Goal: Task Accomplishment & Management: Use online tool/utility

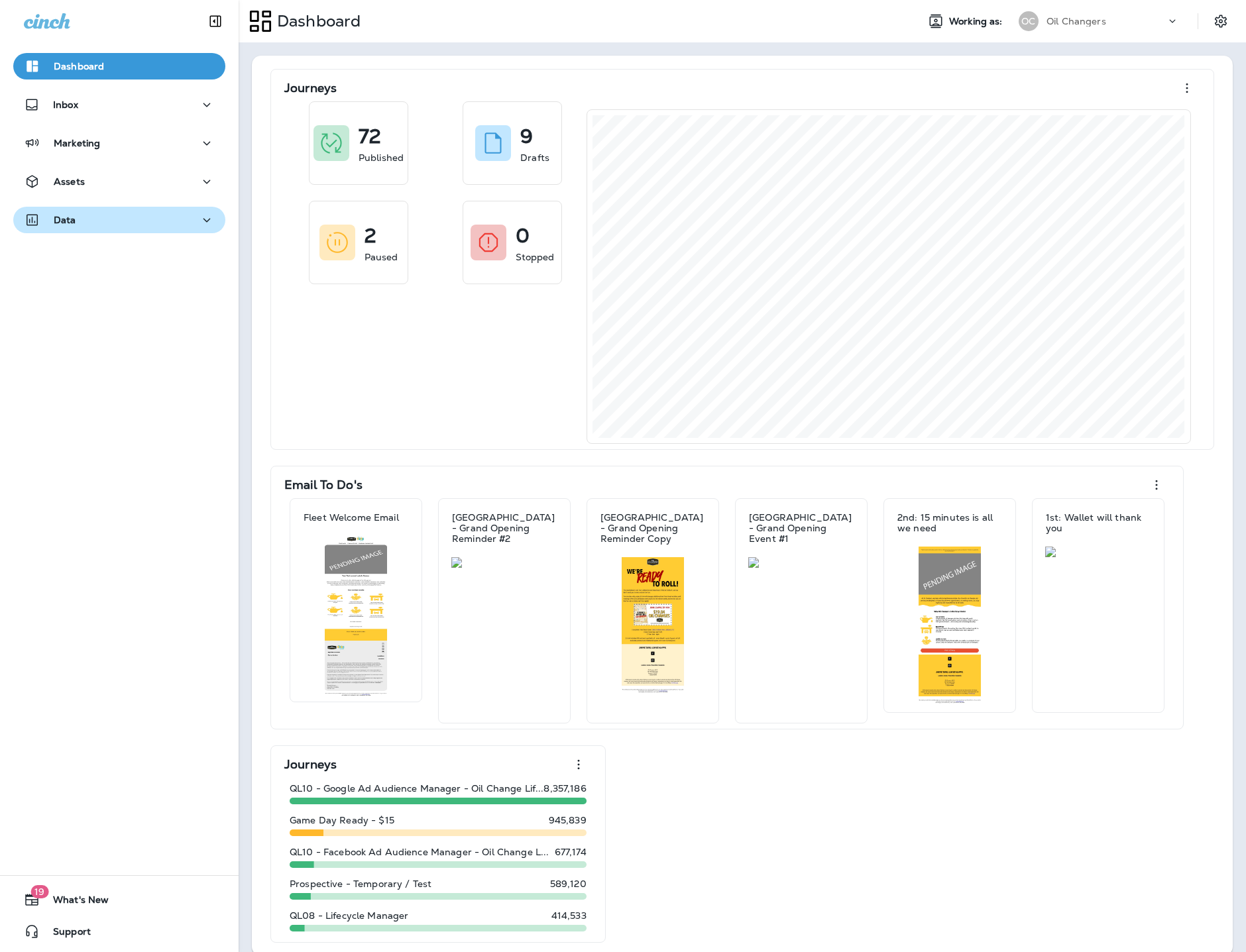
click at [97, 224] on div "Data" at bounding box center [119, 220] width 191 height 17
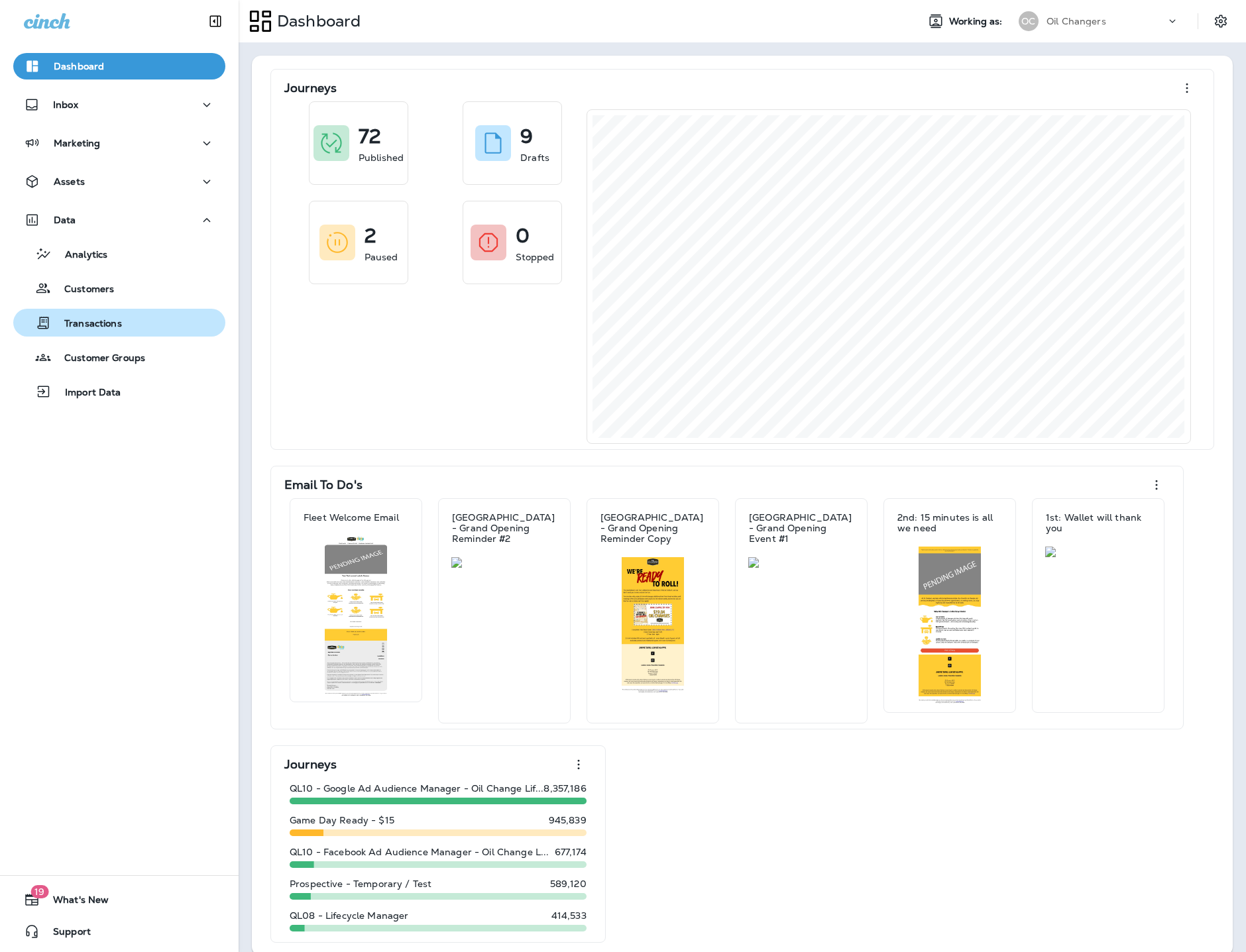
click at [90, 326] on p "Transactions" at bounding box center [86, 324] width 71 height 13
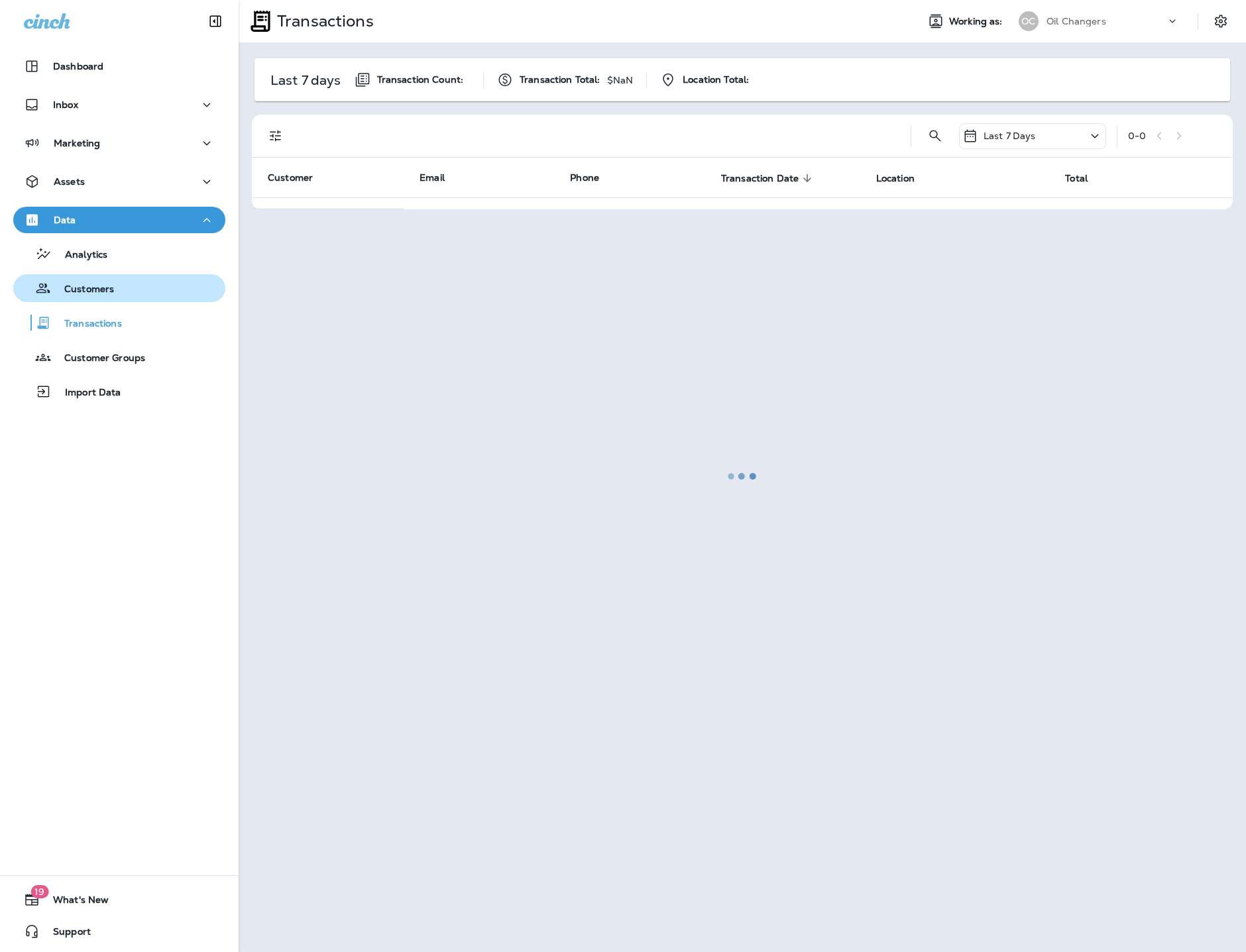
click at [96, 280] on div "Customers" at bounding box center [67, 288] width 95 height 20
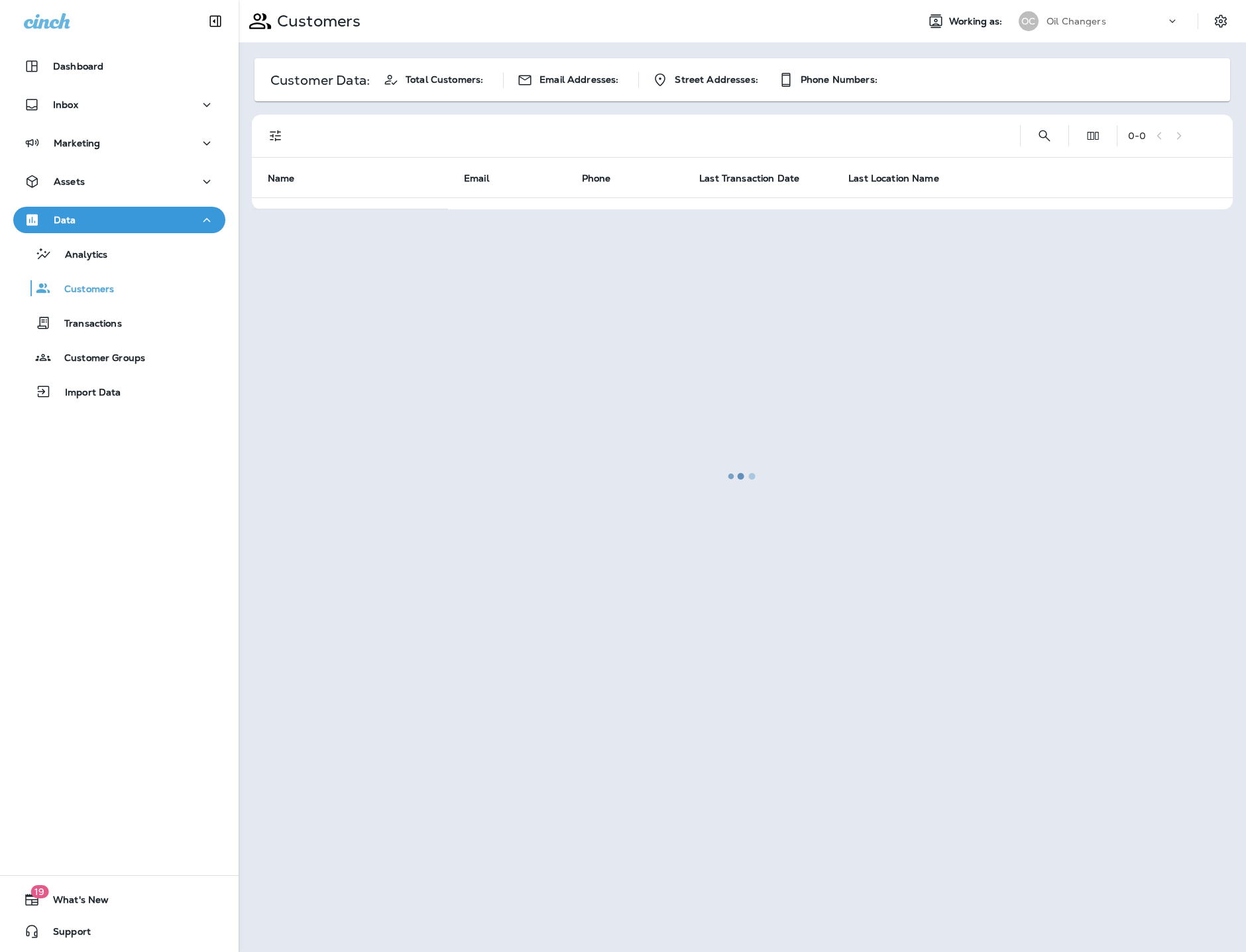
click at [1050, 137] on div at bounding box center [742, 476] width 1005 height 949
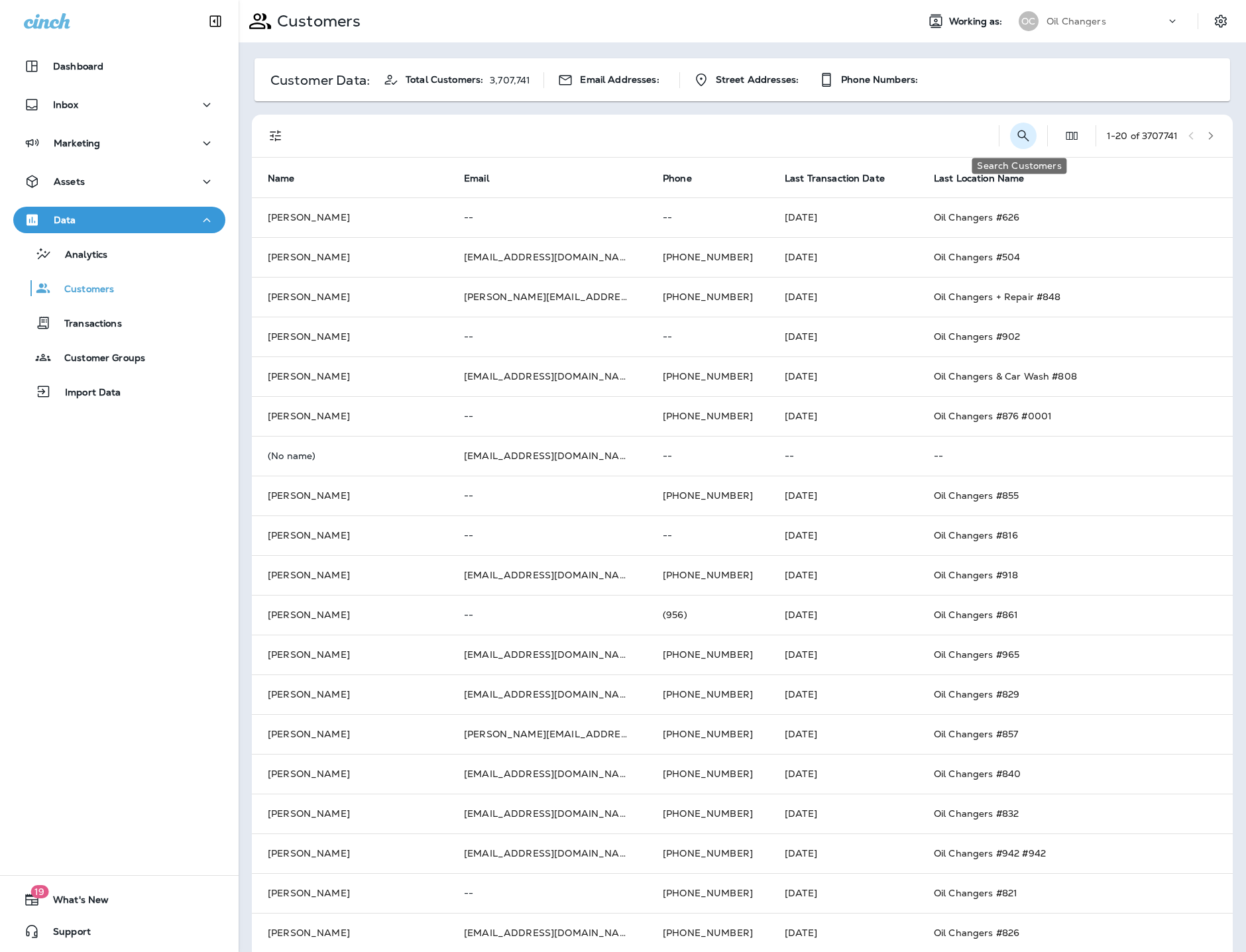
click at [1015, 134] on icon "Search Customers" at bounding box center [1023, 136] width 16 height 16
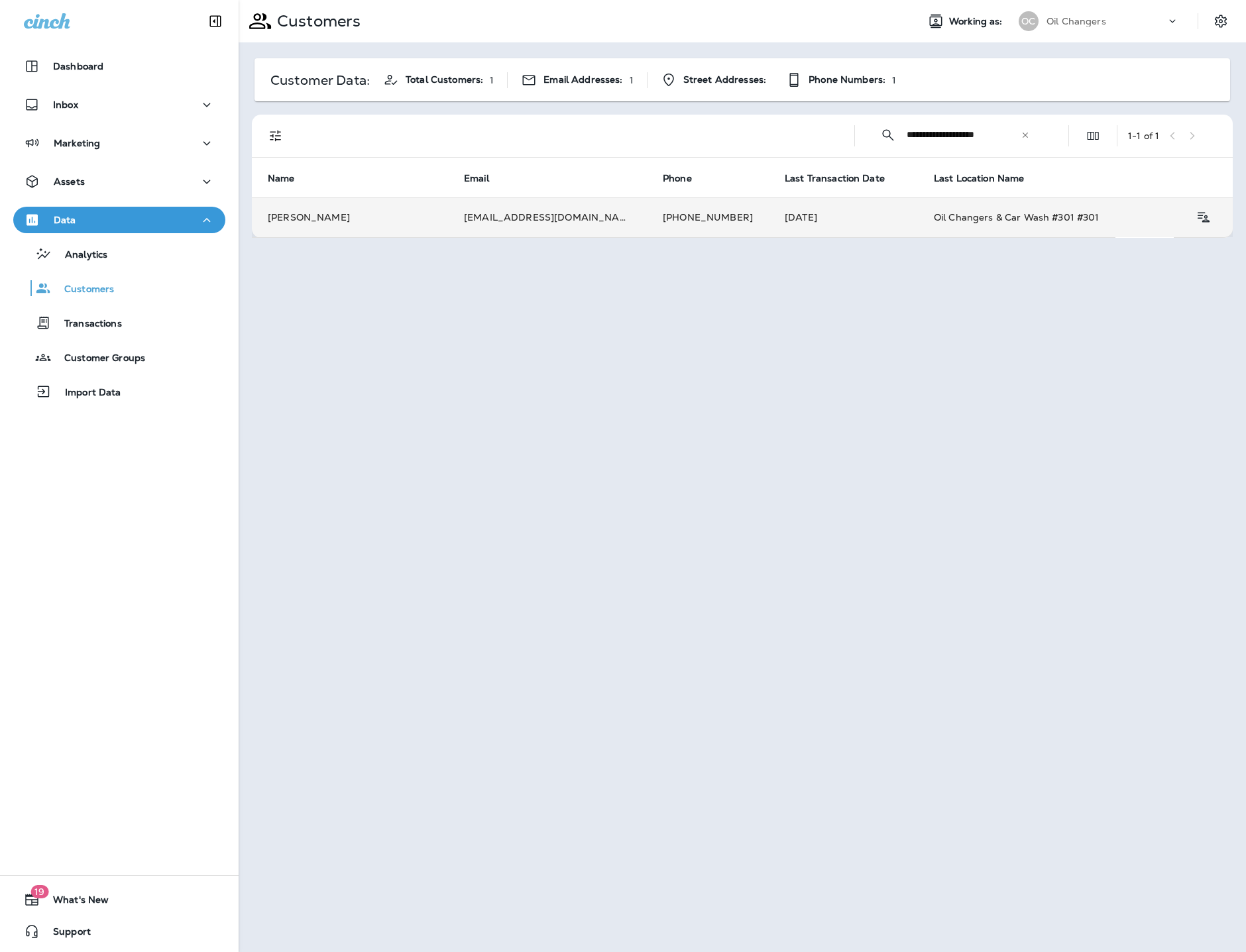
type input "**********"
click at [647, 216] on td "[PHONE_NUMBER]" at bounding box center [707, 217] width 122 height 40
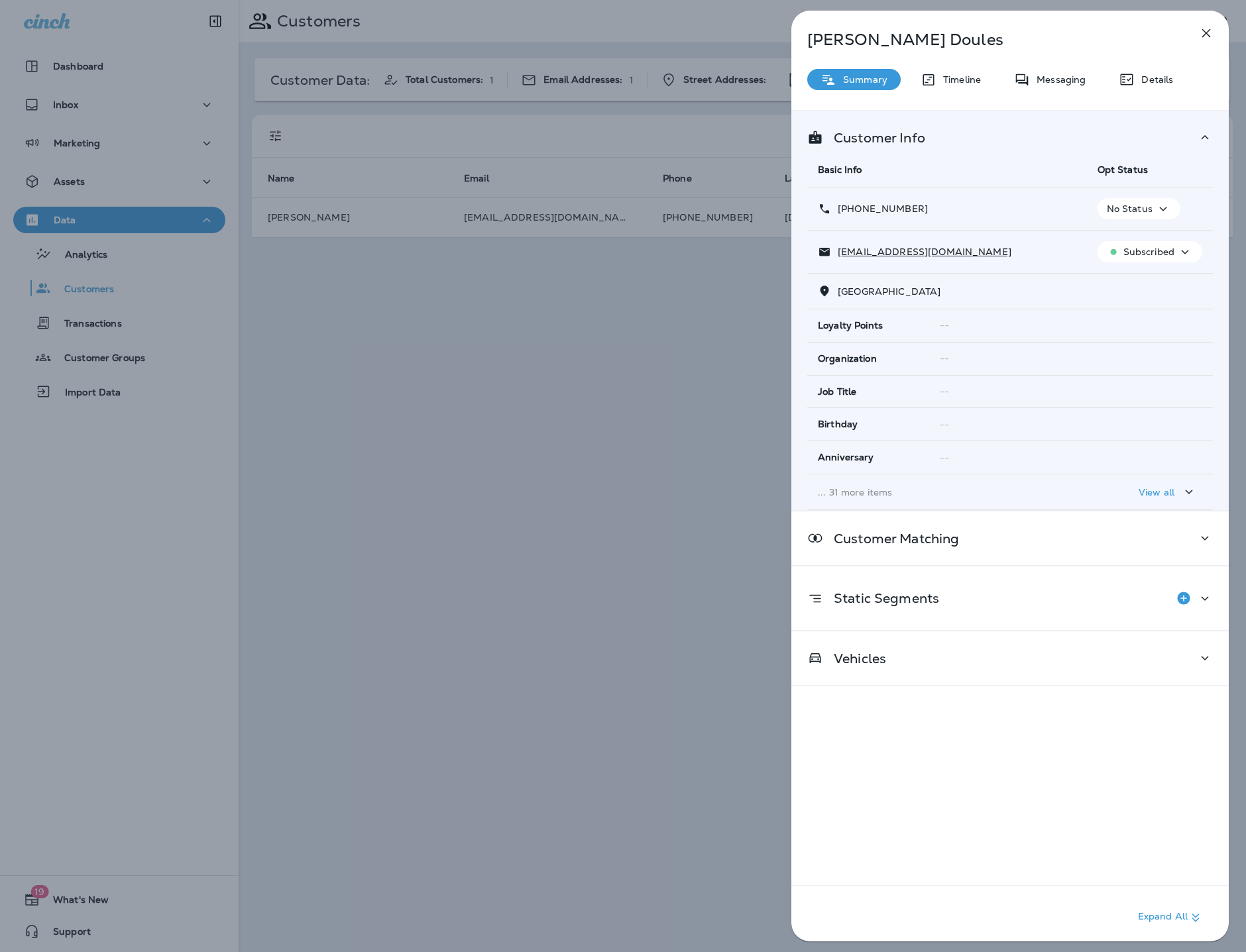
click at [952, 80] on p "Timeline" at bounding box center [958, 79] width 44 height 11
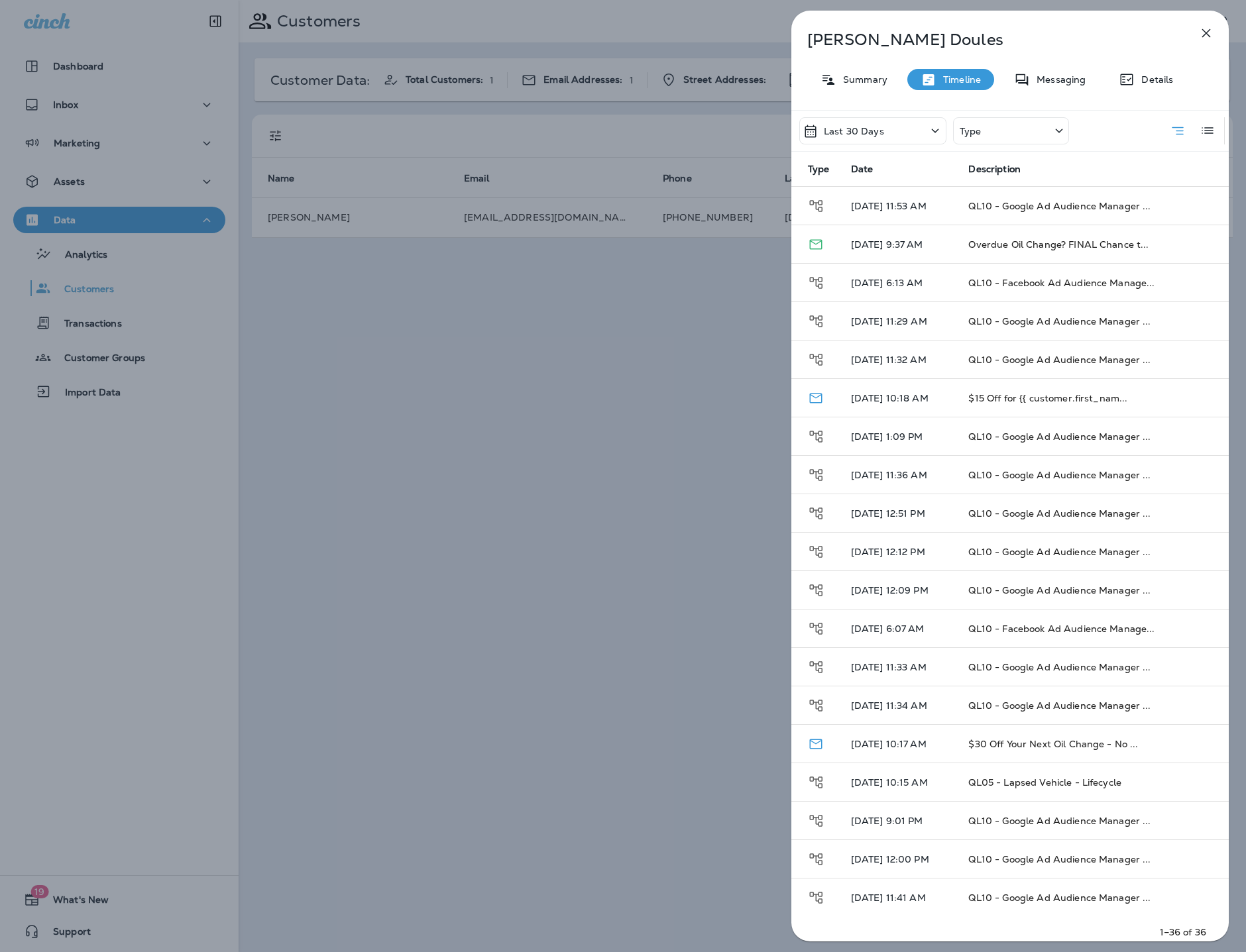
click at [987, 124] on div "Type" at bounding box center [1011, 131] width 116 height 27
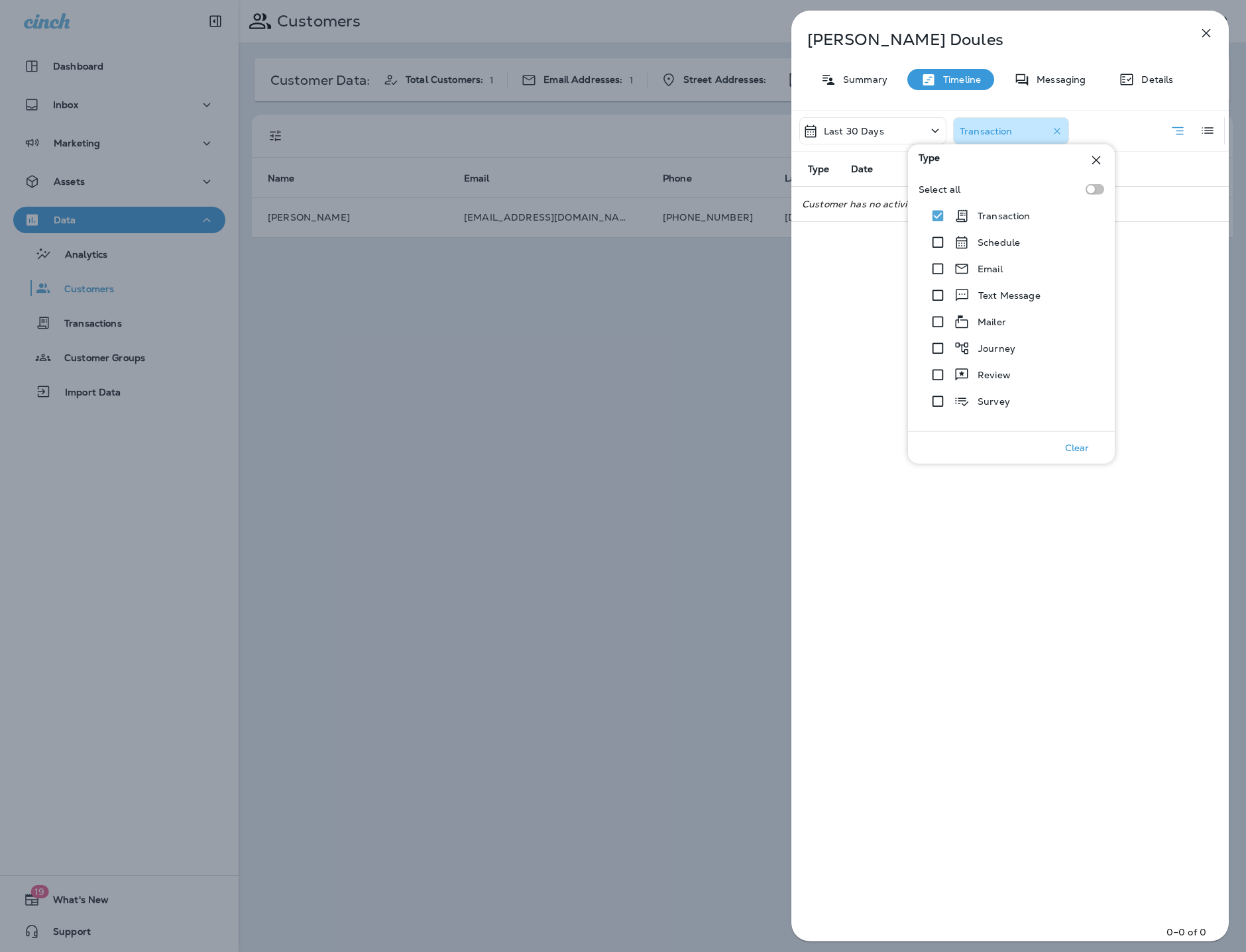
click at [882, 137] on div "Last 30 Days" at bounding box center [872, 131] width 147 height 27
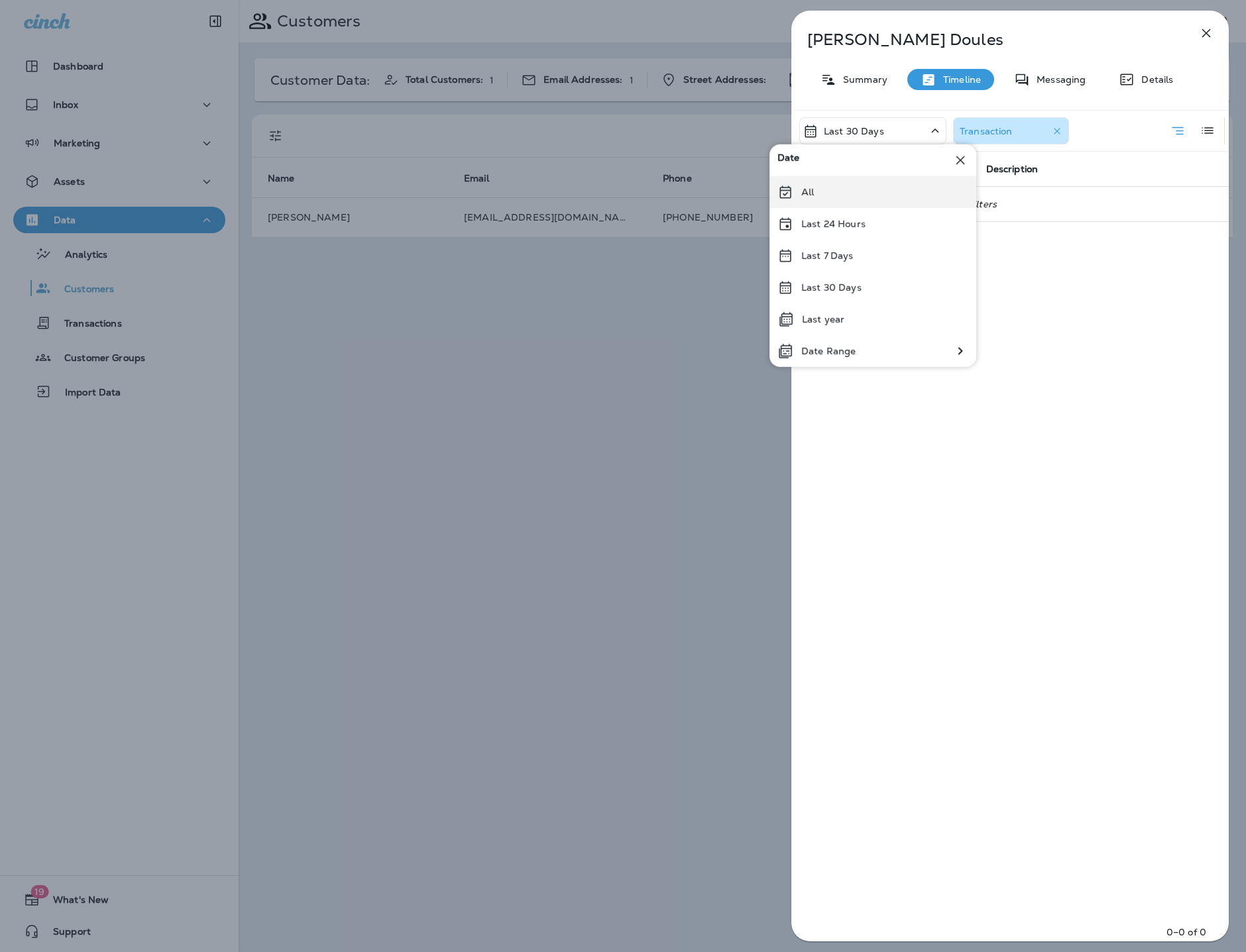
click at [852, 198] on div "All" at bounding box center [873, 191] width 207 height 32
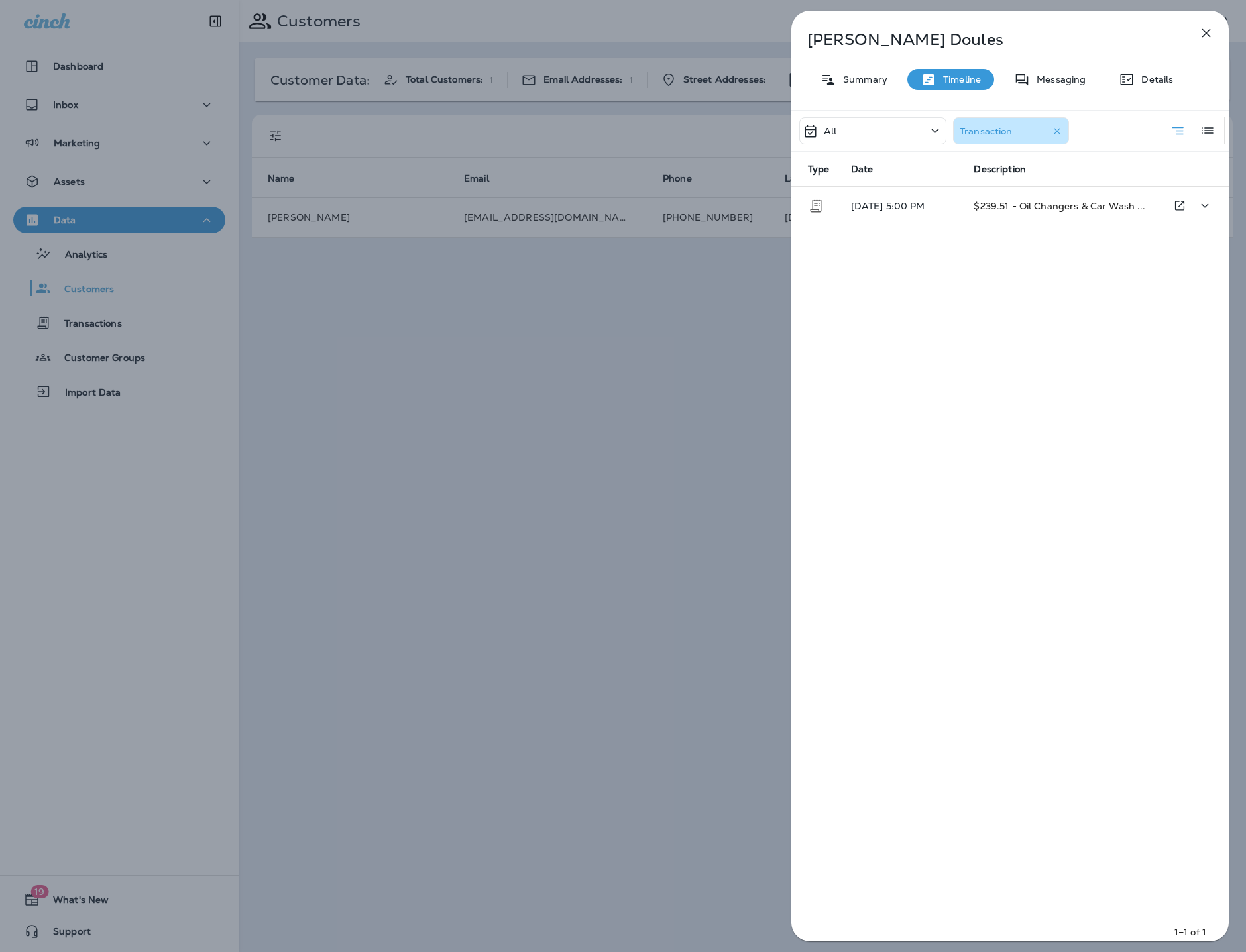
click at [961, 211] on td "[DATE] 5:00 PM" at bounding box center [901, 206] width 123 height 38
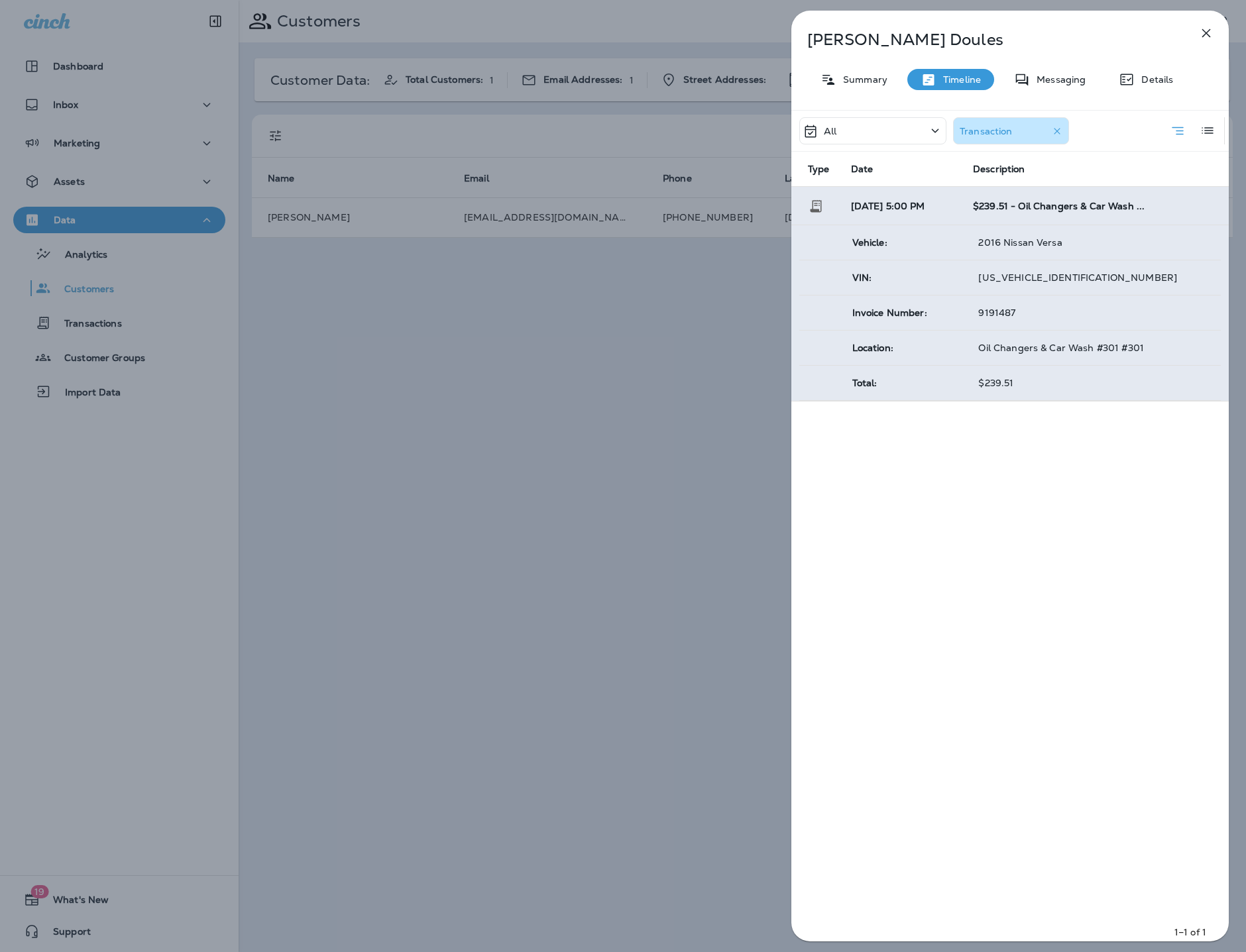
click at [515, 558] on div "[PERSON_NAME] Summary Timeline Messaging Details All Transaction Type Date Desc…" at bounding box center [623, 476] width 1246 height 952
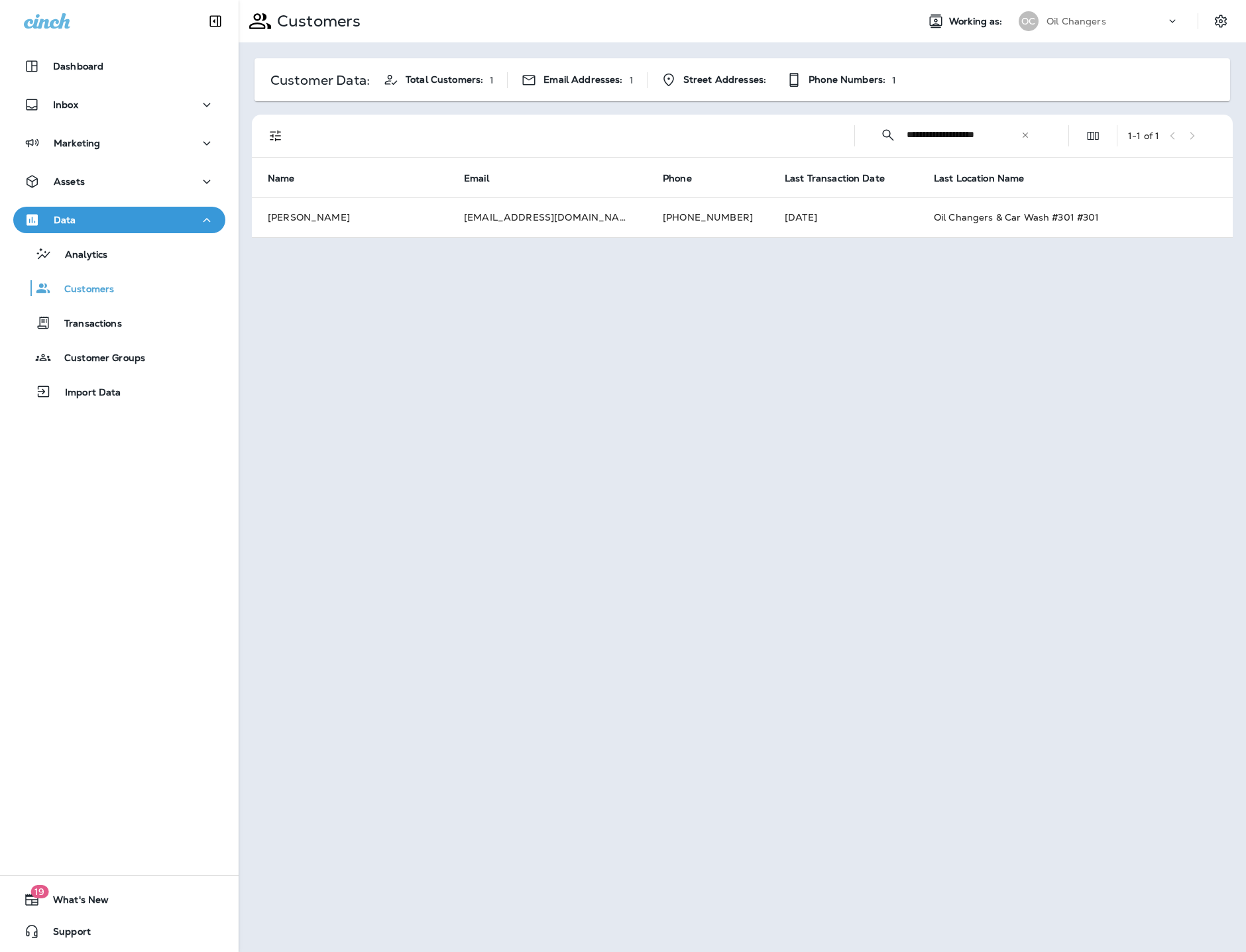
click at [1027, 135] on icon at bounding box center [1025, 135] width 9 height 9
click at [983, 136] on div "​ ​ 1 - 1 of 1 Name Email Phone Last Transaction Date Last Location Name [PERSO…" at bounding box center [742, 176] width 981 height 123
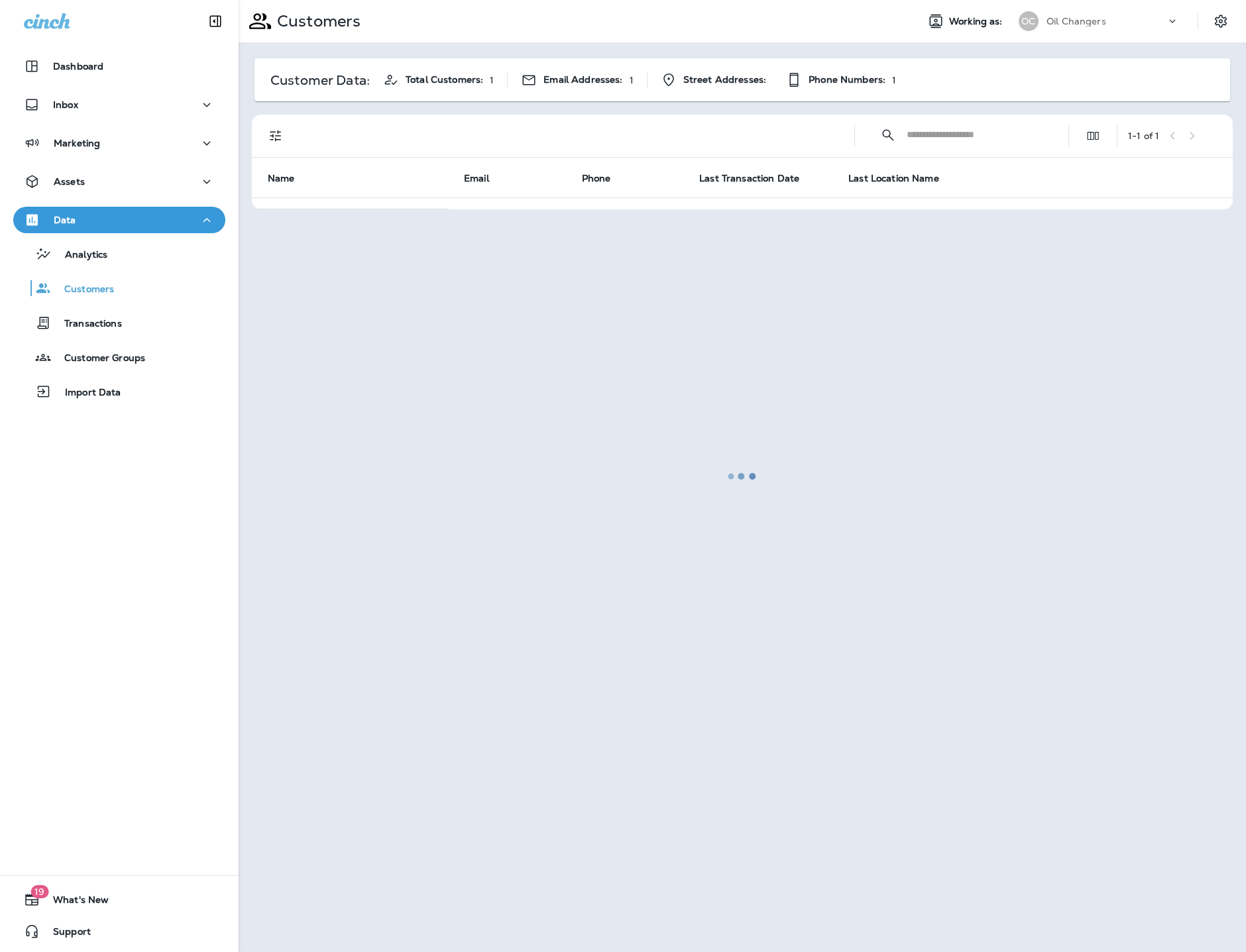
paste input "**********"
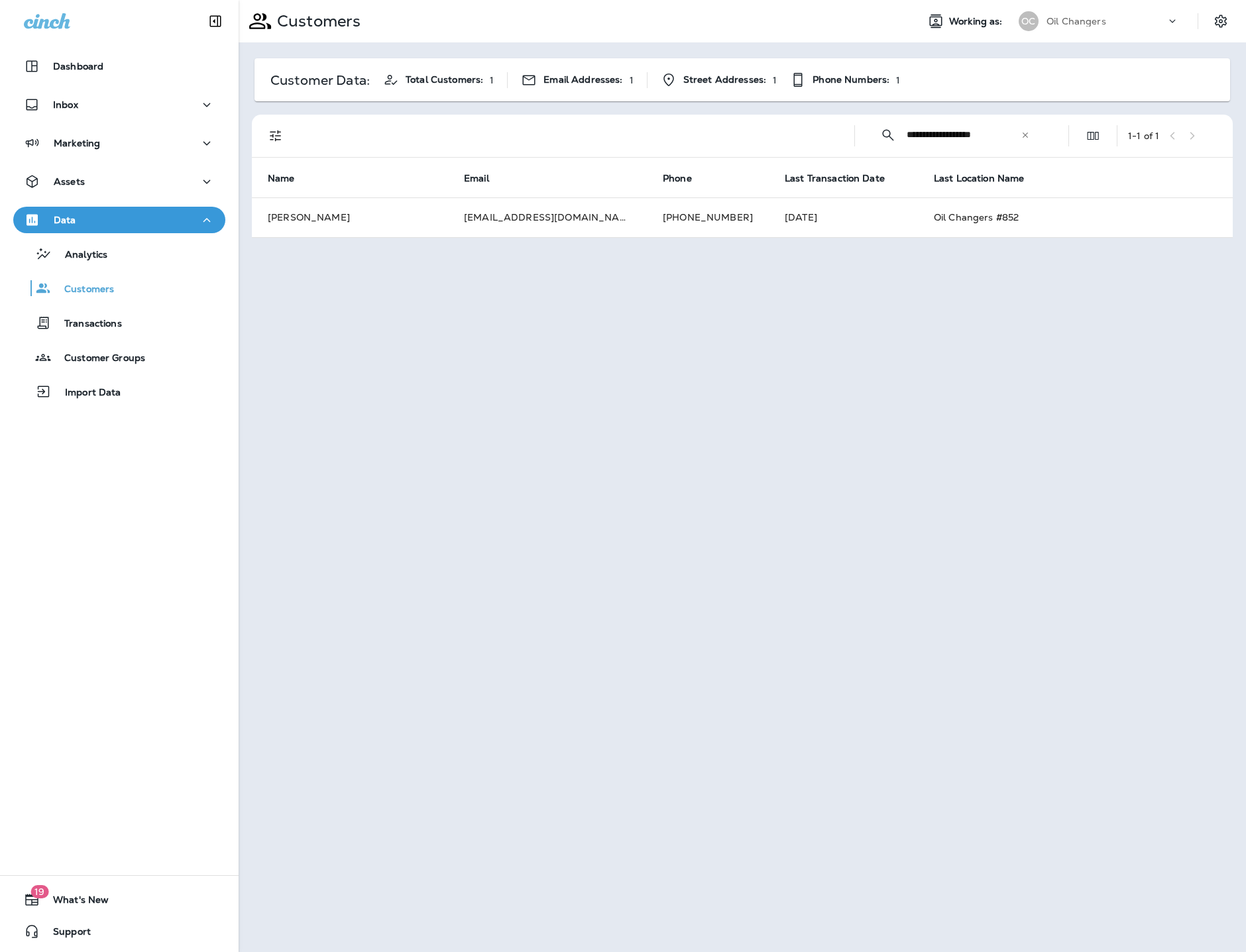
type input "**********"
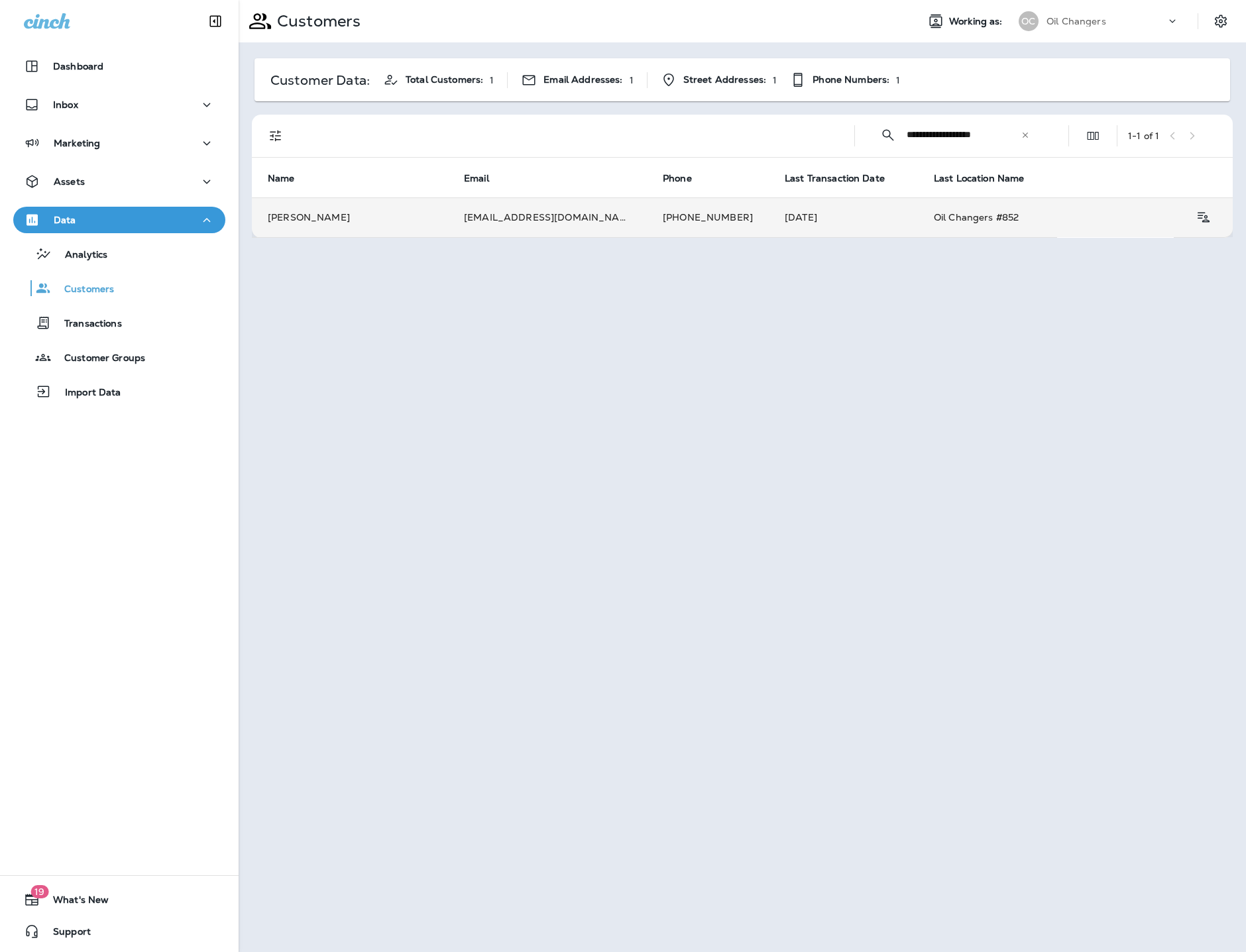
click at [448, 214] on td "[EMAIL_ADDRESS][DOMAIN_NAME]" at bounding box center [547, 217] width 199 height 40
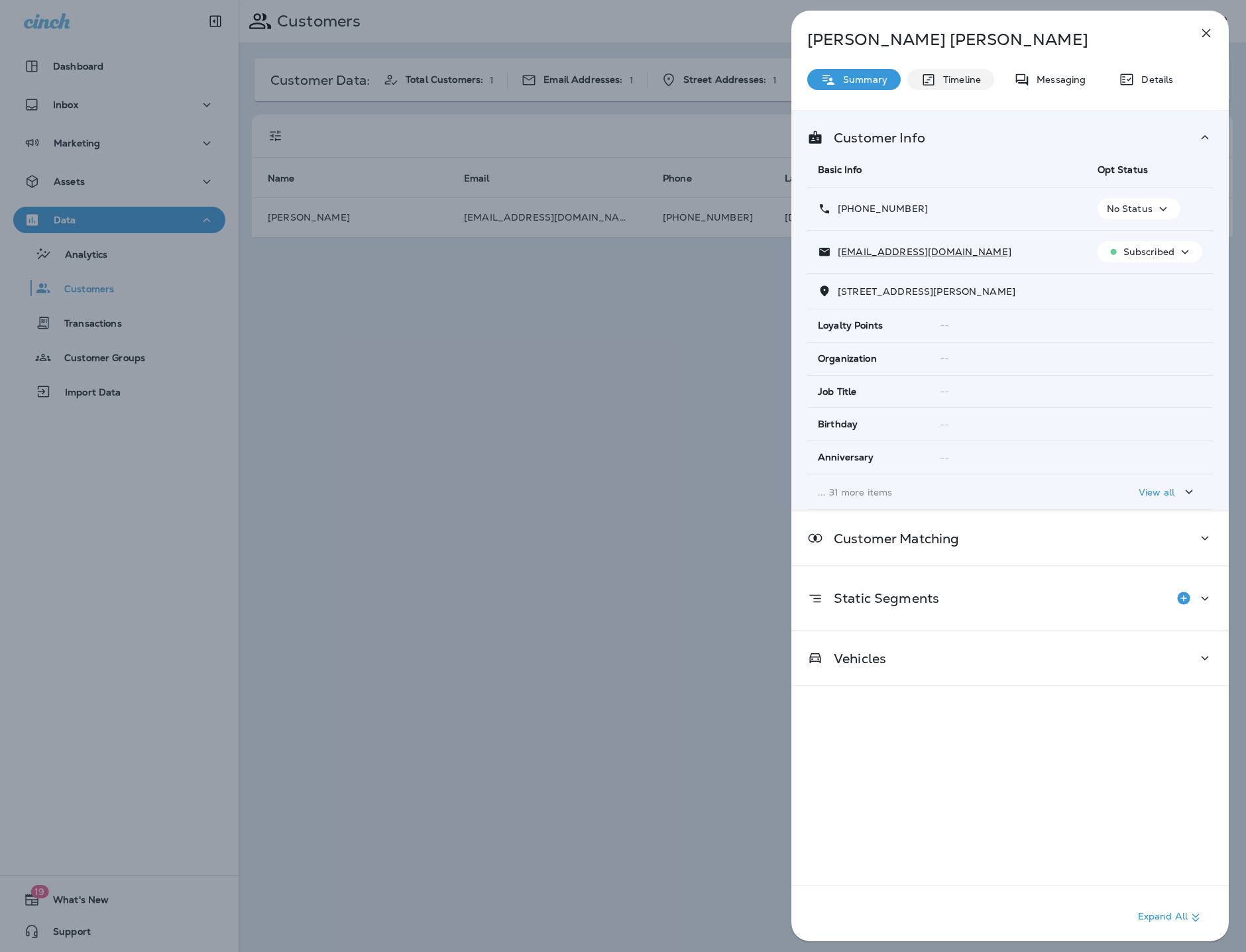
click at [950, 78] on p "Timeline" at bounding box center [958, 79] width 44 height 11
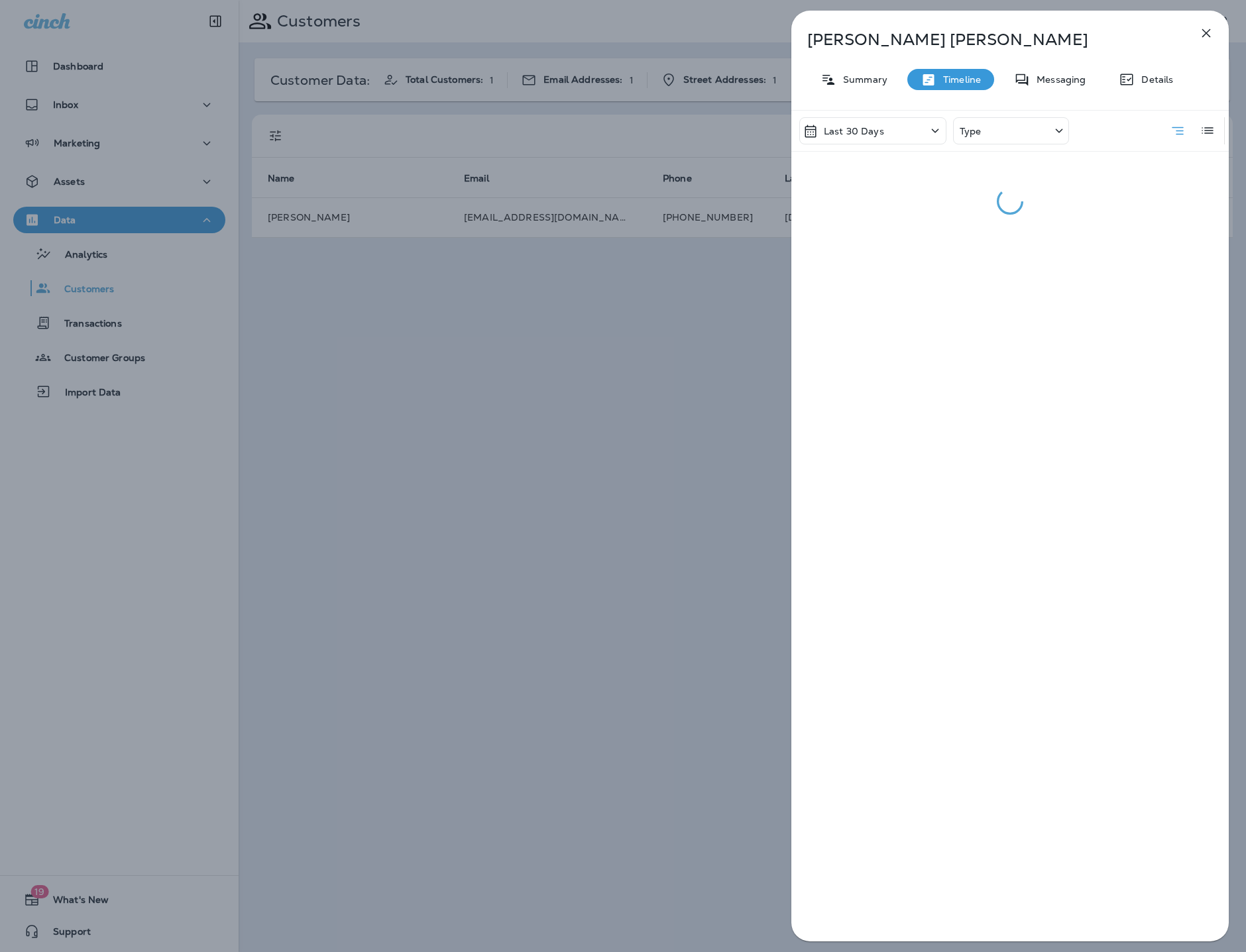
click at [1006, 121] on div "Type" at bounding box center [1011, 131] width 116 height 27
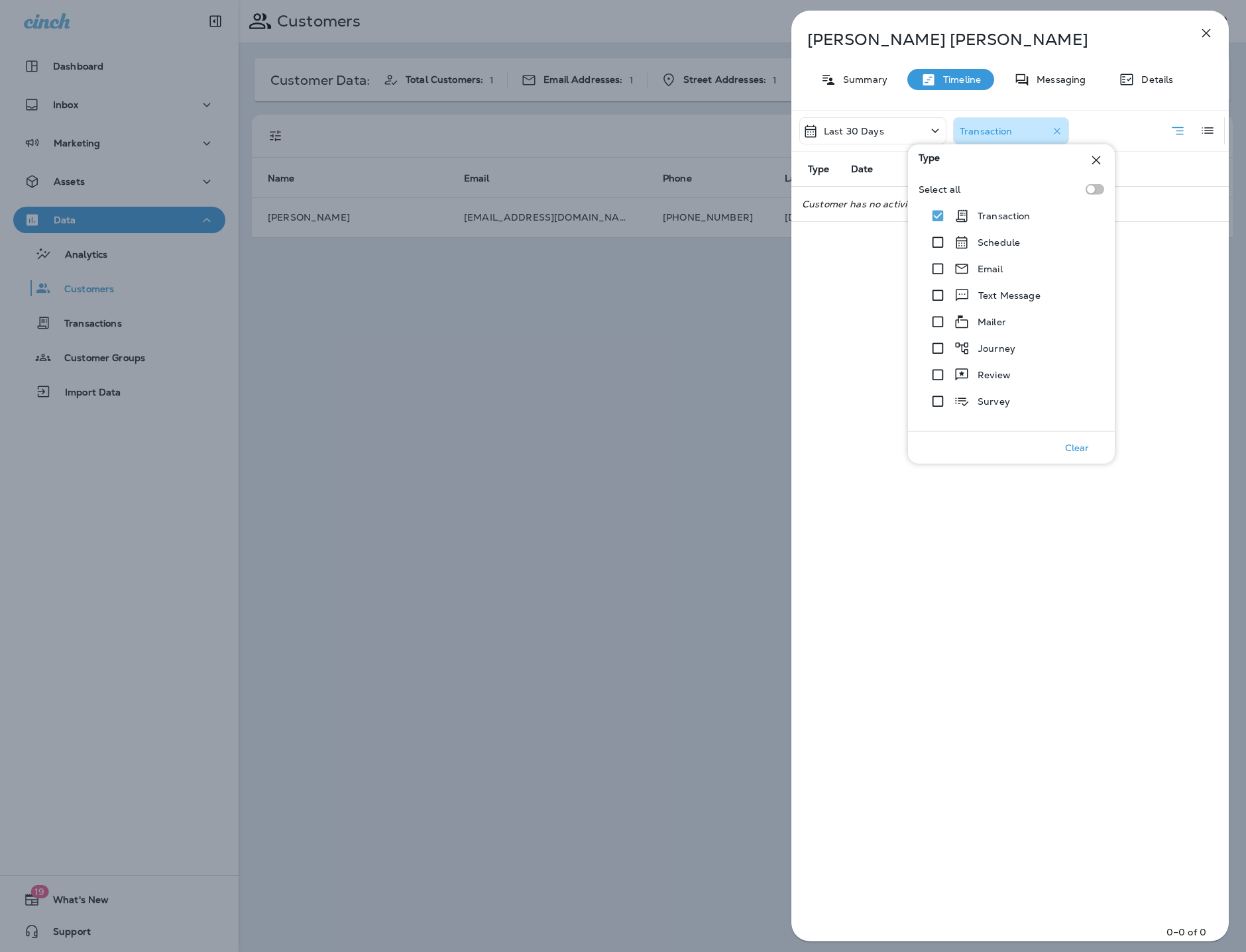
click at [871, 132] on p "Last 30 Days" at bounding box center [854, 131] width 60 height 11
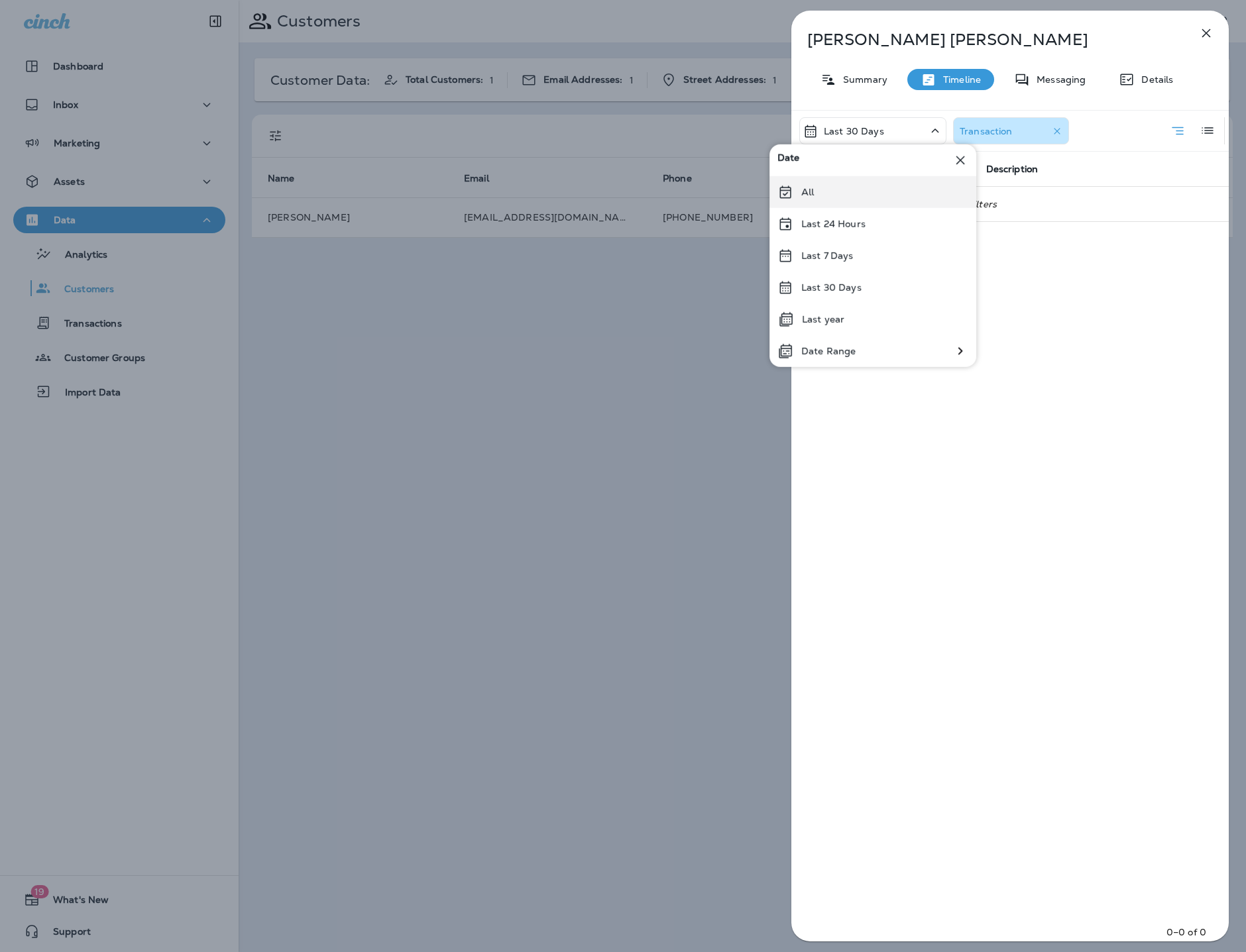
click at [867, 195] on div "All" at bounding box center [873, 191] width 207 height 32
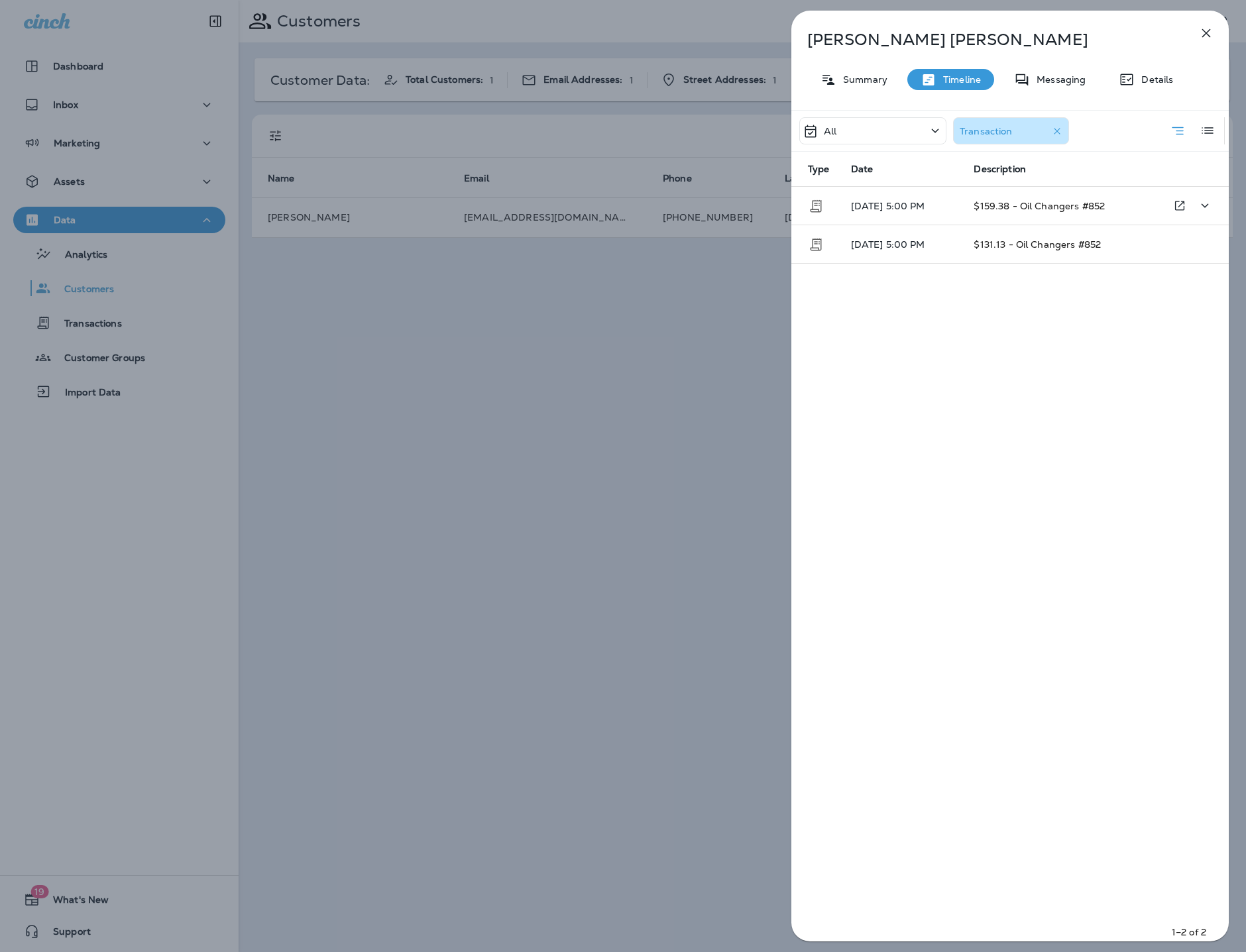
click at [1042, 210] on span "$159.38 - Oil Changers #852" at bounding box center [1038, 206] width 131 height 12
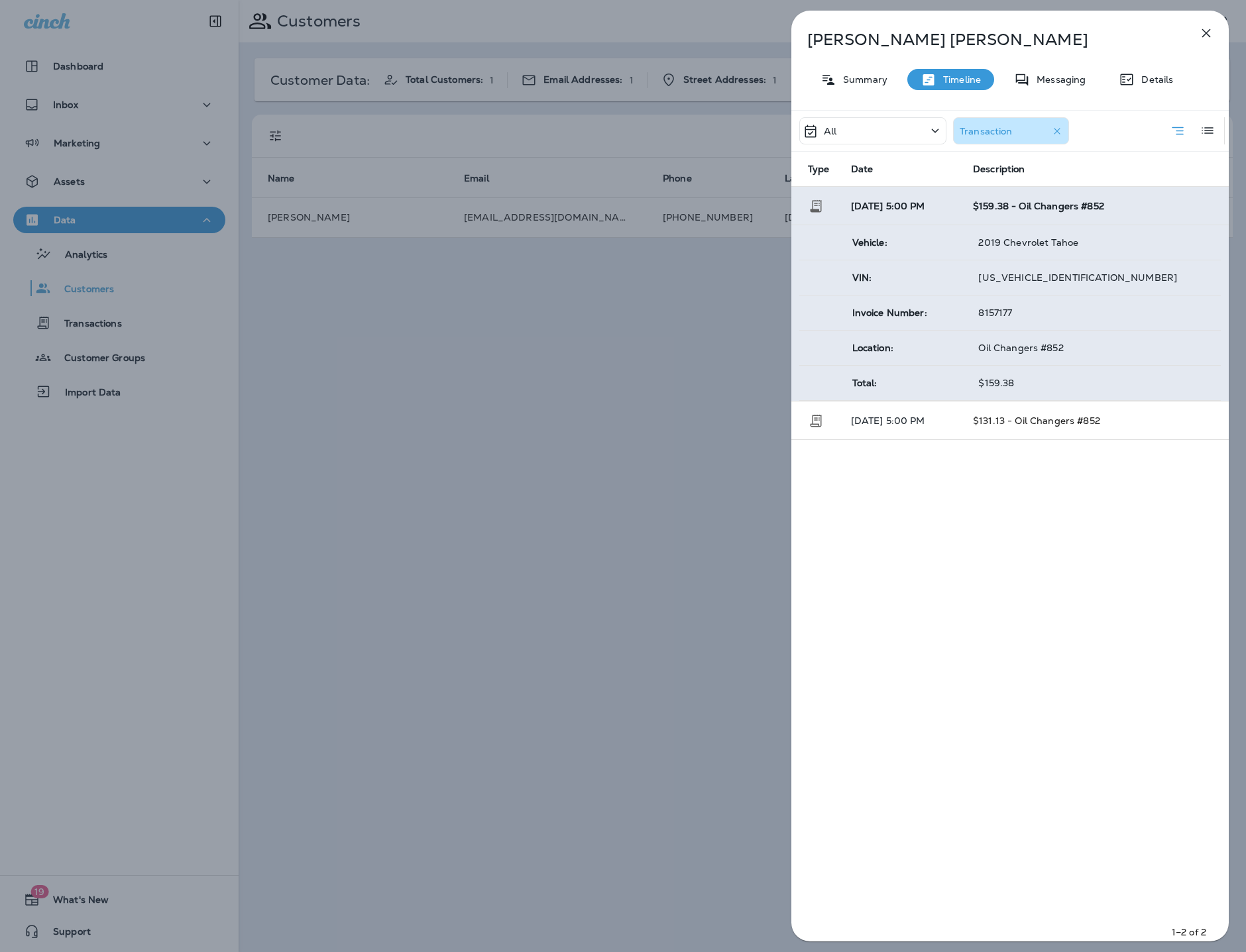
drag, startPoint x: 1020, startPoint y: 313, endPoint x: 959, endPoint y: 314, distance: 61.0
click at [959, 314] on tr "Invoice Number: 8157177" at bounding box center [1009, 313] width 421 height 35
copy tr "8157177"
click at [713, 327] on div "[PERSON_NAME] Summary Timeline Messaging Details All Transaction Type Date Desc…" at bounding box center [623, 476] width 1246 height 952
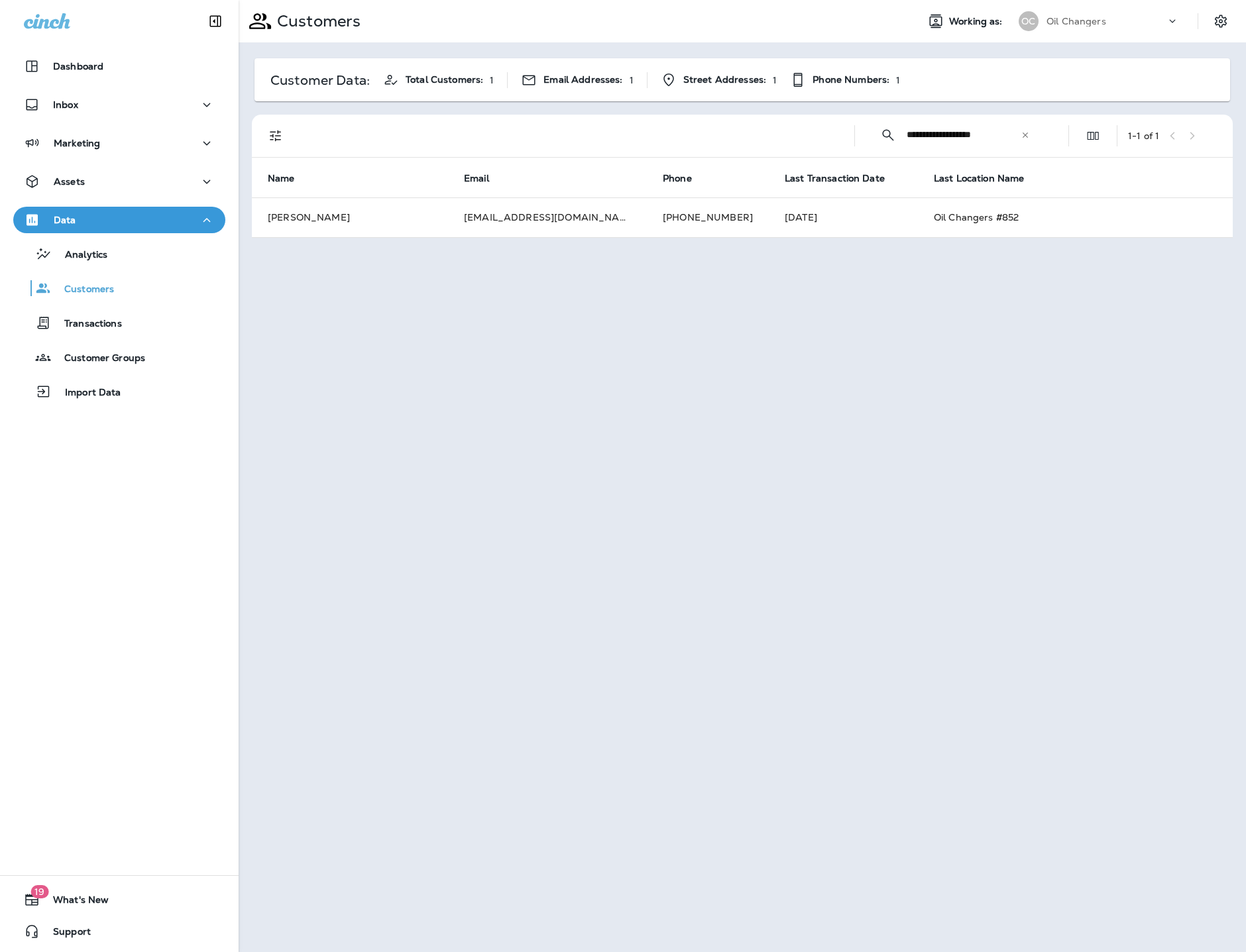
click at [1023, 135] on icon at bounding box center [1025, 135] width 9 height 9
click at [994, 136] on input "text" at bounding box center [975, 135] width 138 height 35
paste input "**********"
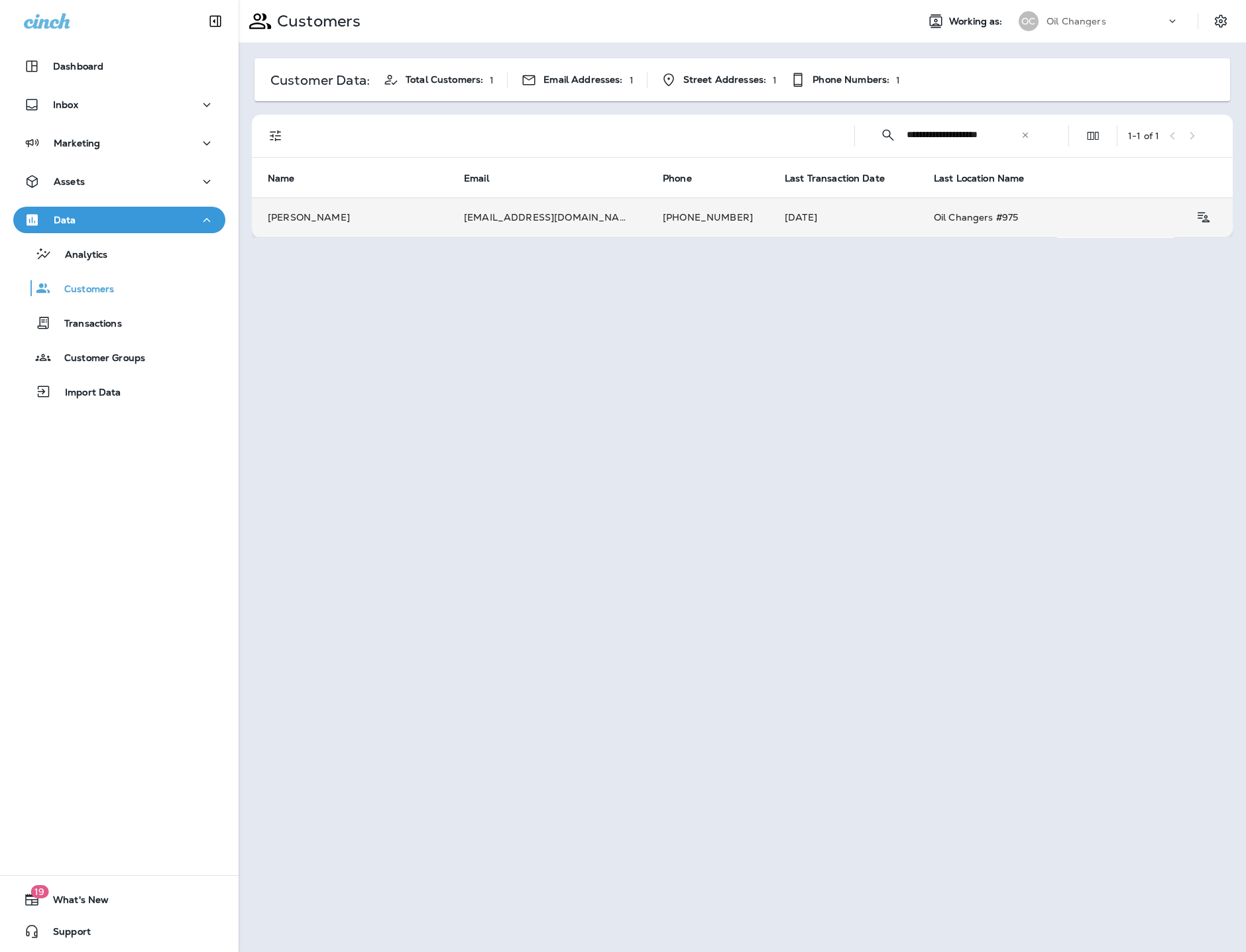
type input "**********"
click at [587, 209] on td "[EMAIL_ADDRESS][DOMAIN_NAME]" at bounding box center [547, 217] width 199 height 40
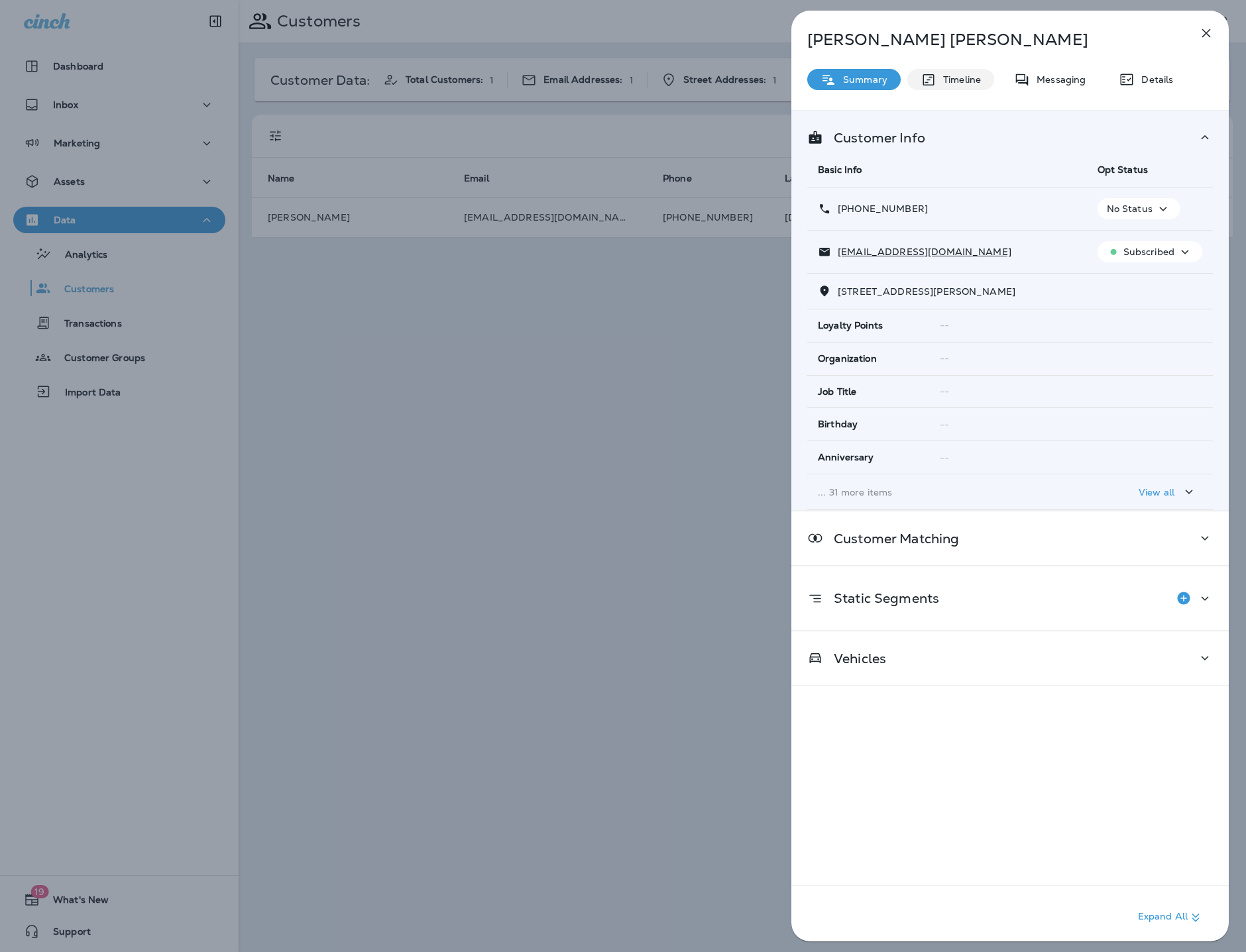
click at [945, 75] on p "Timeline" at bounding box center [958, 79] width 44 height 11
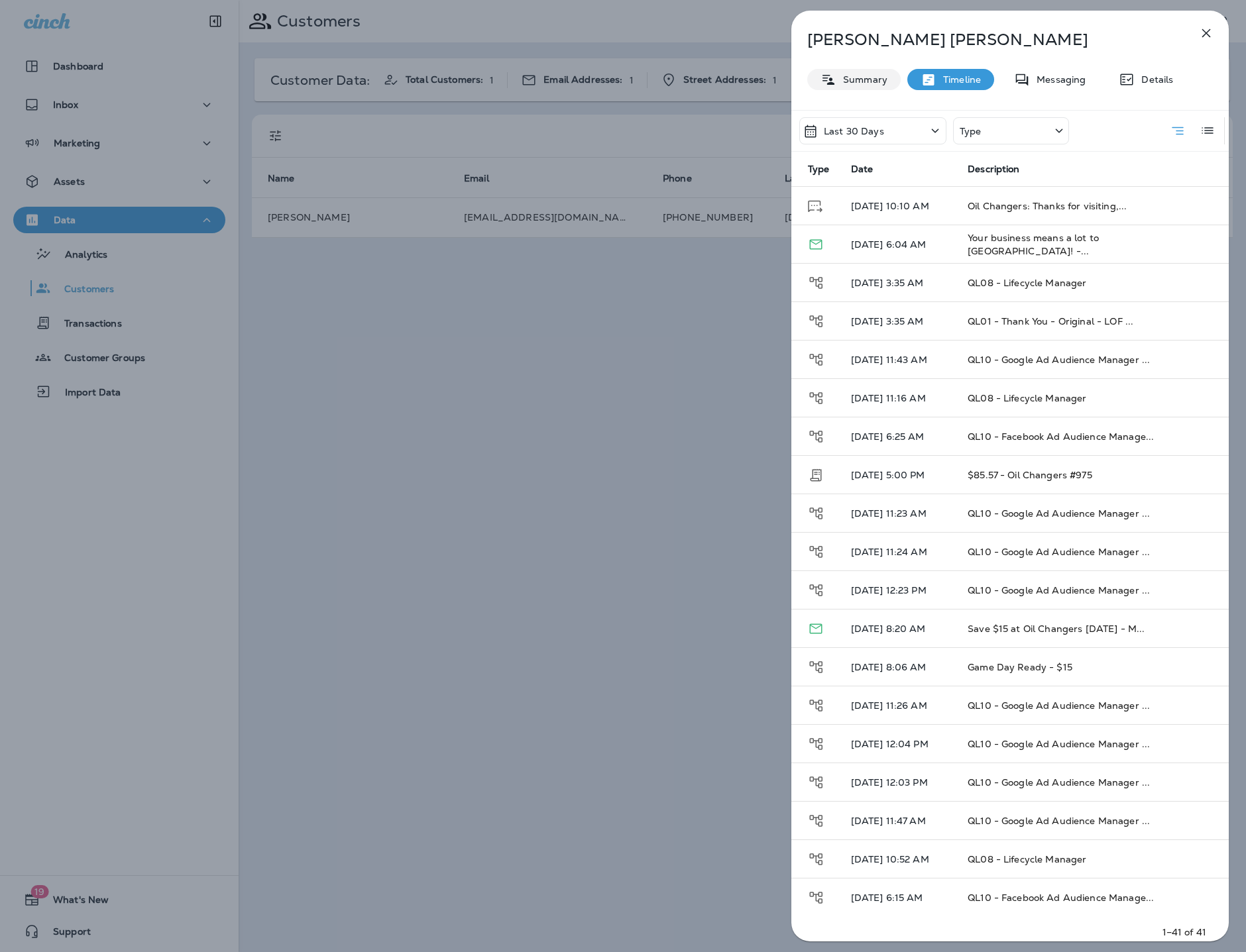
click at [873, 75] on p "Summary" at bounding box center [862, 79] width 51 height 11
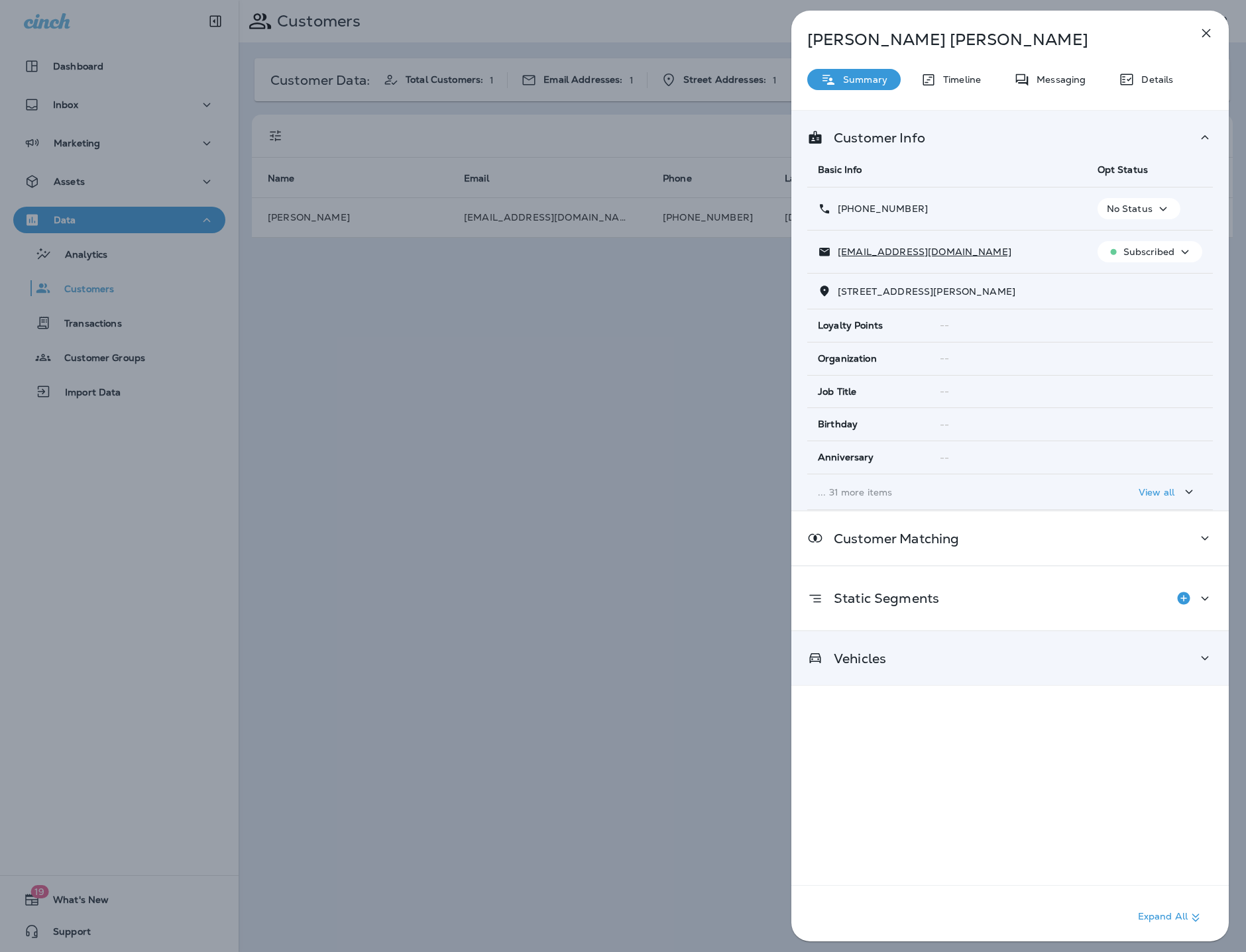
click at [919, 683] on div "Vehicles" at bounding box center [1009, 658] width 438 height 54
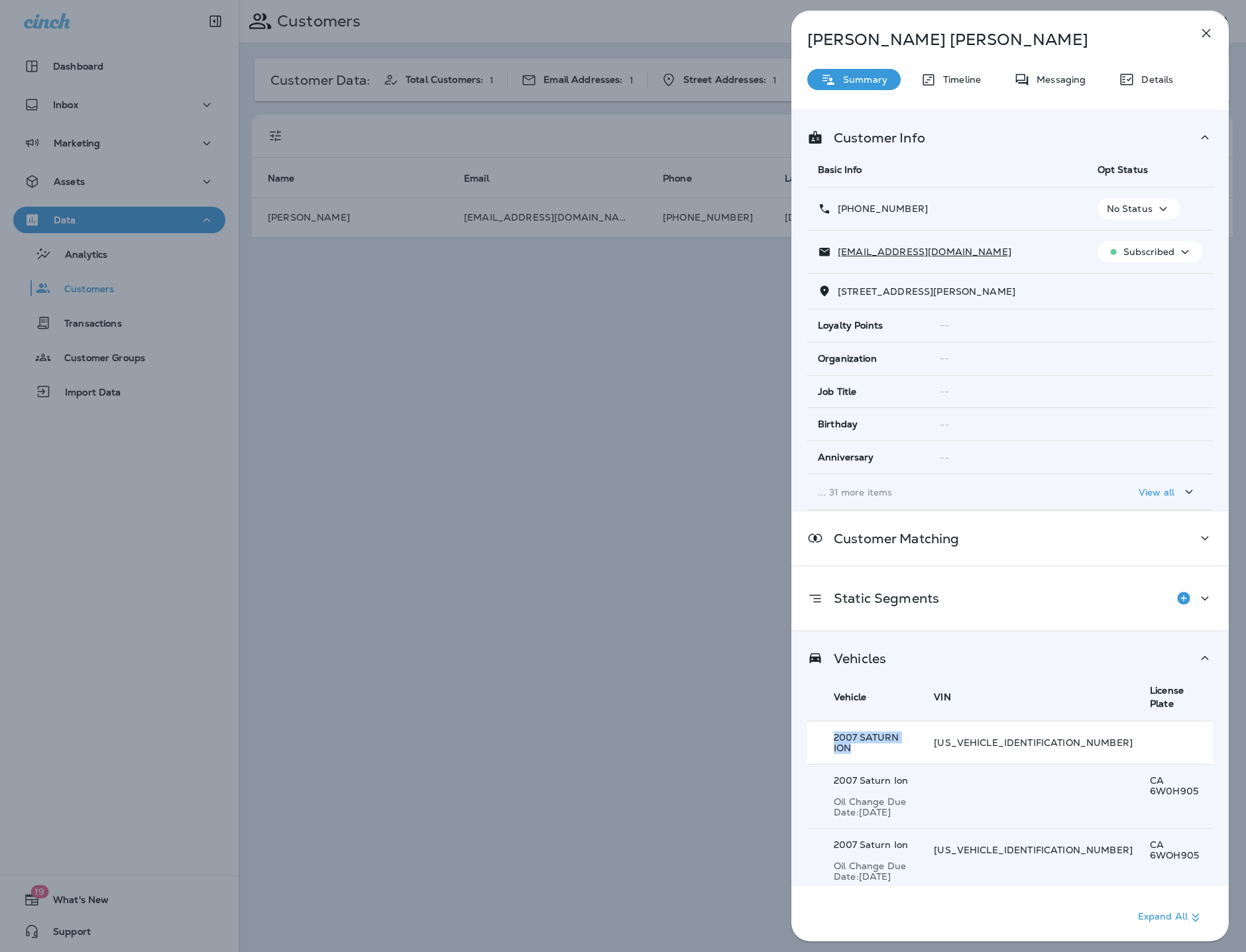
drag, startPoint x: 921, startPoint y: 724, endPoint x: 821, endPoint y: 720, distance: 100.1
click at [821, 722] on td "2007 SATURN ION" at bounding box center [865, 743] width 116 height 43
copy p "2007 SATURN ION"
click at [962, 86] on div "Timeline" at bounding box center [950, 80] width 87 height 21
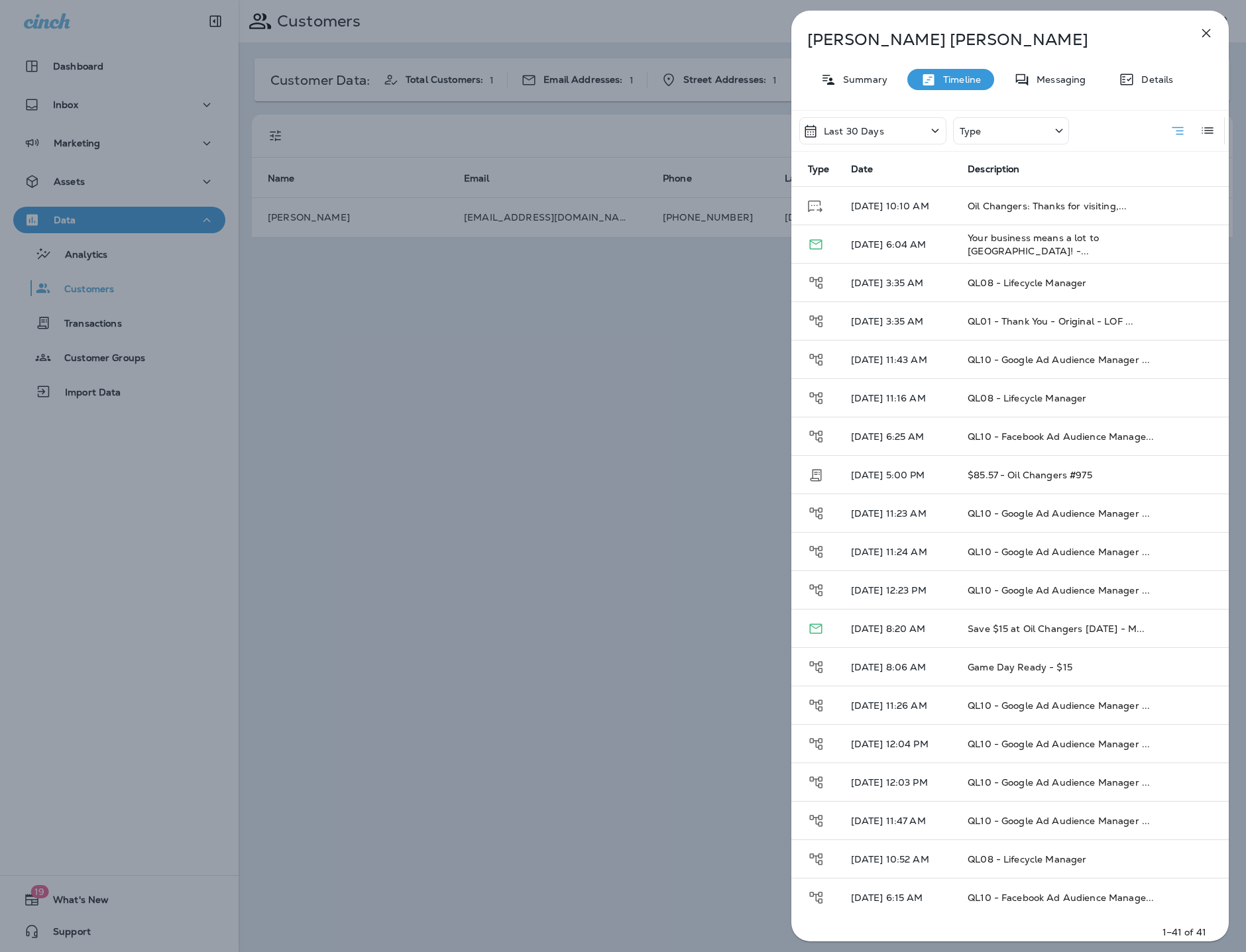
click at [1014, 124] on div "Type" at bounding box center [1011, 131] width 116 height 27
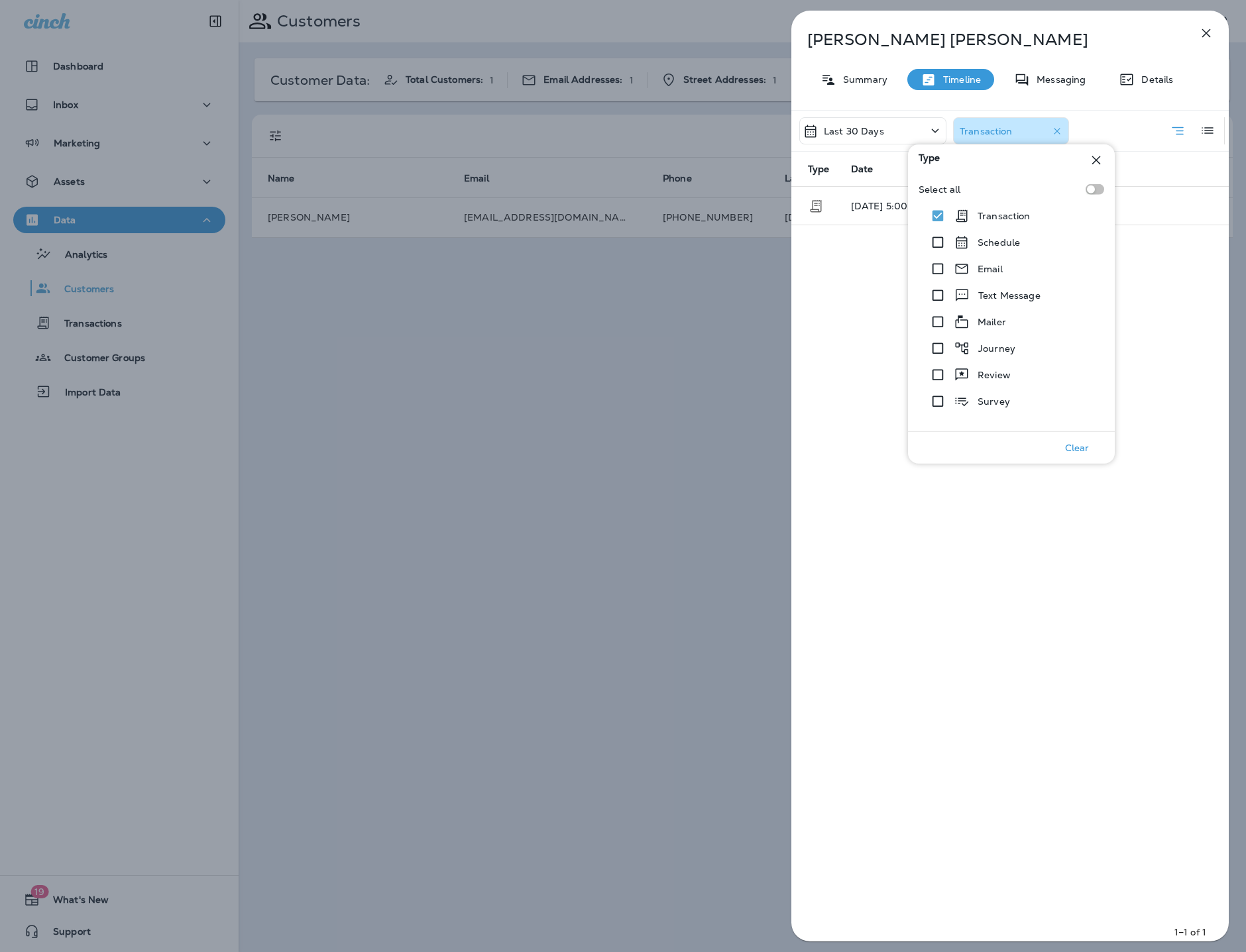
click at [839, 245] on div "Last 30 Days Transaction Type Date Description [DATE] 5:00 PM $85.57 - Oil Chan…" at bounding box center [1009, 529] width 438 height 839
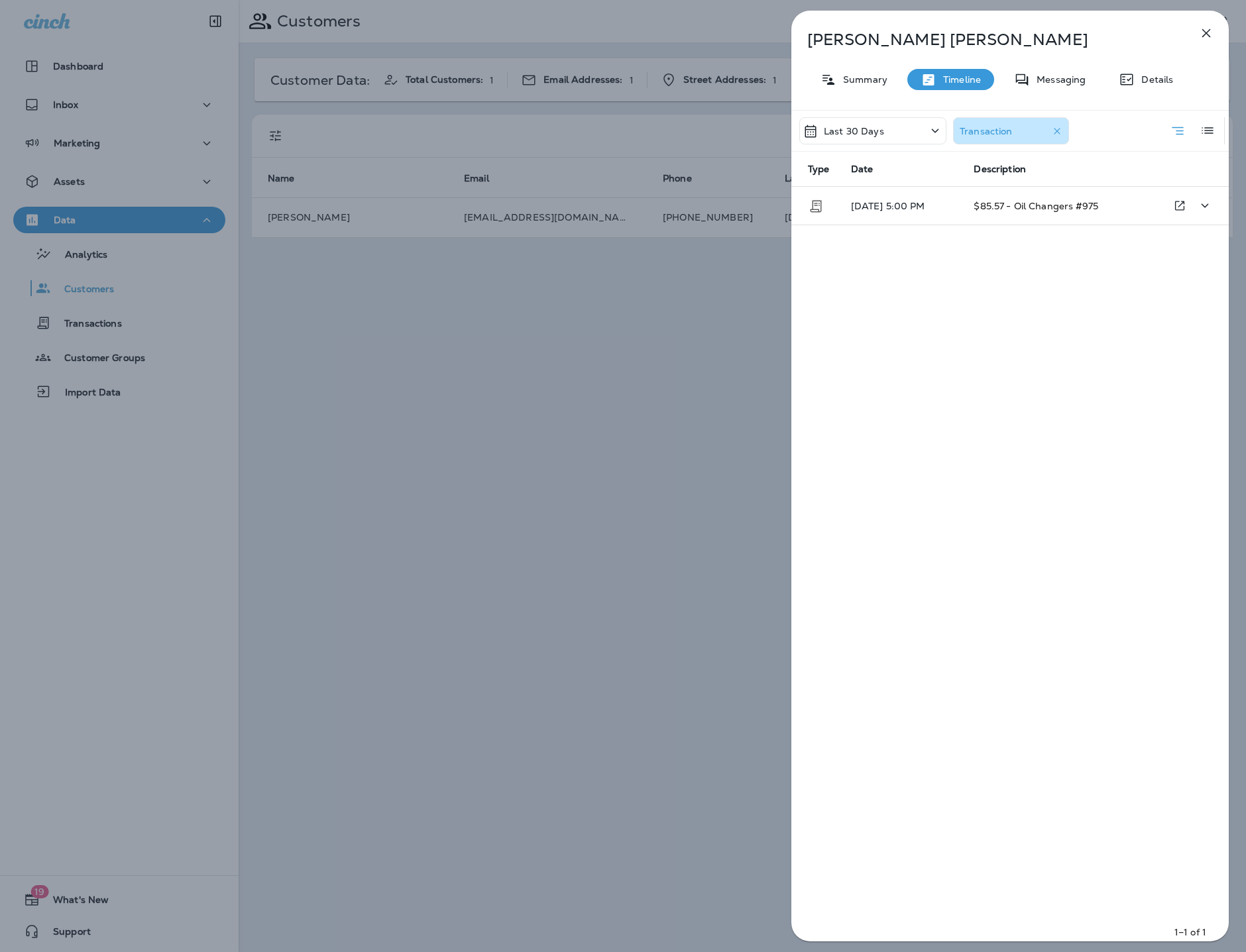
click at [920, 202] on p "[DATE] 5:00 PM" at bounding box center [902, 206] width 102 height 11
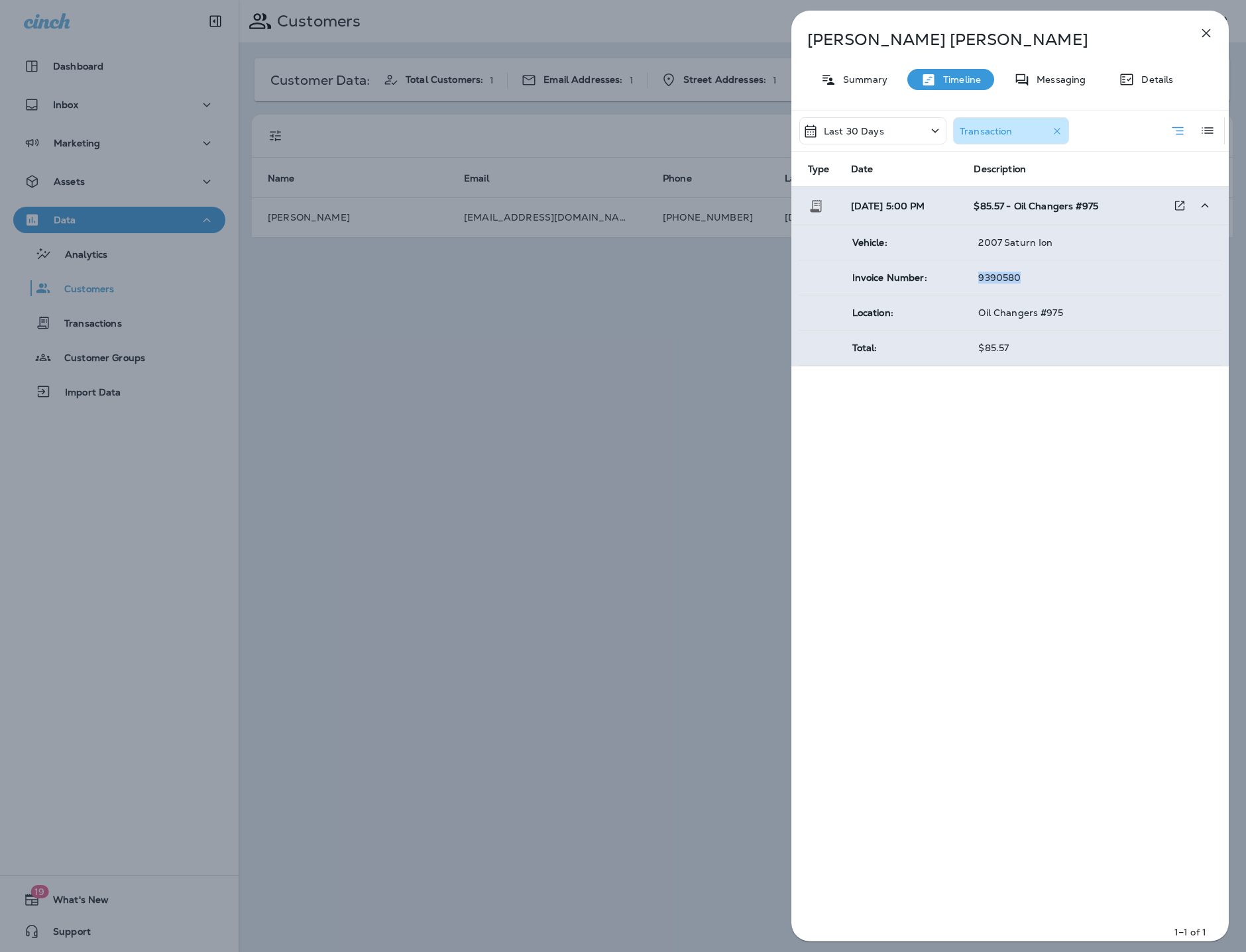
drag, startPoint x: 1026, startPoint y: 281, endPoint x: 974, endPoint y: 278, distance: 52.1
click at [974, 278] on td "9390580" at bounding box center [1093, 277] width 253 height 35
copy span "9390580"
click at [854, 79] on p "Summary" at bounding box center [862, 79] width 51 height 11
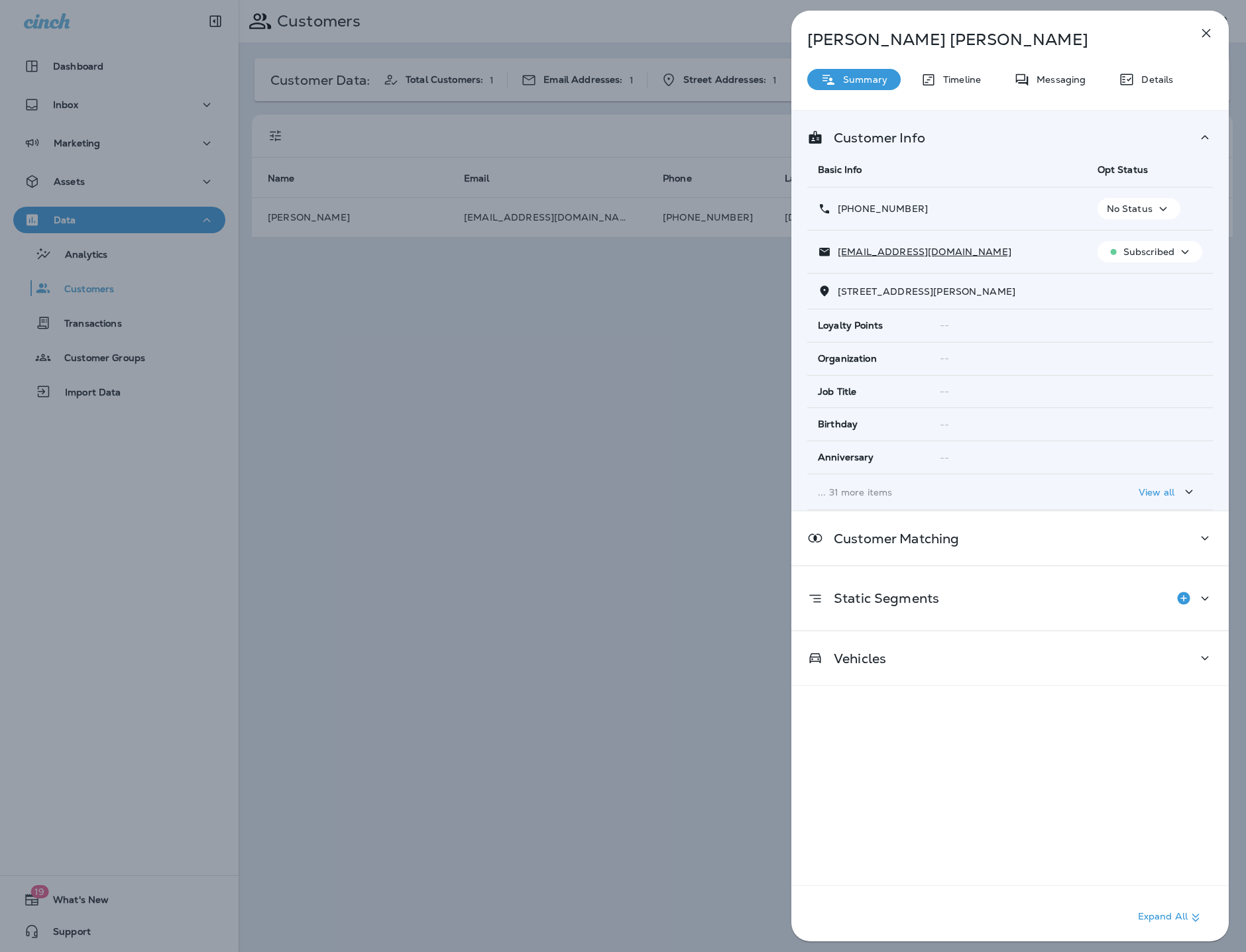
click at [549, 301] on div "[PERSON_NAME] Summary Timeline Messaging Details Customer Info Basic Info Opt S…" at bounding box center [623, 476] width 1246 height 952
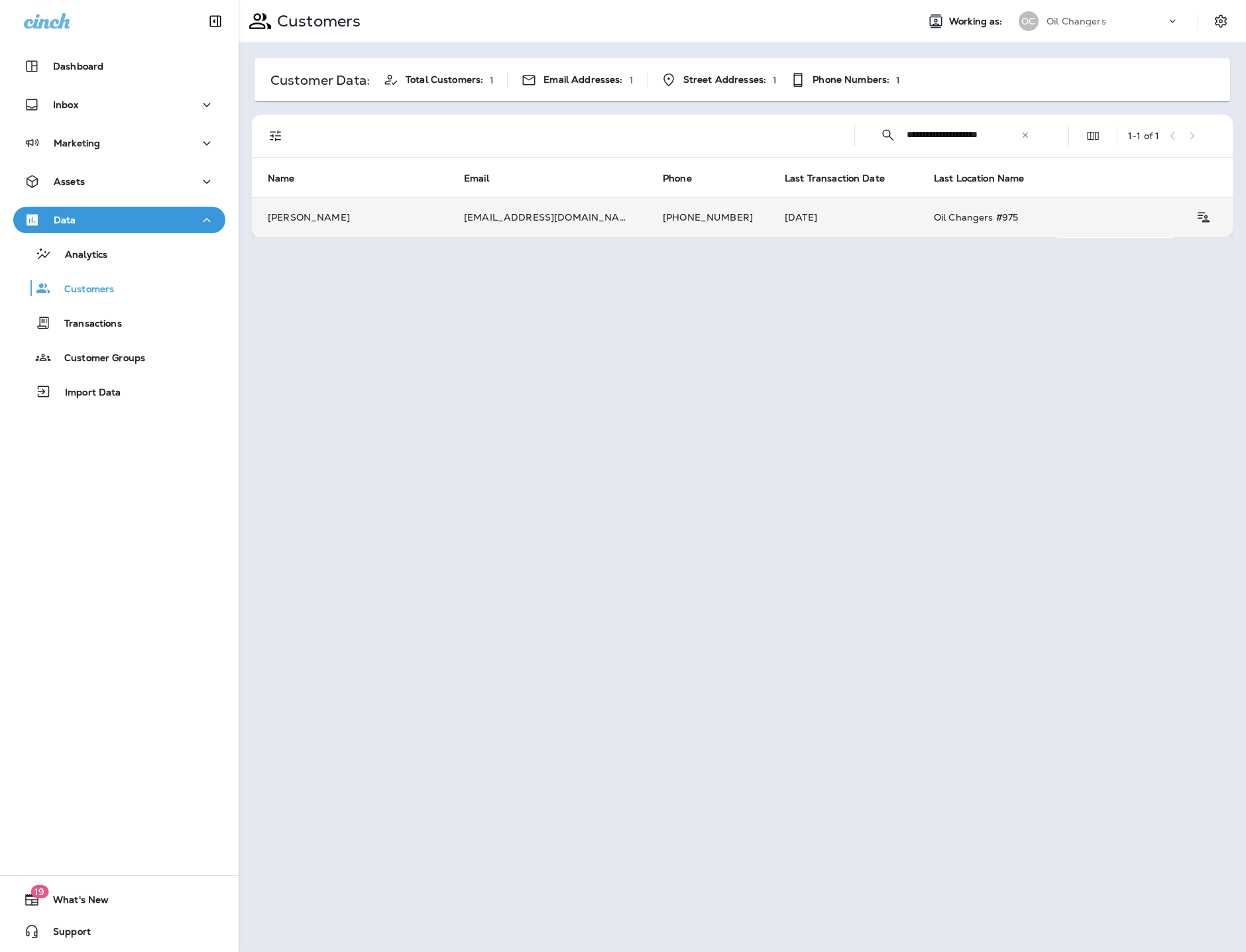
click at [570, 216] on td "[EMAIL_ADDRESS][DOMAIN_NAME]" at bounding box center [547, 217] width 199 height 40
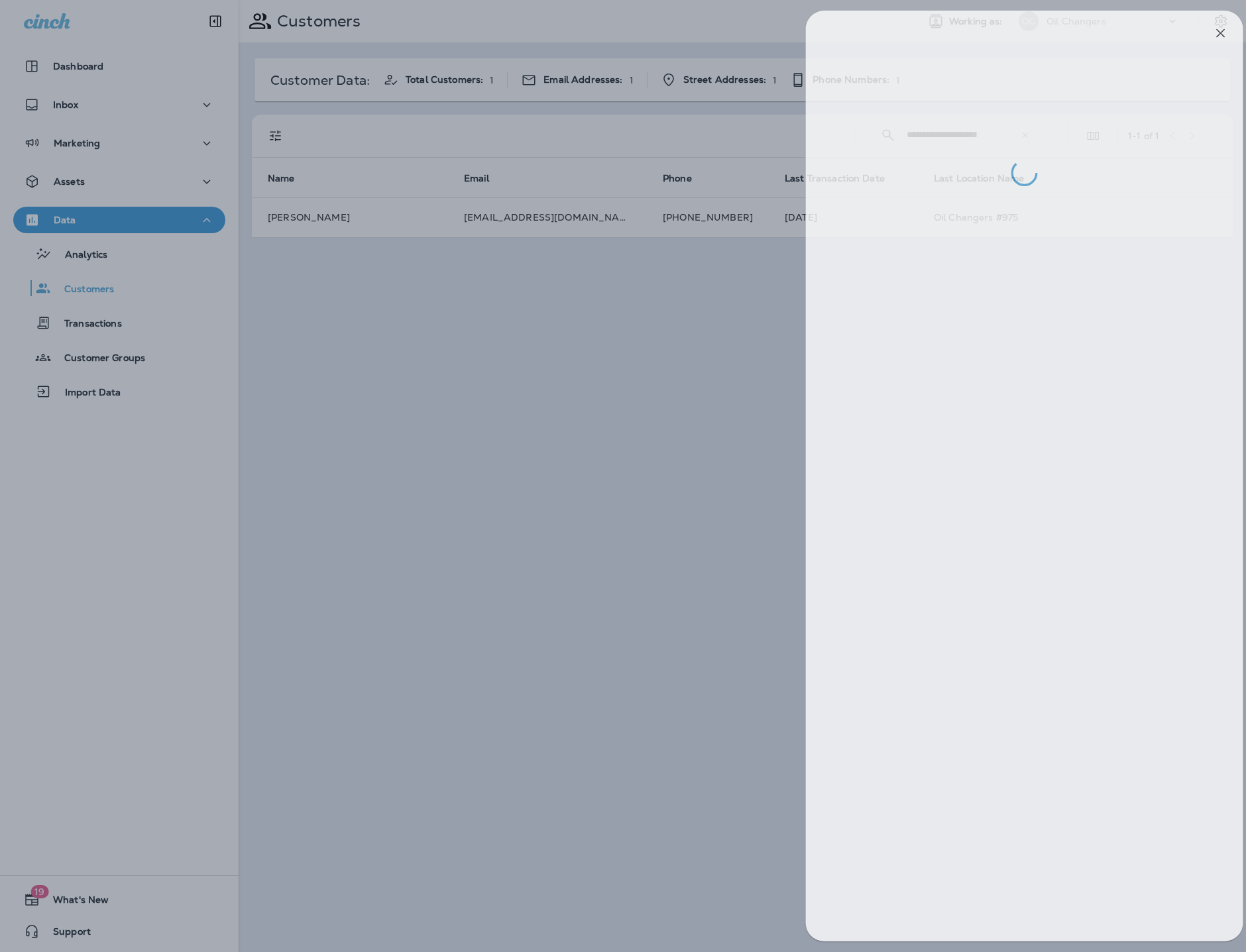
click at [173, 131] on div at bounding box center [638, 476] width 1246 height 952
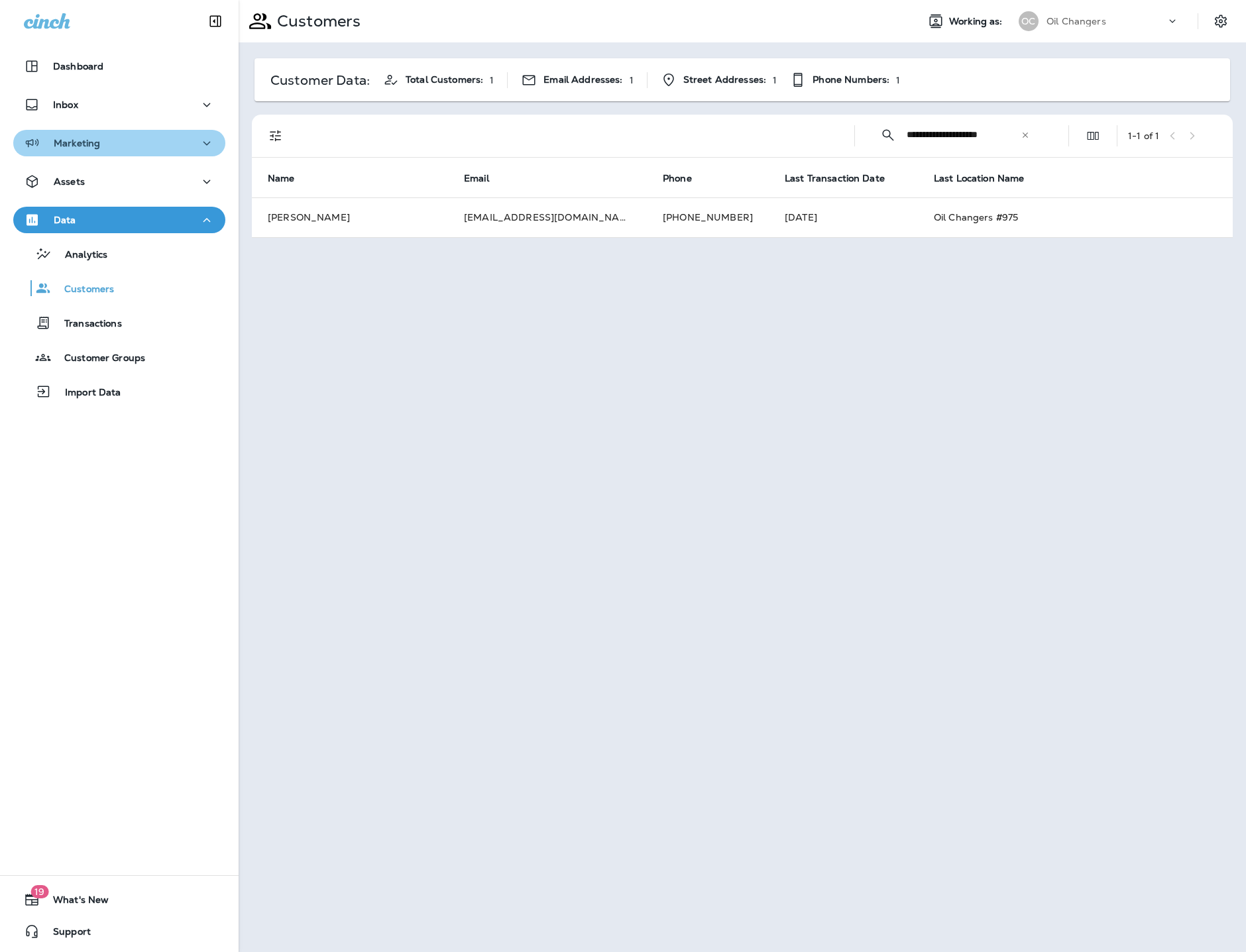
click at [124, 142] on div "Marketing" at bounding box center [119, 143] width 191 height 17
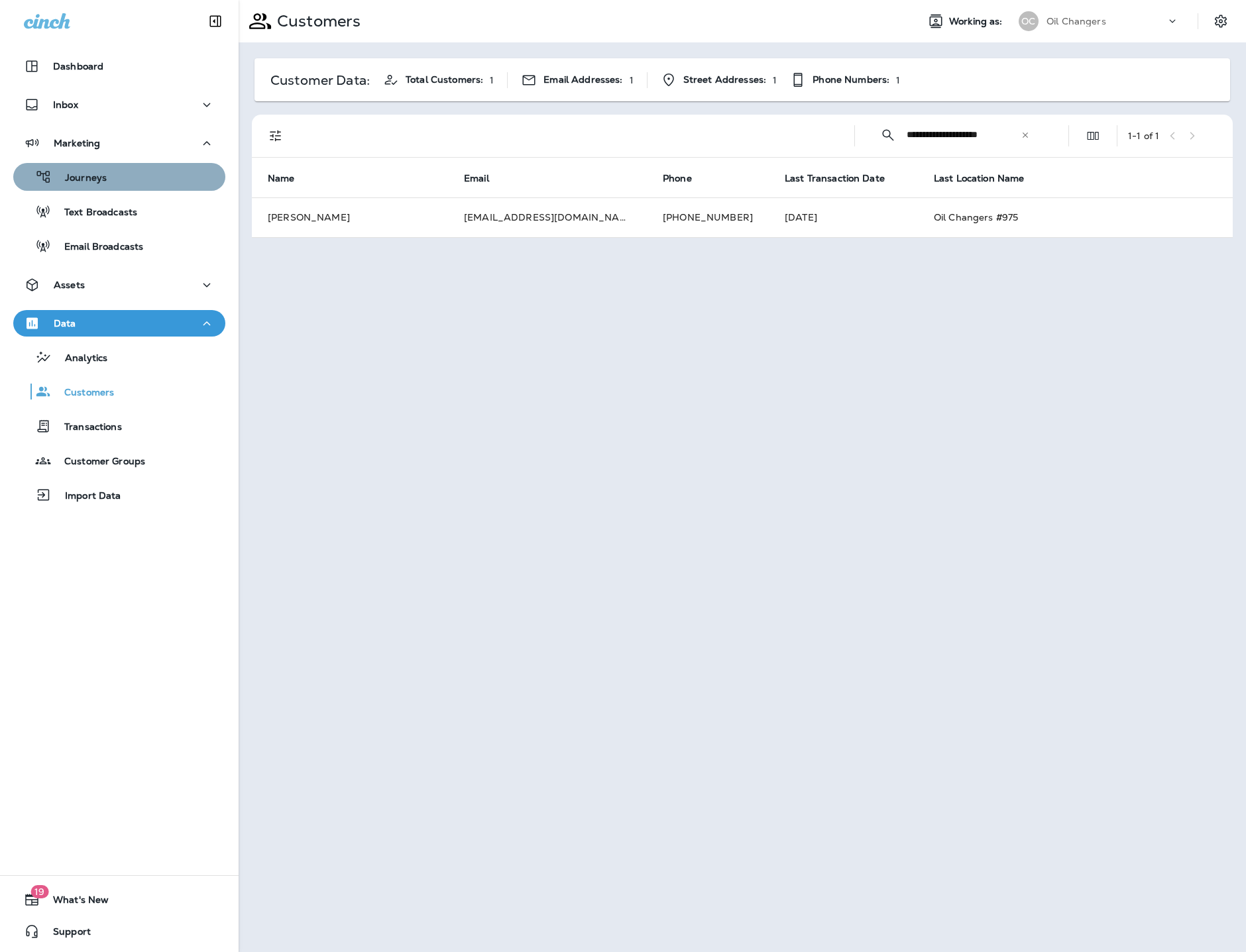
click at [112, 180] on div "Journeys" at bounding box center [120, 177] width 202 height 20
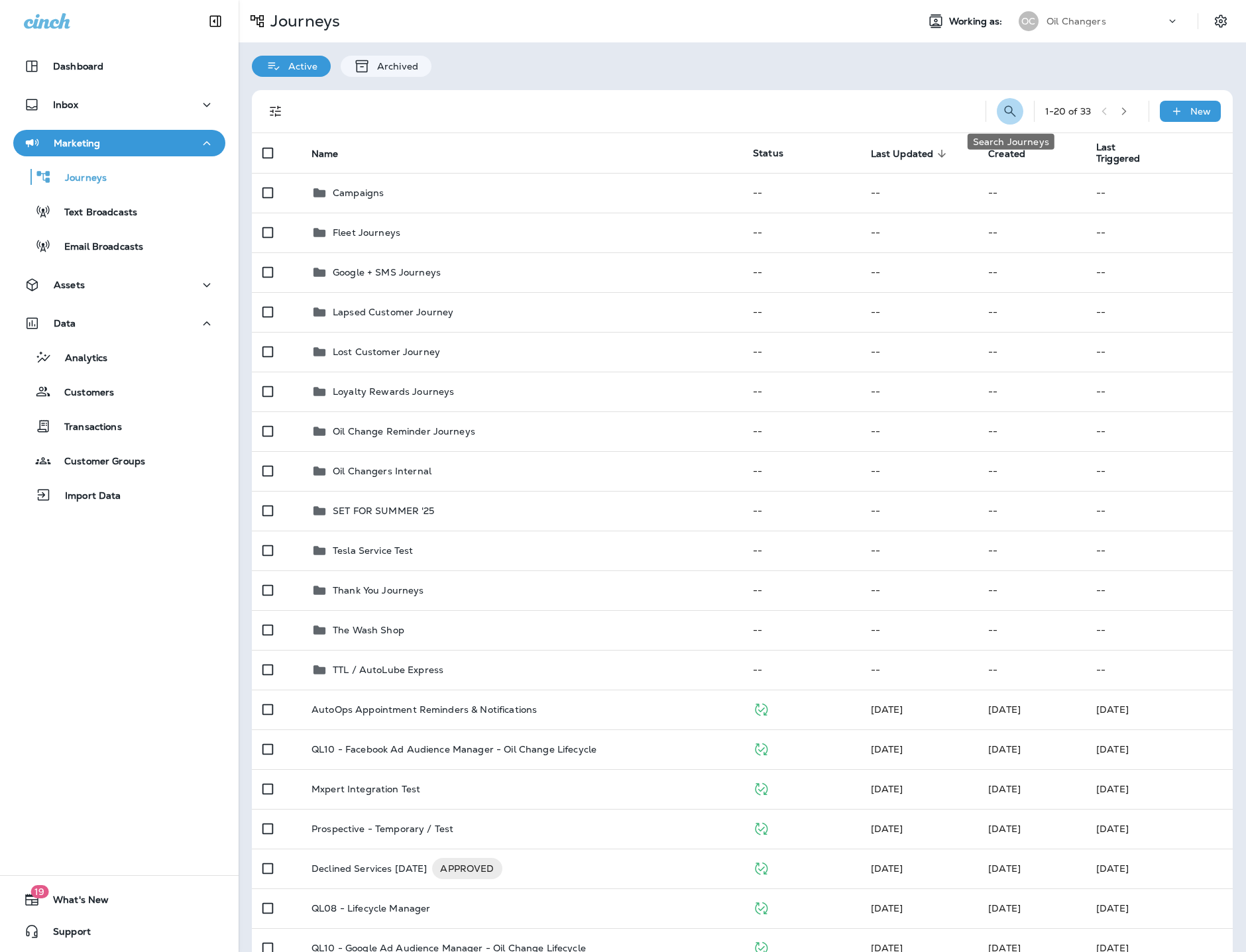
click at [1003, 116] on icon "Search Journeys" at bounding box center [1010, 112] width 16 height 16
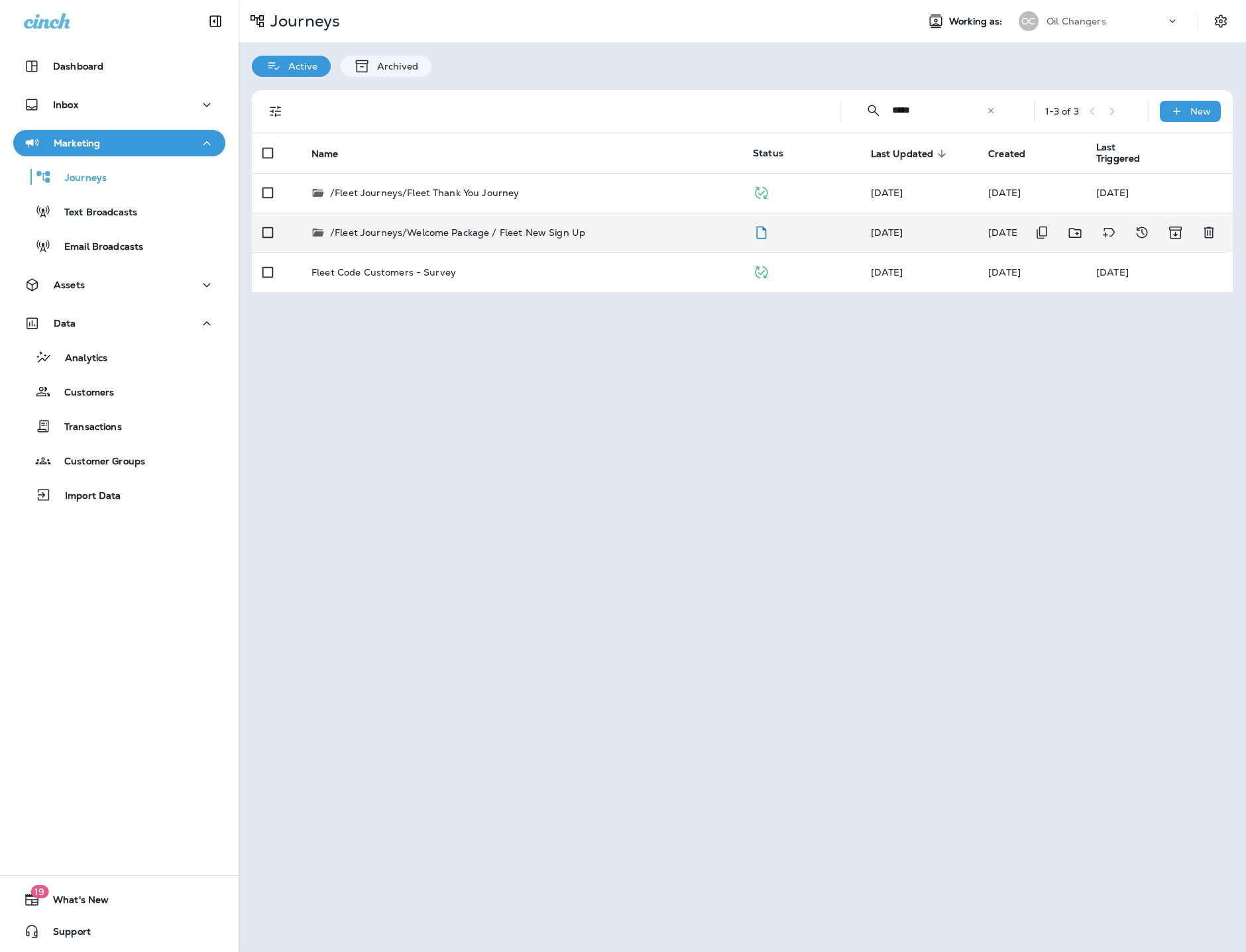
type input "*****"
click at [568, 223] on td "/Fleet Journeys/Welcome Package / Fleet New Sign Up" at bounding box center [522, 232] width 442 height 40
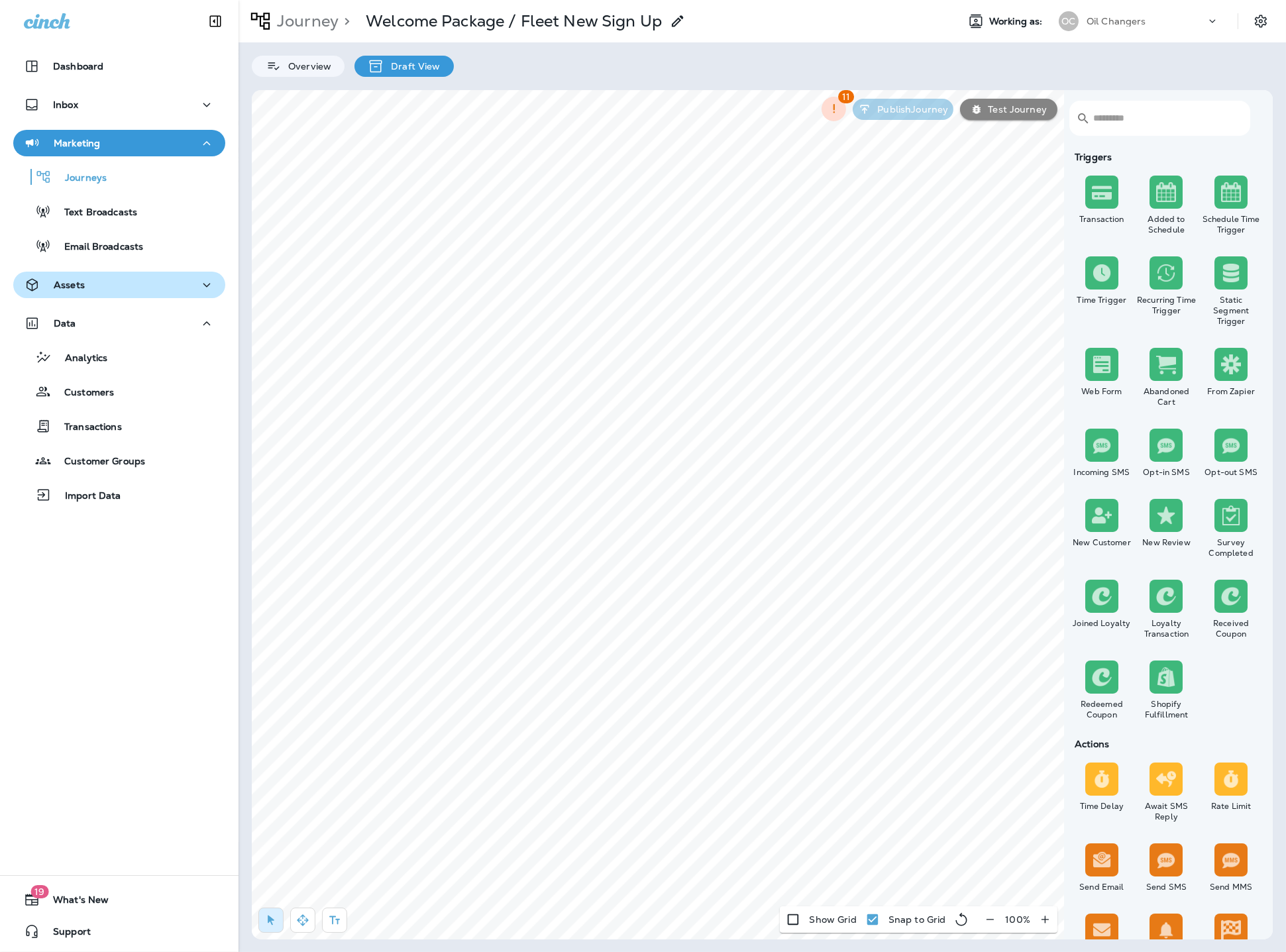
click at [115, 284] on div "Assets" at bounding box center [119, 285] width 191 height 17
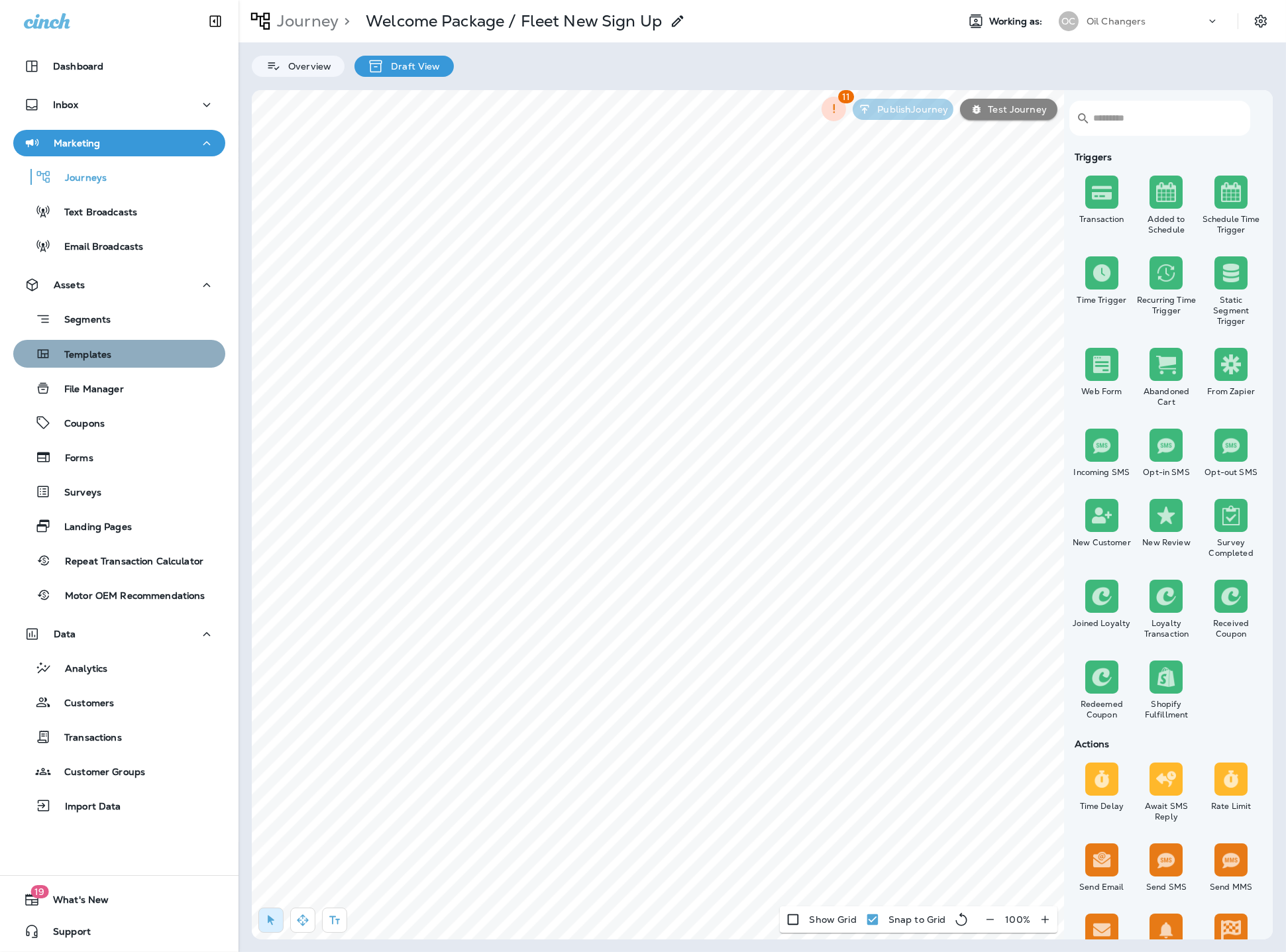
click at [97, 353] on p "Templates" at bounding box center [81, 355] width 60 height 13
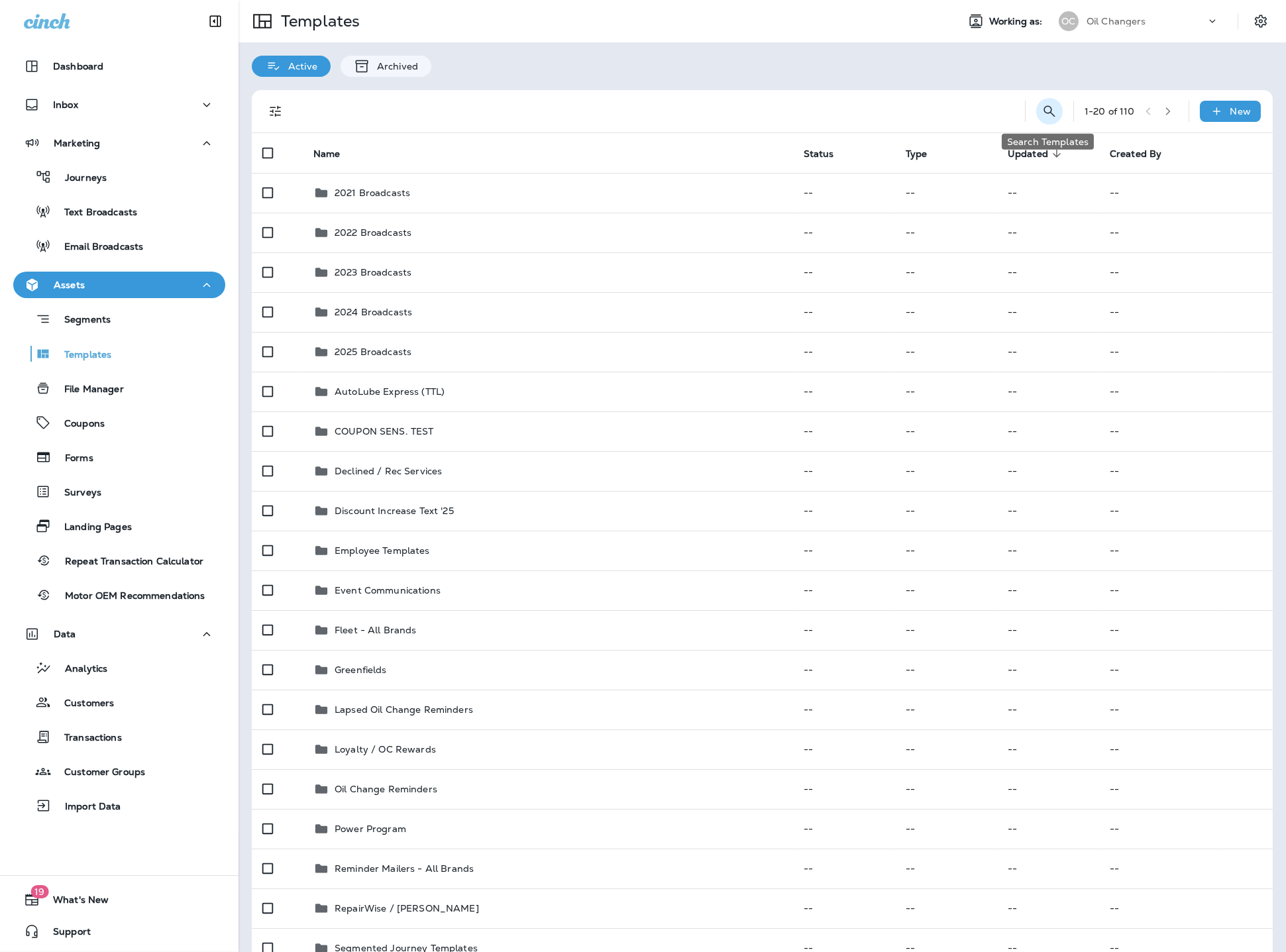
click at [1047, 108] on icon "Search Templates" at bounding box center [1049, 112] width 16 height 16
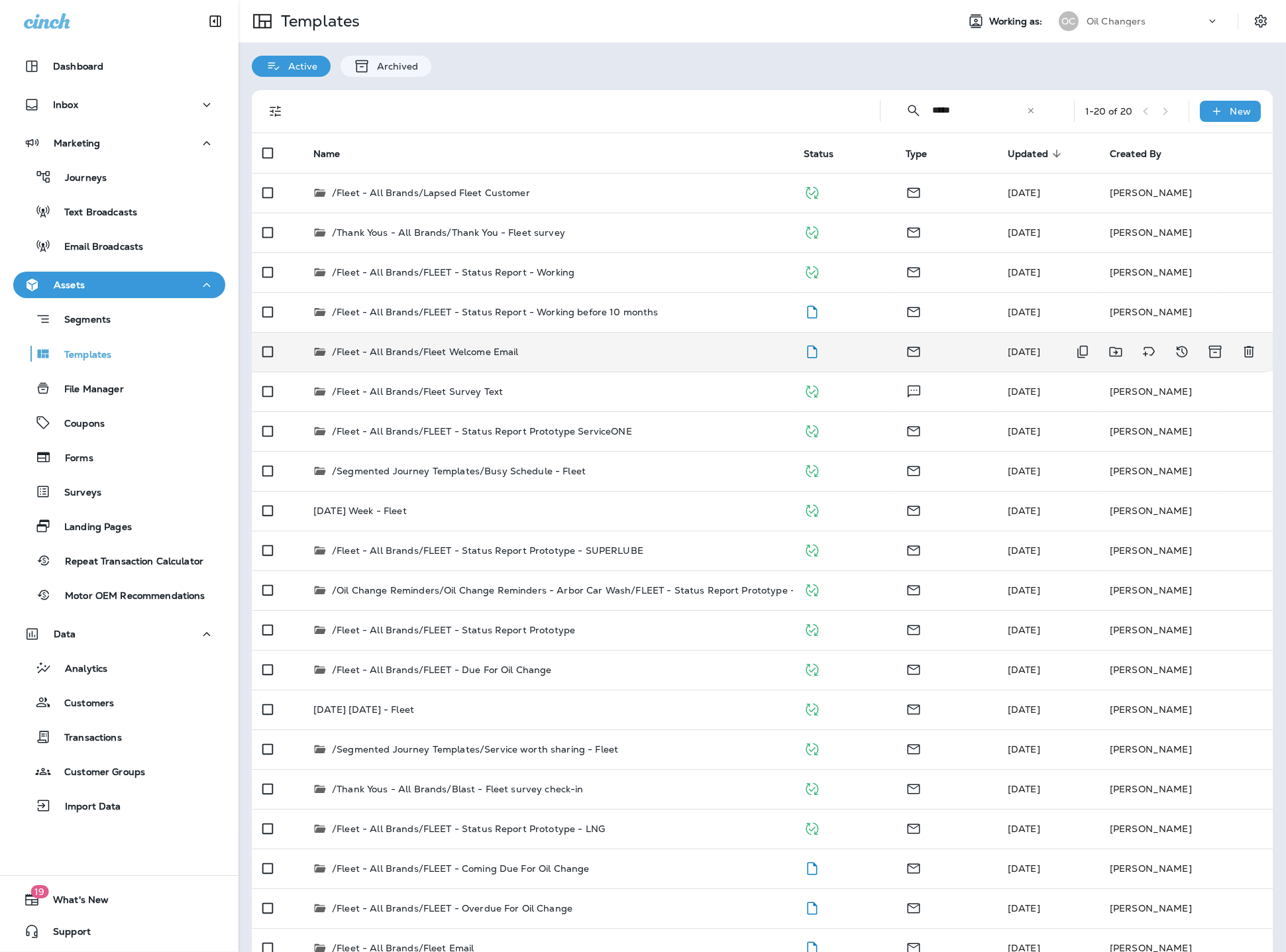
type input "*****"
click at [648, 350] on div "/Fleet - All Brands/Fleet Welcome Email" at bounding box center [548, 352] width 469 height 13
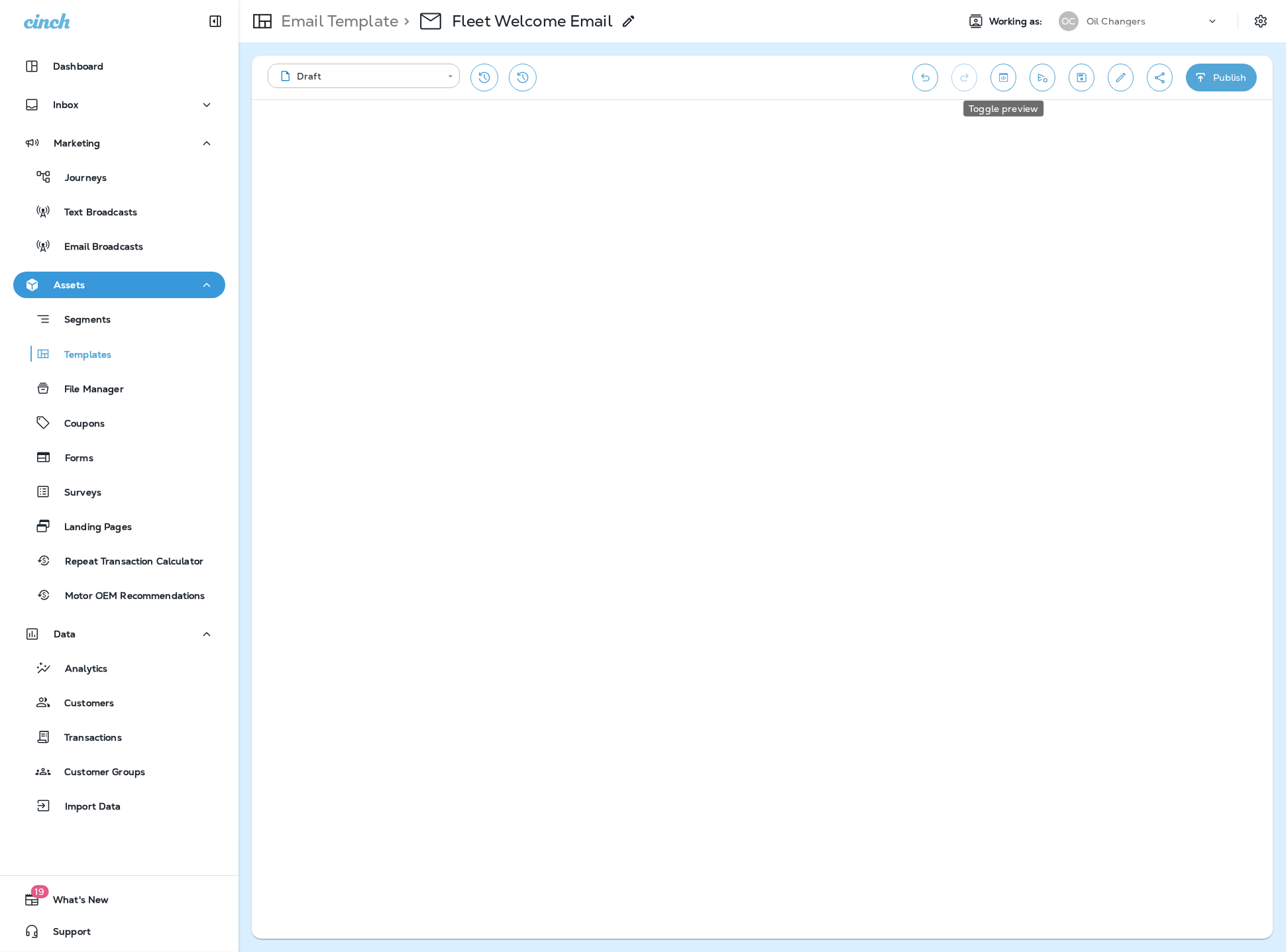
click at [1004, 79] on icon "Toggle preview" at bounding box center [1003, 77] width 14 height 13
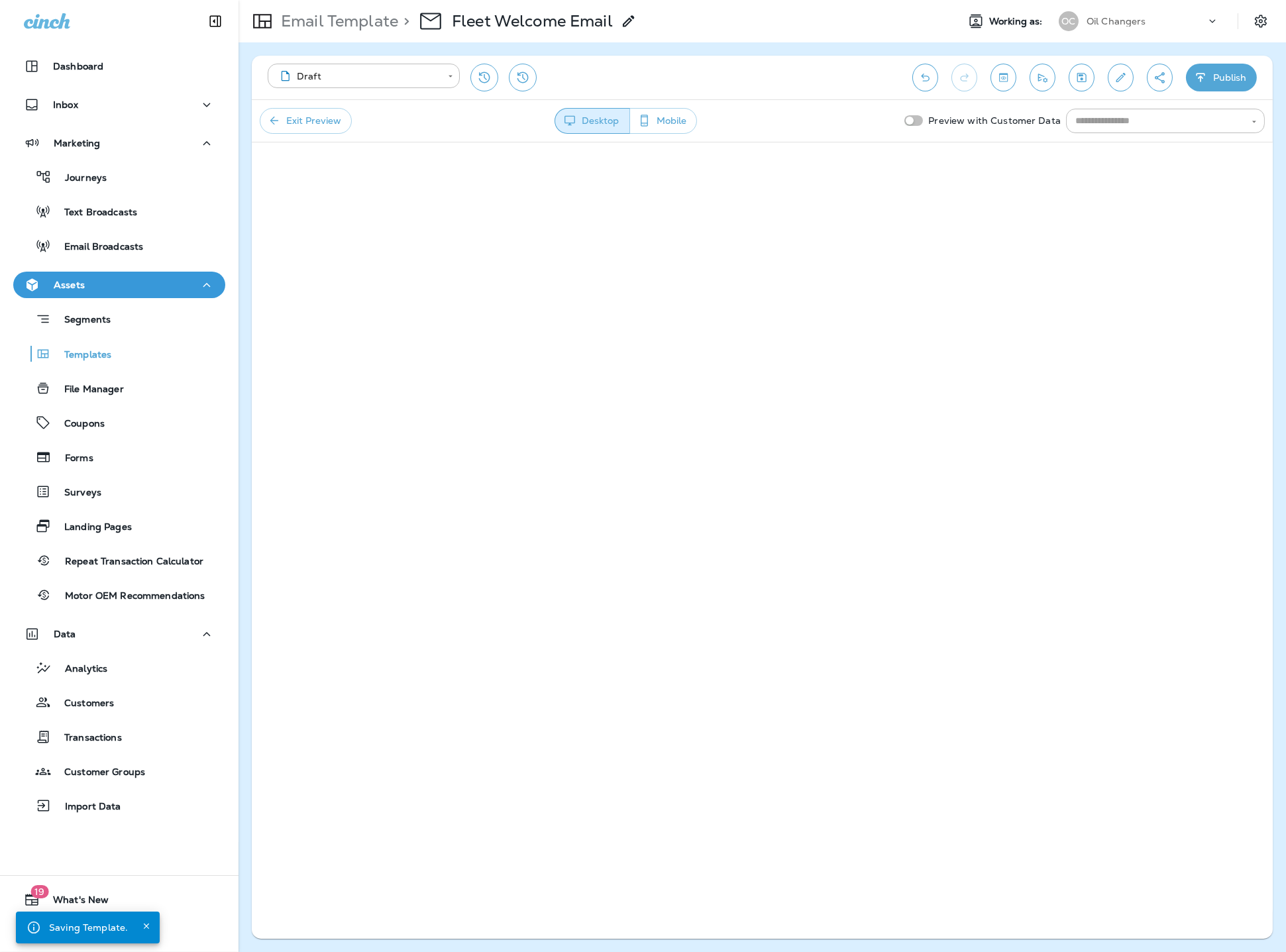
click at [683, 118] on button "Mobile" at bounding box center [663, 121] width 68 height 26
click at [588, 122] on button "Desktop" at bounding box center [591, 121] width 74 height 26
click at [321, 116] on button "Exit Preview" at bounding box center [305, 121] width 92 height 26
click at [1083, 77] on icon "Save" at bounding box center [1081, 77] width 14 height 13
click at [1012, 77] on button "Toggle preview" at bounding box center [1003, 77] width 26 height 28
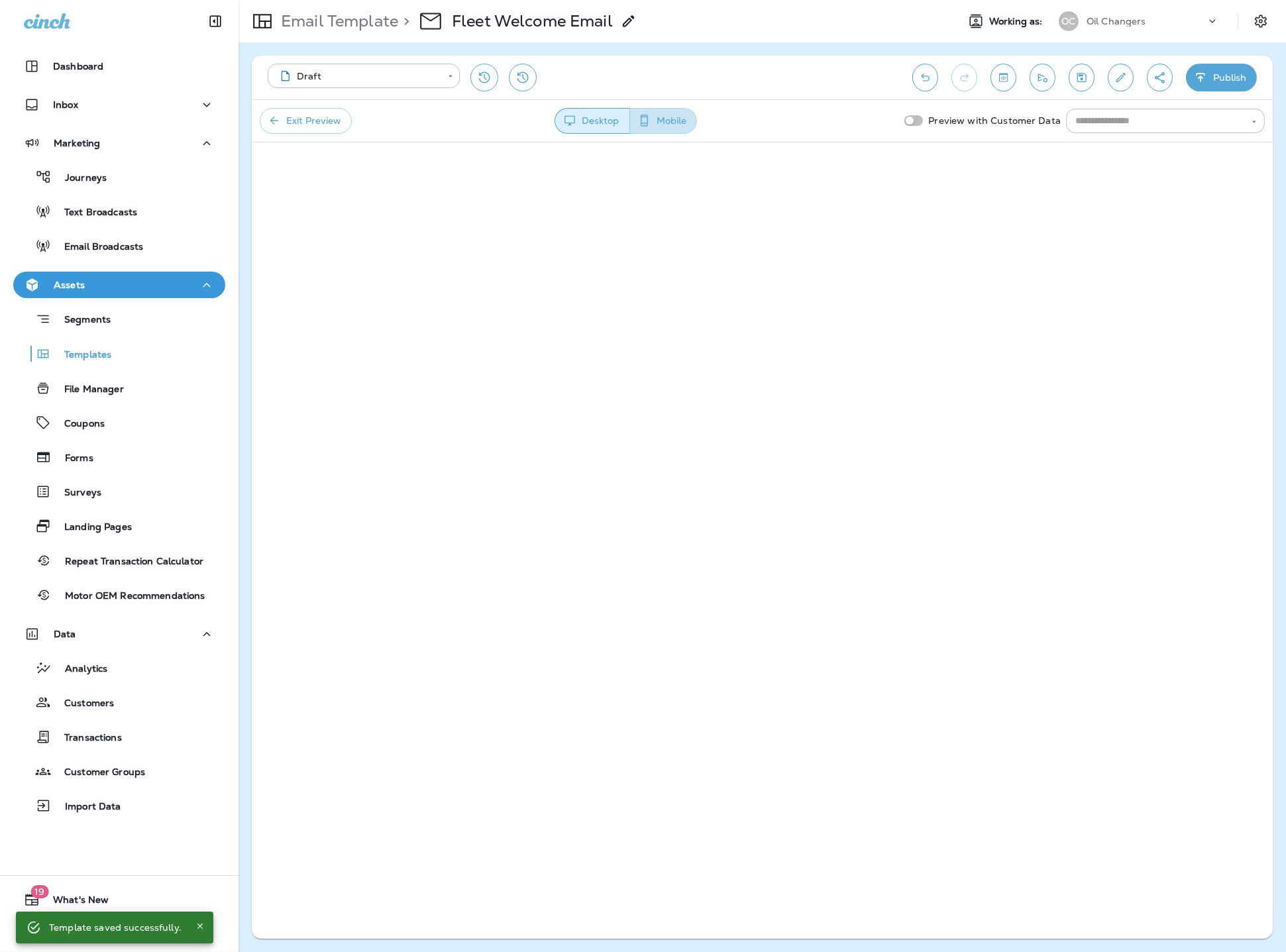
click at [681, 118] on button "Mobile" at bounding box center [663, 121] width 68 height 26
click at [593, 117] on button "Desktop" at bounding box center [591, 121] width 74 height 26
click at [332, 126] on button "Exit Preview" at bounding box center [305, 121] width 92 height 26
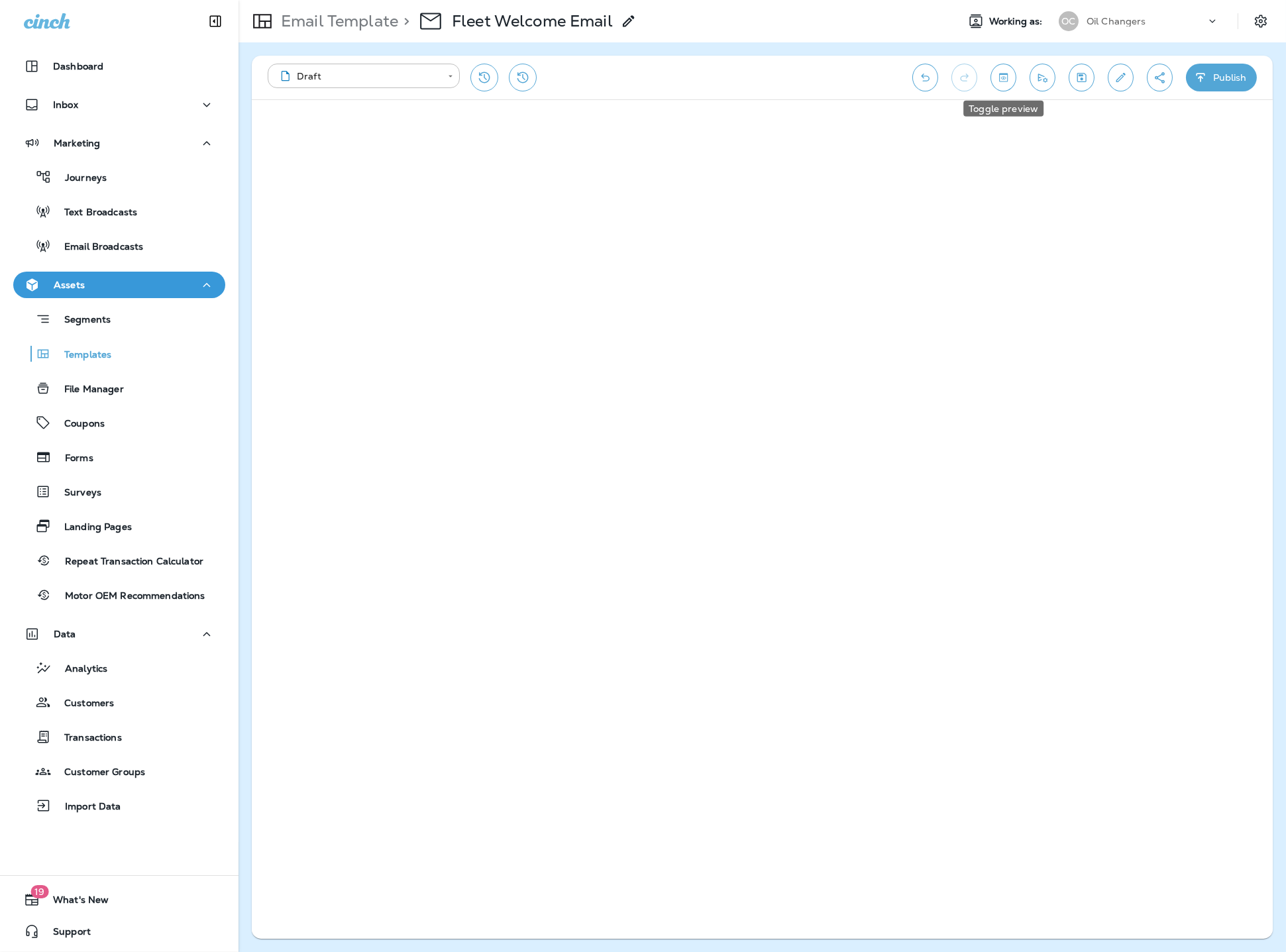
click at [998, 77] on icon "Toggle preview" at bounding box center [1003, 77] width 14 height 13
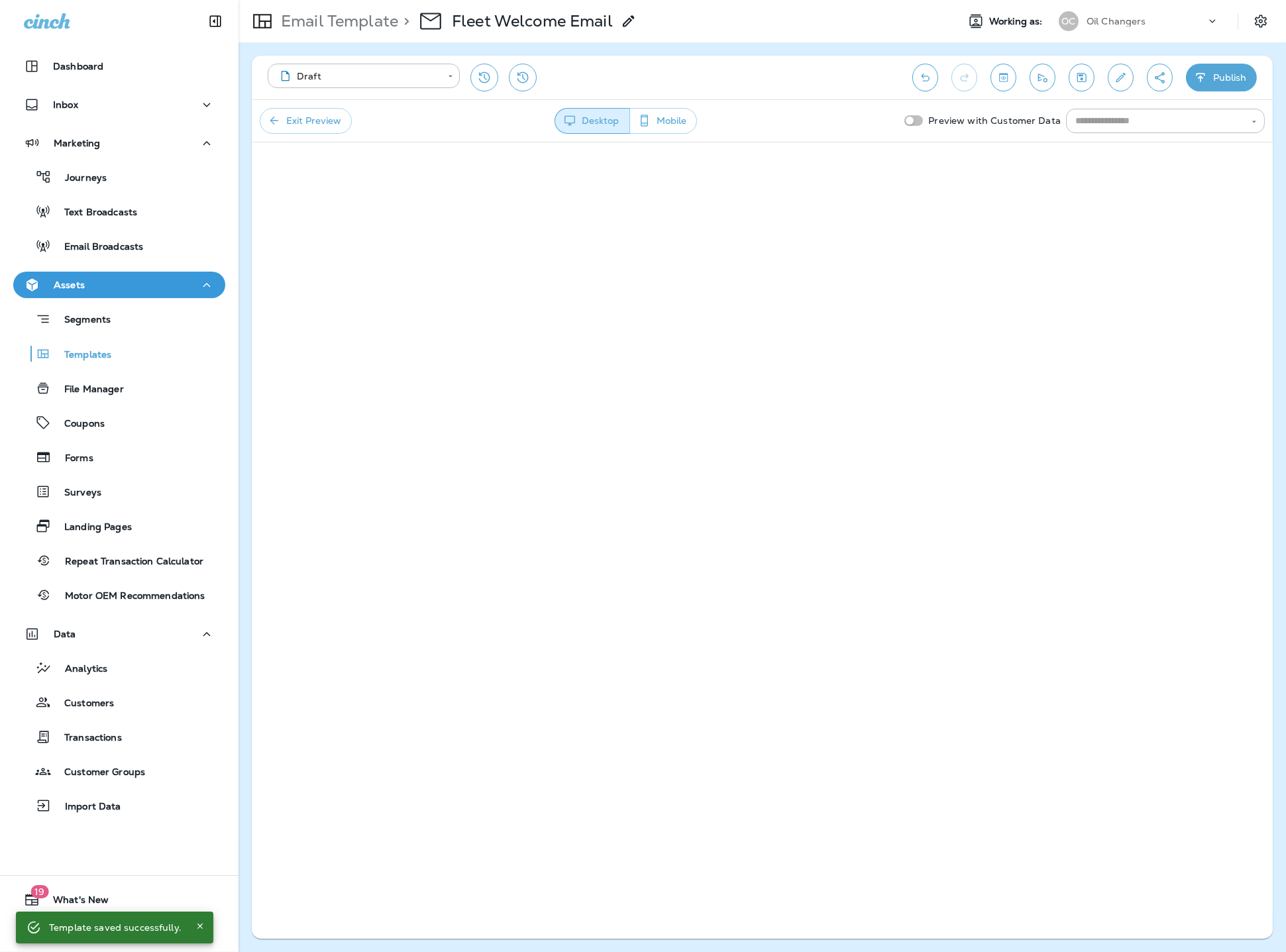
click at [650, 117] on icon "button" at bounding box center [644, 121] width 14 height 13
click at [296, 120] on button "Exit Preview" at bounding box center [305, 121] width 92 height 26
click at [1012, 76] on button "Toggle preview" at bounding box center [1003, 77] width 26 height 28
click at [324, 121] on button "Exit Preview" at bounding box center [305, 121] width 92 height 26
click at [1006, 82] on icon "Toggle preview" at bounding box center [1003, 77] width 14 height 13
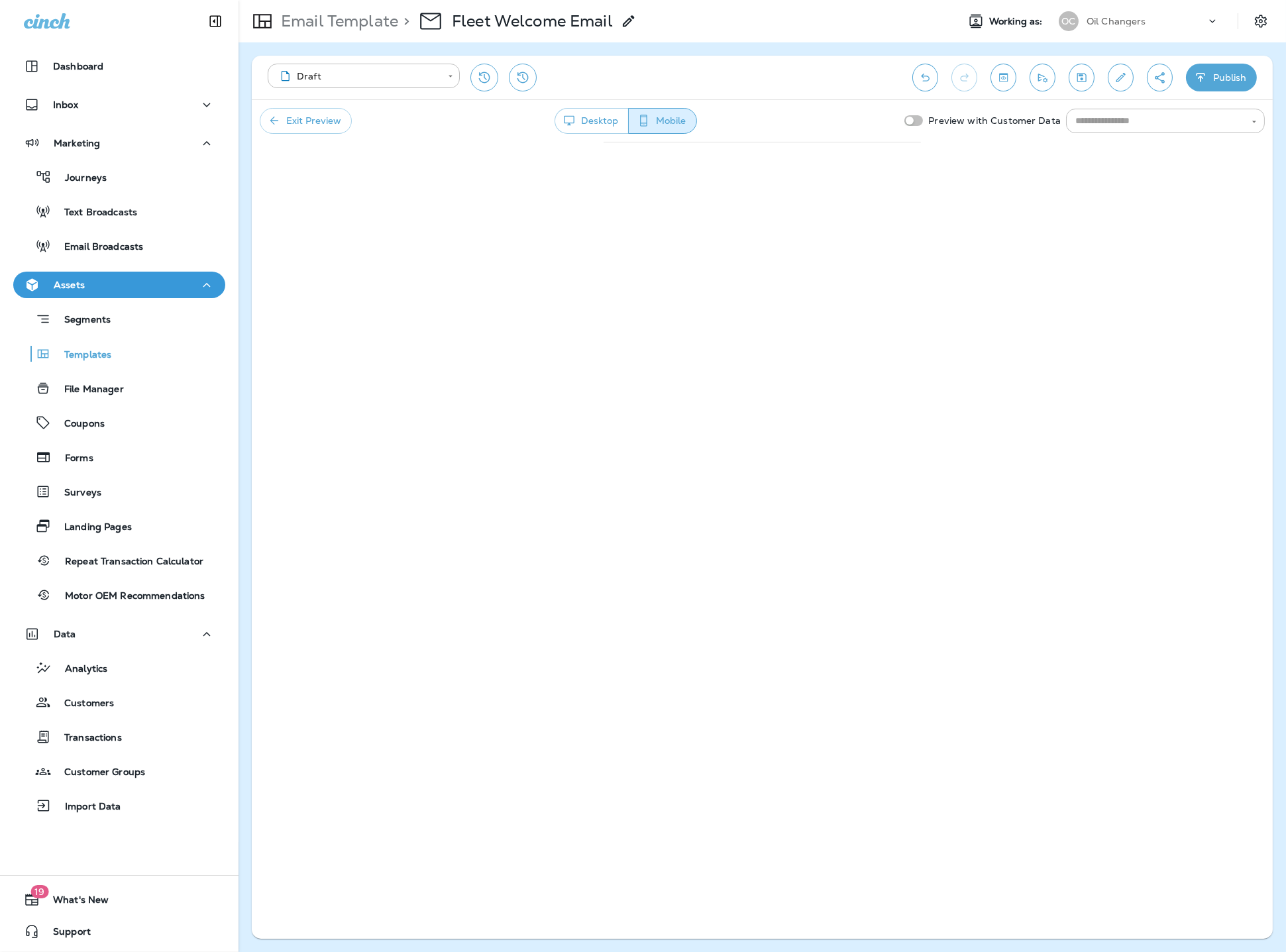
click at [302, 118] on button "Exit Preview" at bounding box center [305, 121] width 92 height 26
click at [1004, 85] on button "Toggle preview" at bounding box center [1003, 77] width 26 height 28
click at [1119, 121] on input "text" at bounding box center [1154, 121] width 169 height 17
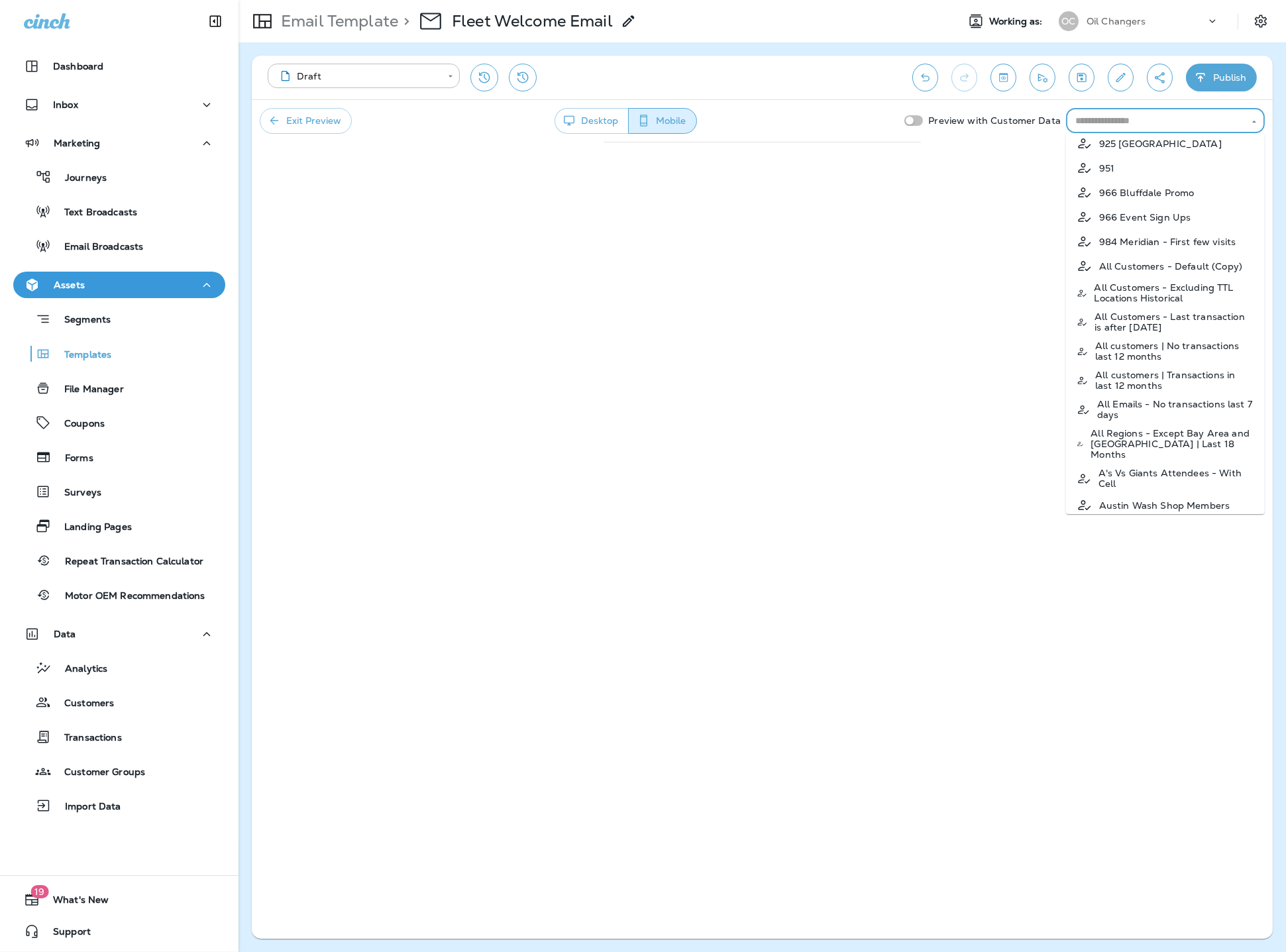
scroll to position [341, 0]
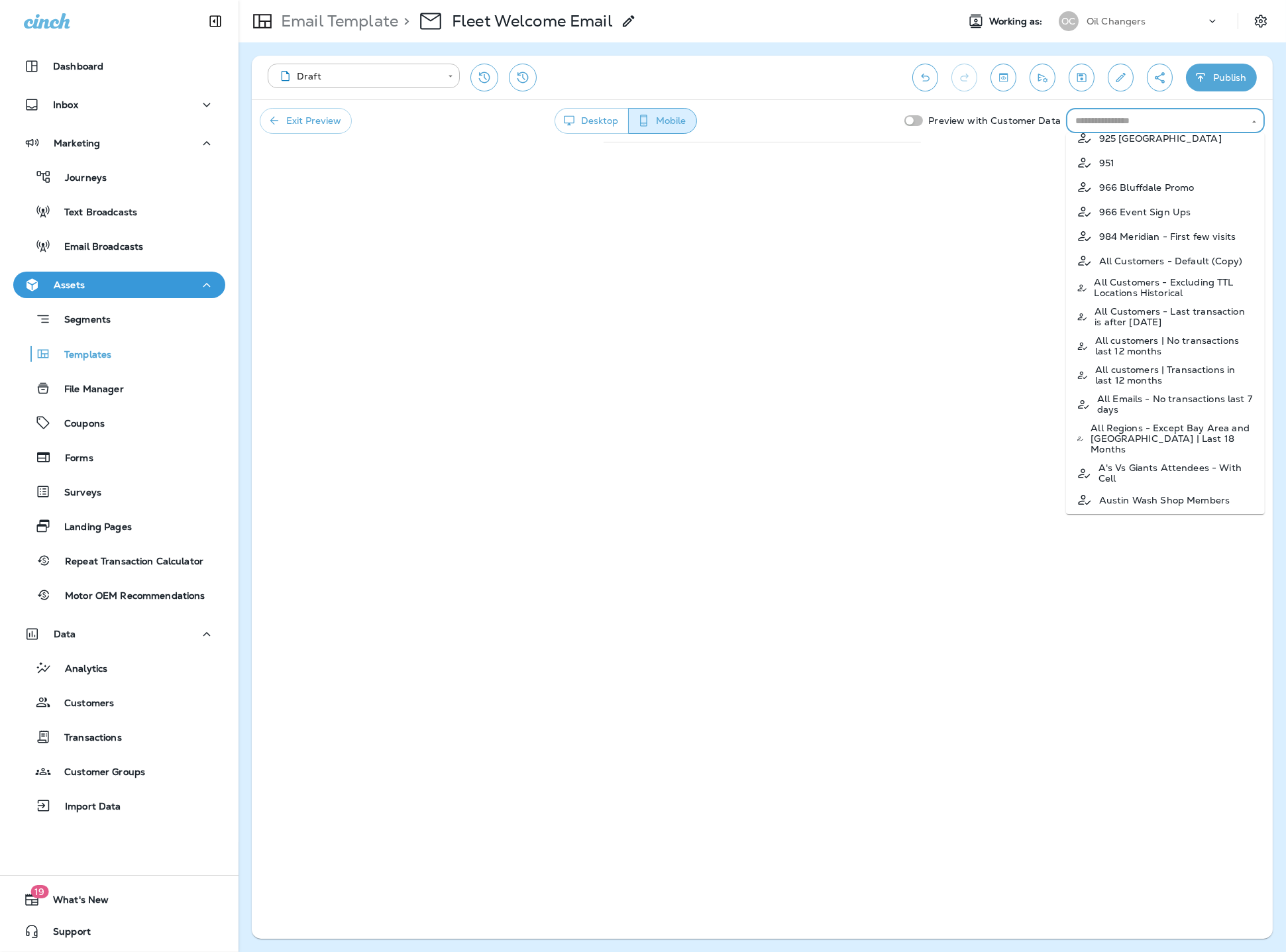
click at [1154, 408] on p "All Emails - No transactions last 7 days" at bounding box center [1176, 404] width 157 height 21
type input "**********"
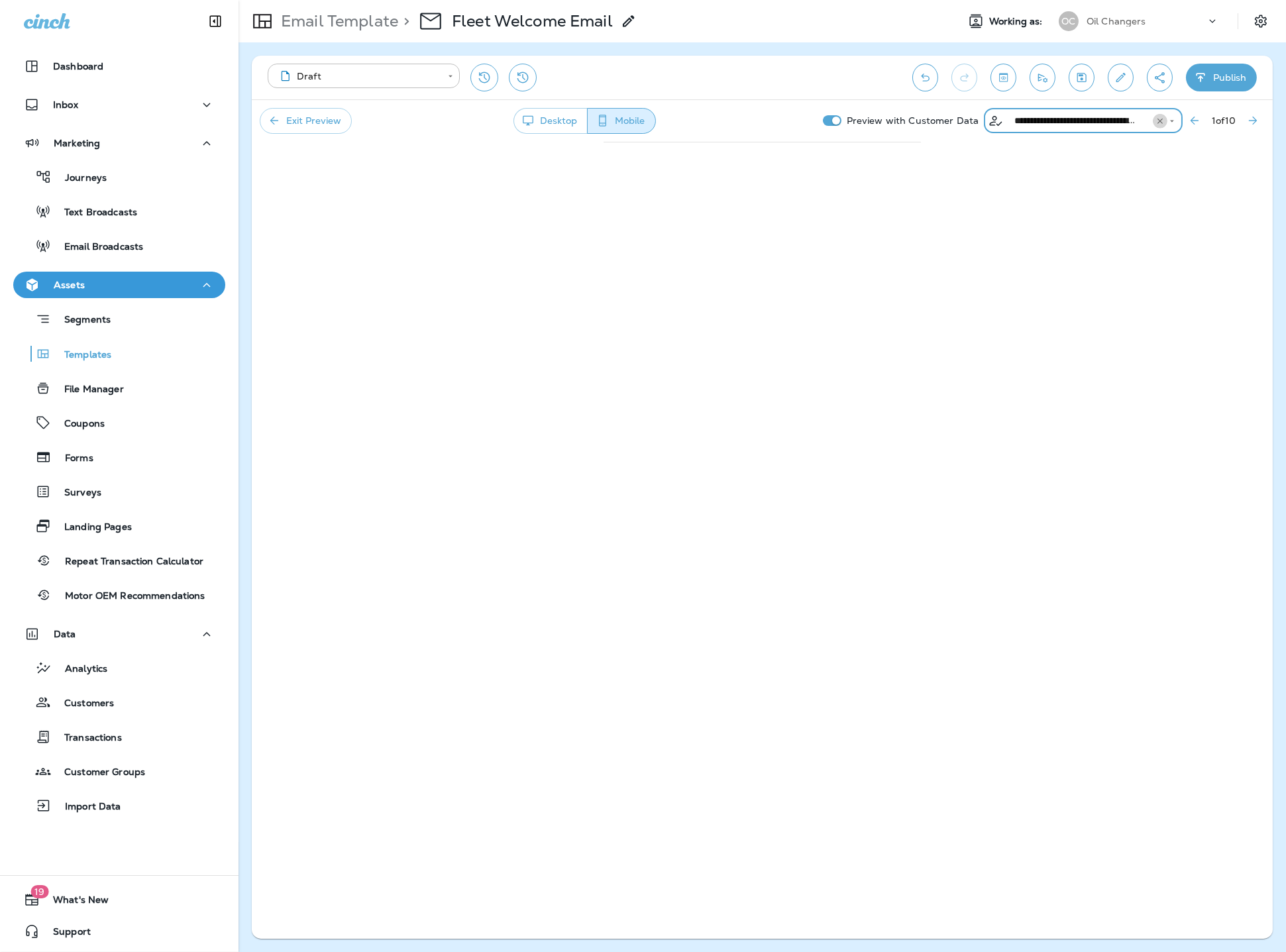
click at [1157, 122] on icon "Clear" at bounding box center [1160, 120] width 5 height 5
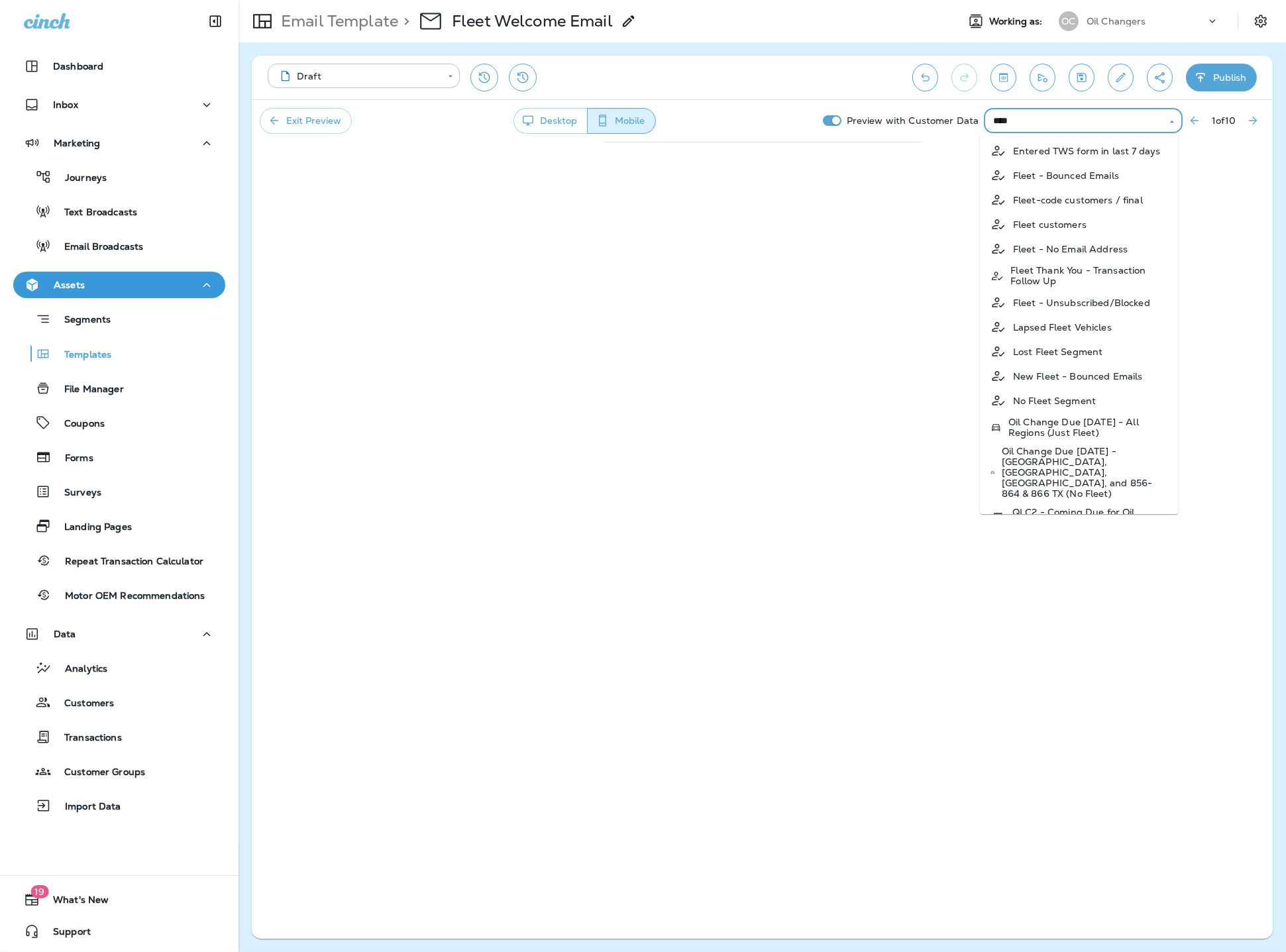
click at [1140, 199] on p "Fleet-code customers / final" at bounding box center [1077, 200] width 130 height 11
type input "**********"
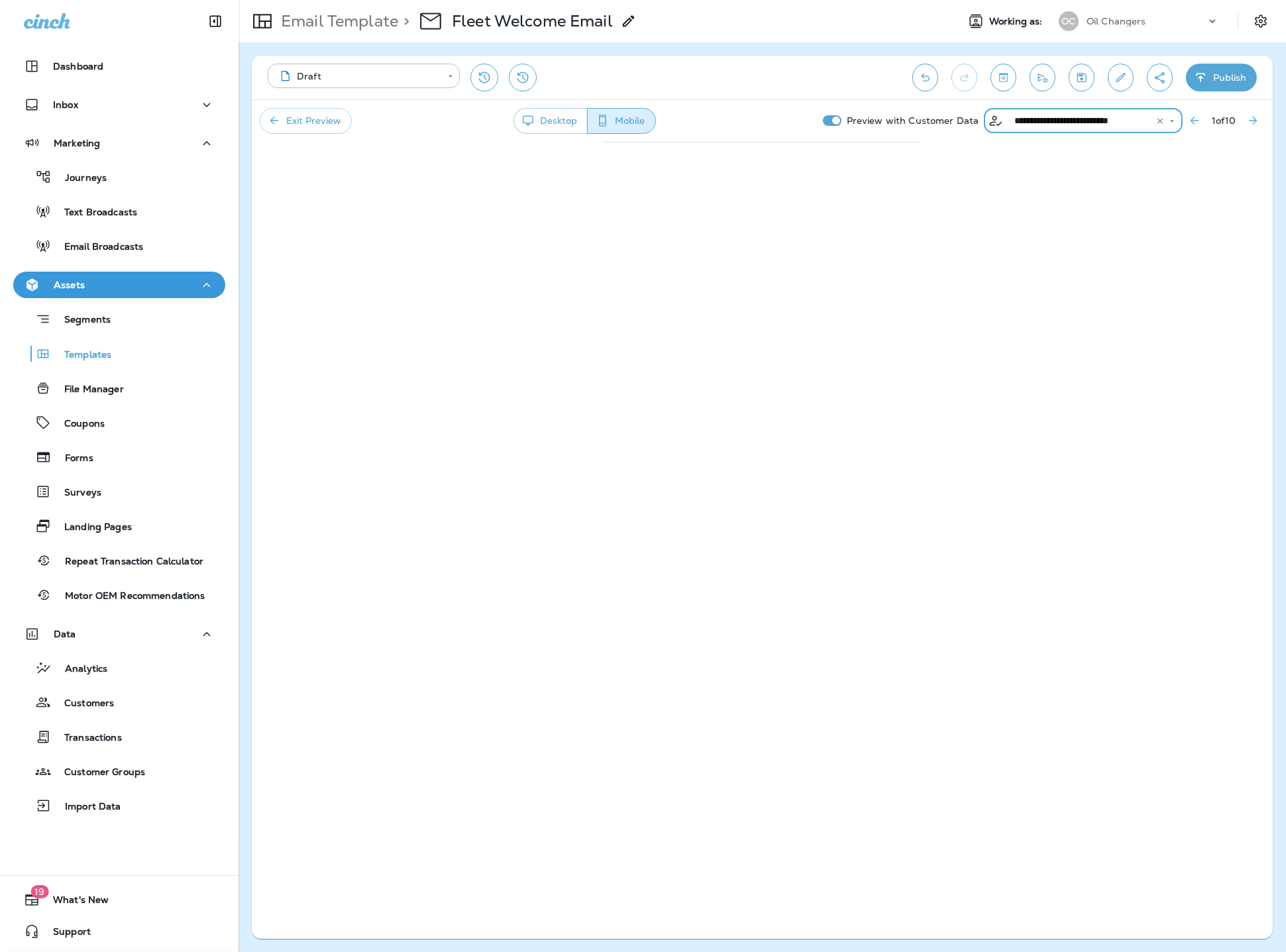
click at [1155, 121] on icon "Clear" at bounding box center [1160, 122] width 9 height 9
click at [1167, 123] on icon "Open" at bounding box center [1172, 122] width 9 height 9
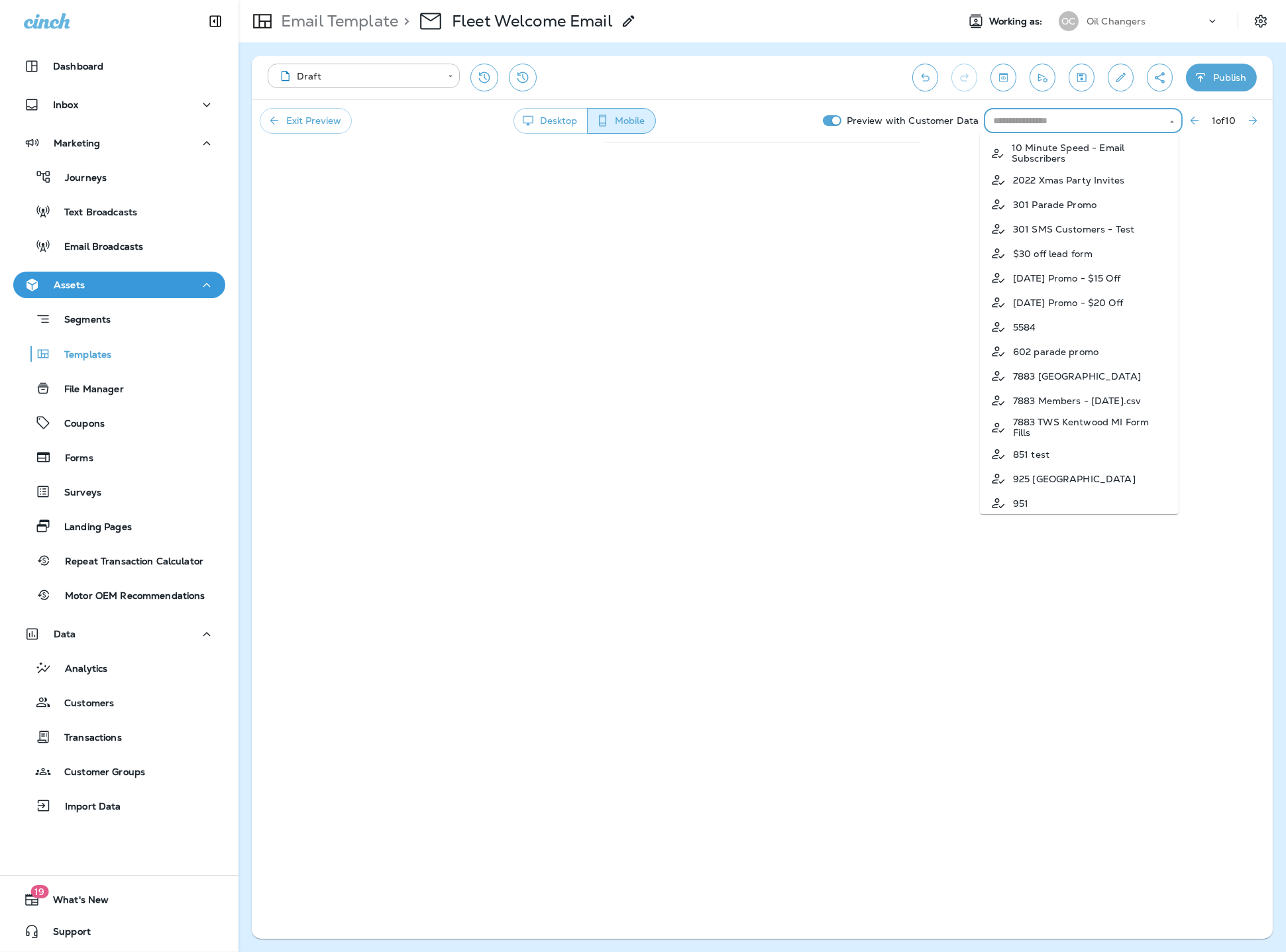
click at [1098, 122] on input "text" at bounding box center [1072, 121] width 169 height 17
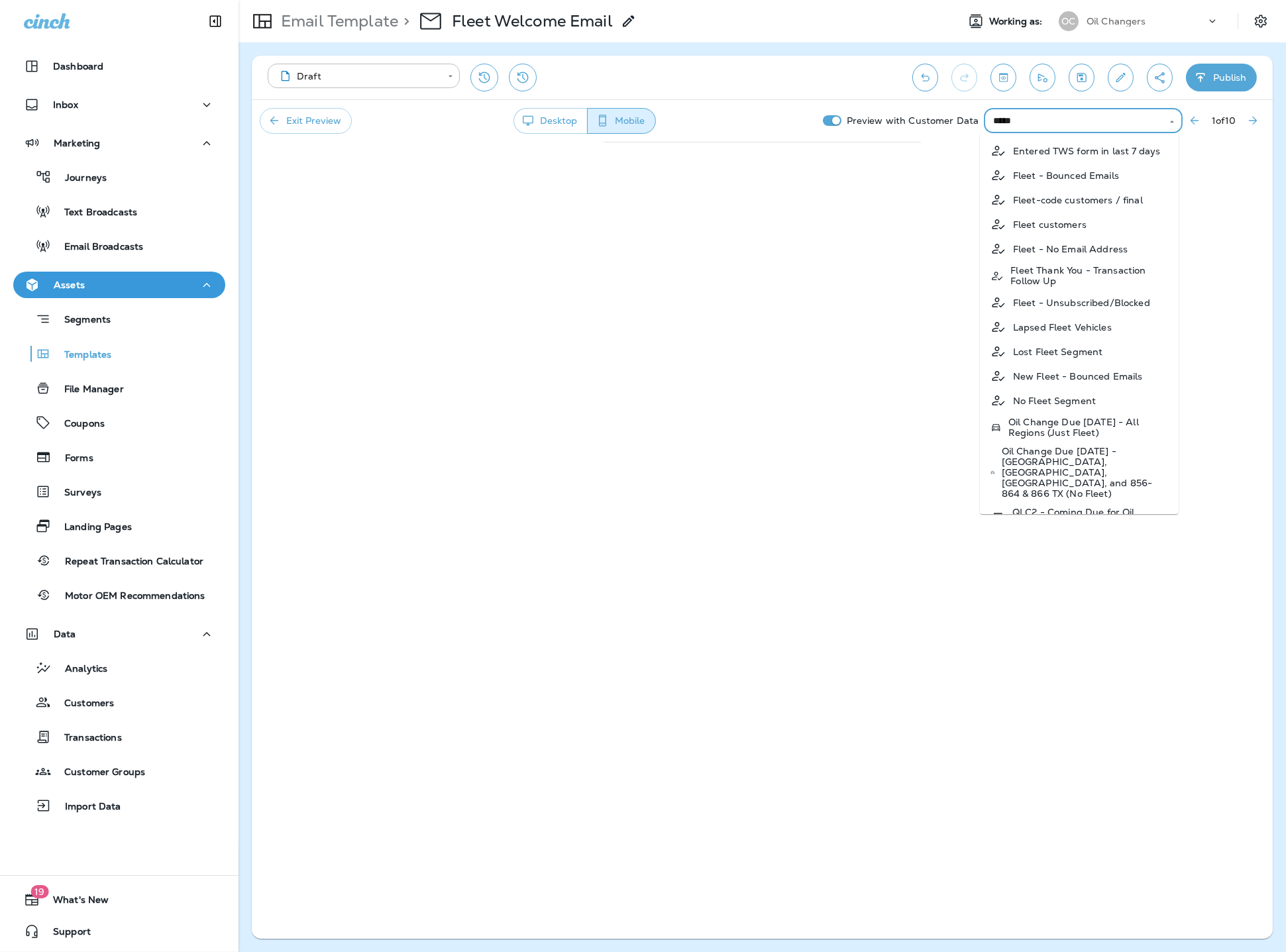
click at [1117, 230] on li "Fleet customers" at bounding box center [1079, 224] width 199 height 24
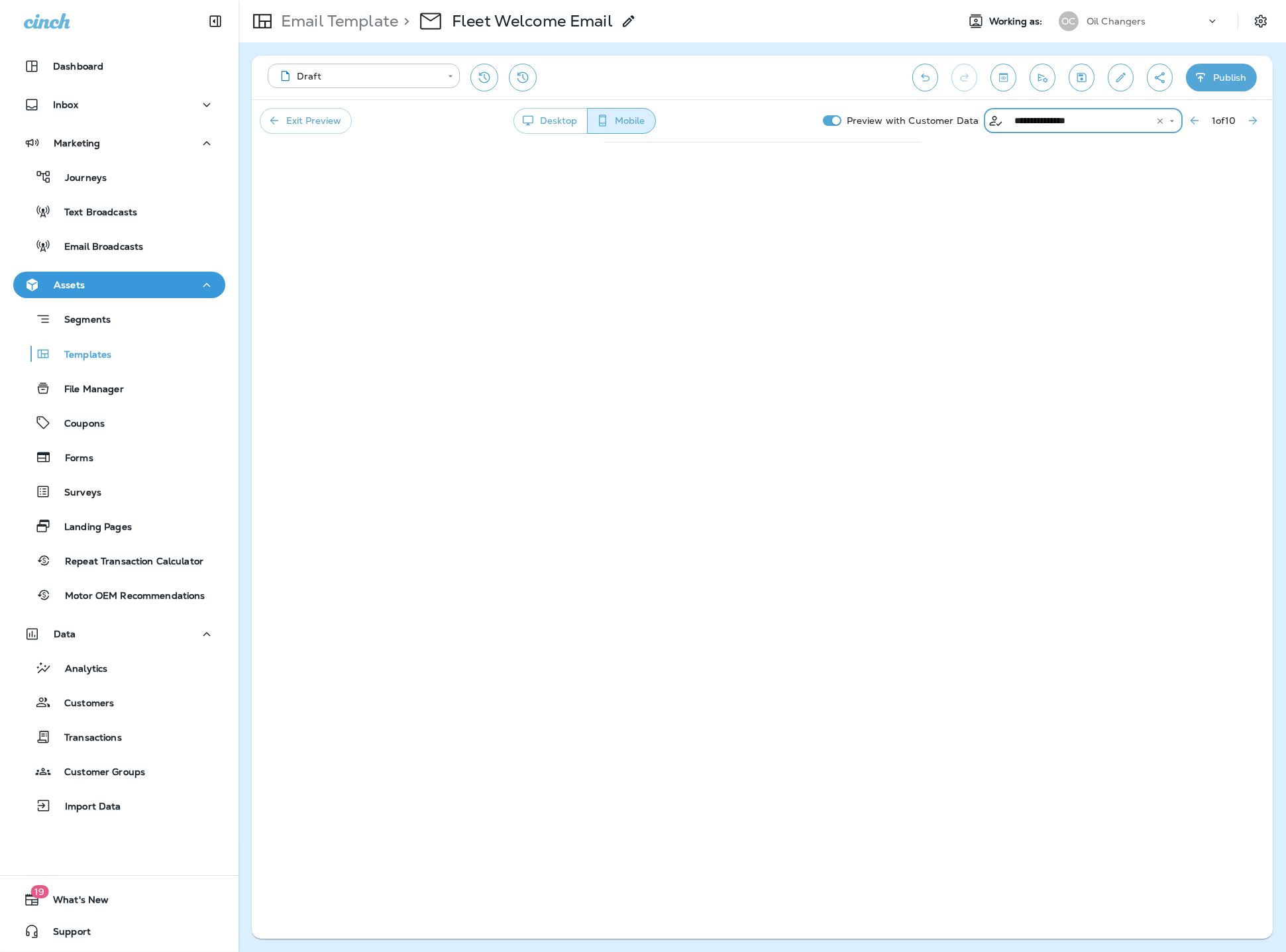
type input "**********"
click at [1002, 730] on div "**********" at bounding box center [762, 497] width 1021 height 883
click at [310, 129] on button "Exit Preview" at bounding box center [305, 121] width 92 height 26
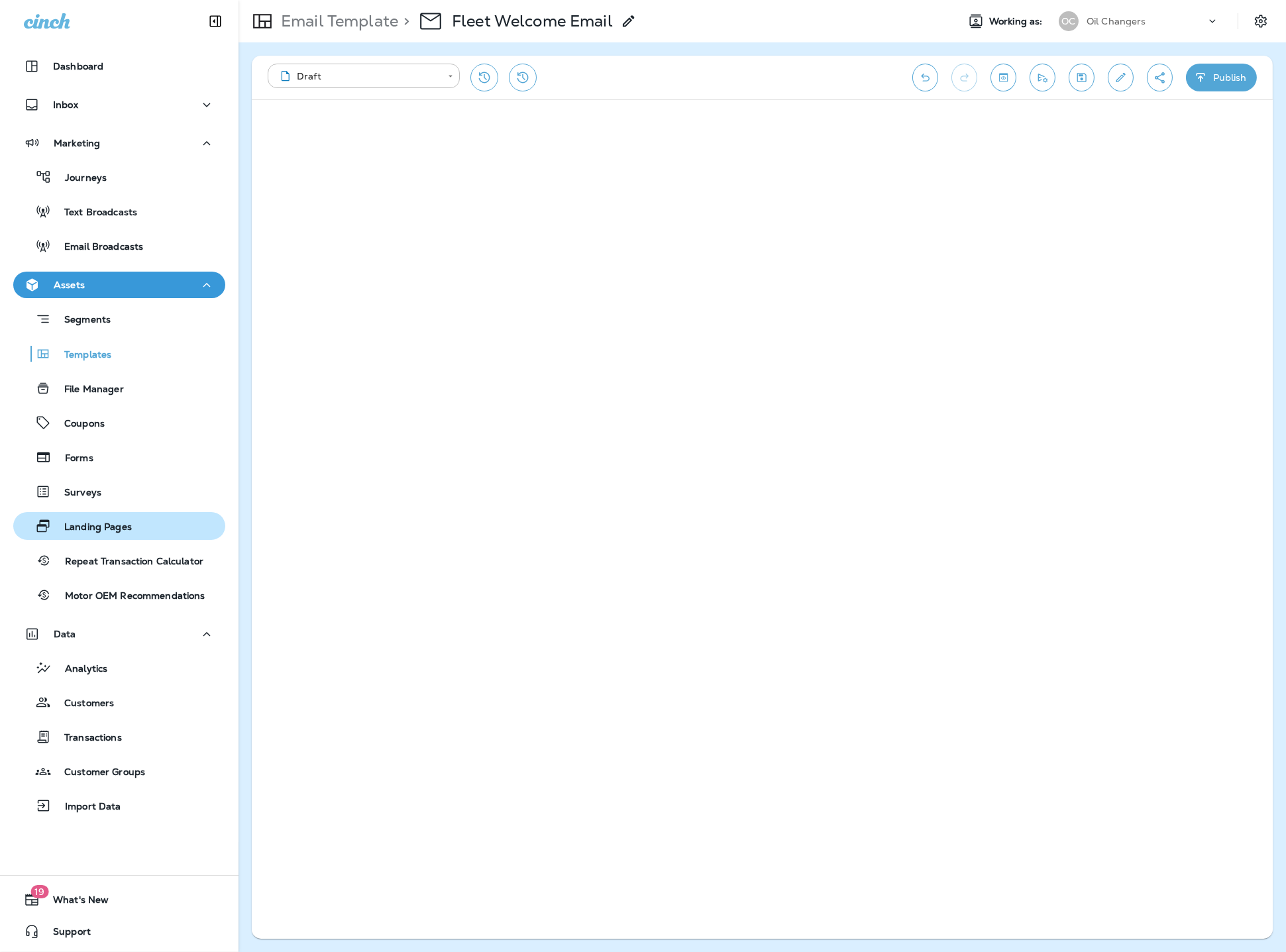
click at [152, 527] on div "Landing Pages" at bounding box center [120, 526] width 202 height 20
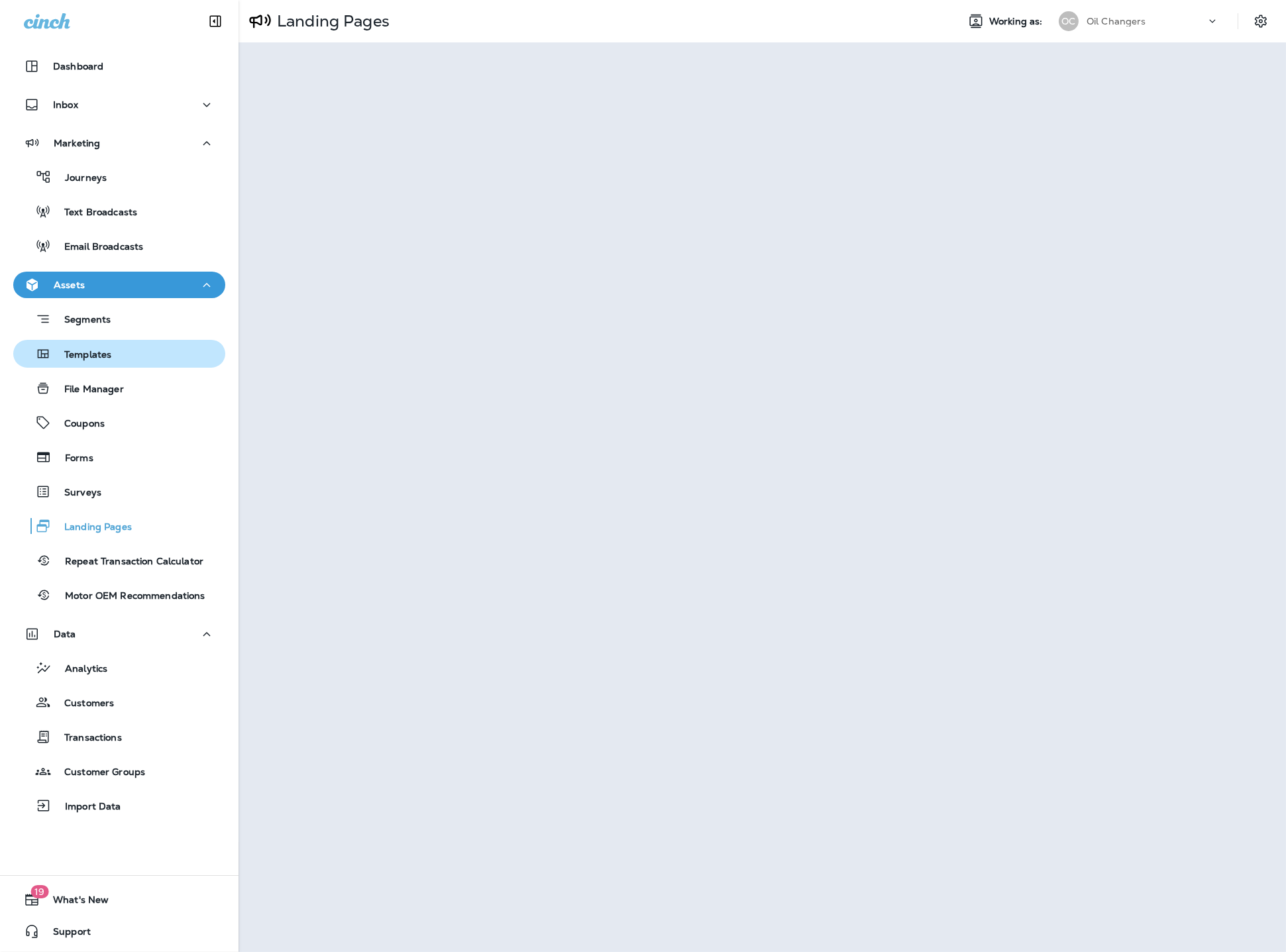
click at [101, 359] on p "Templates" at bounding box center [81, 355] width 60 height 13
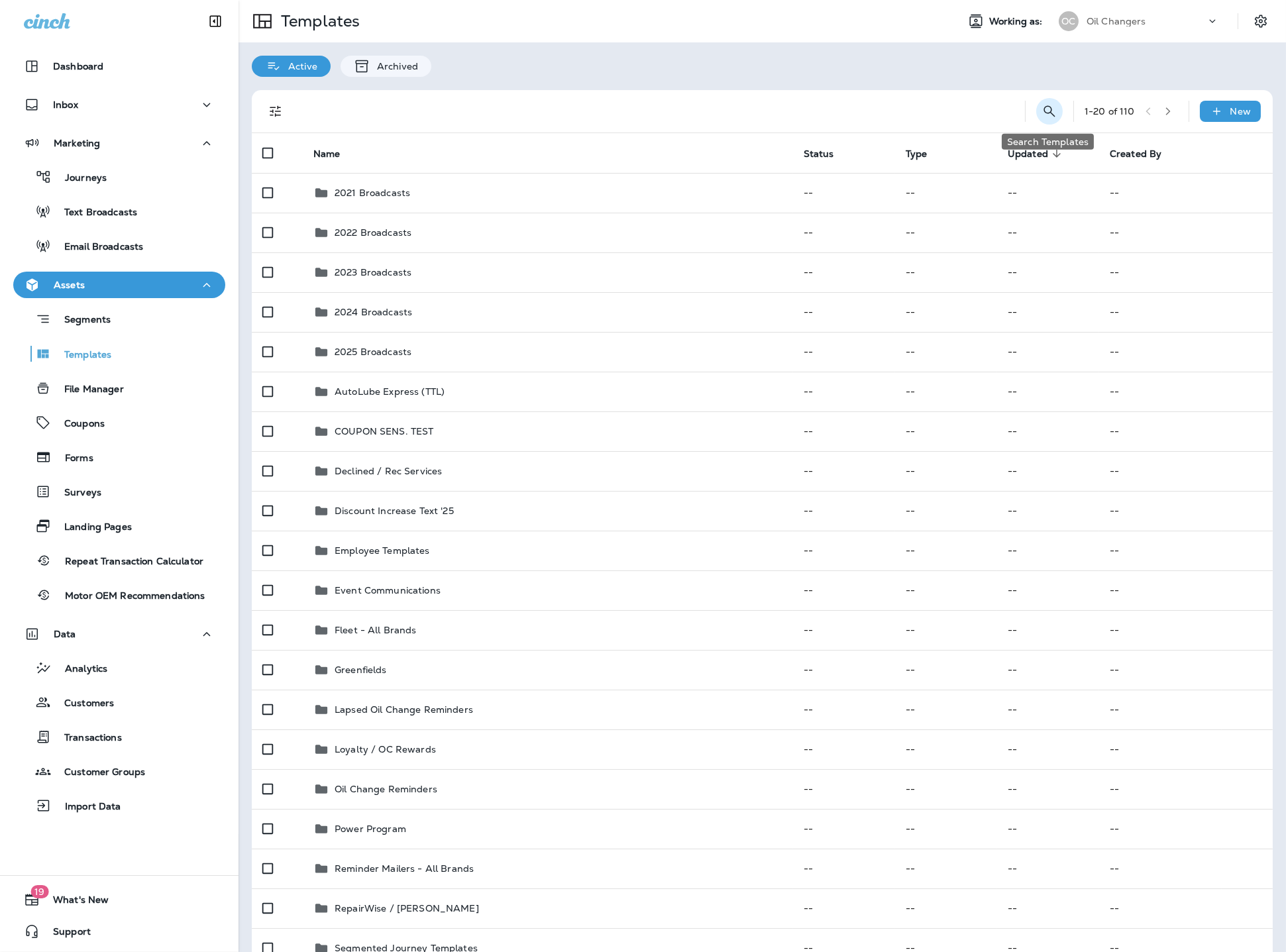
click at [1050, 113] on icon "Search Templates" at bounding box center [1049, 112] width 16 height 16
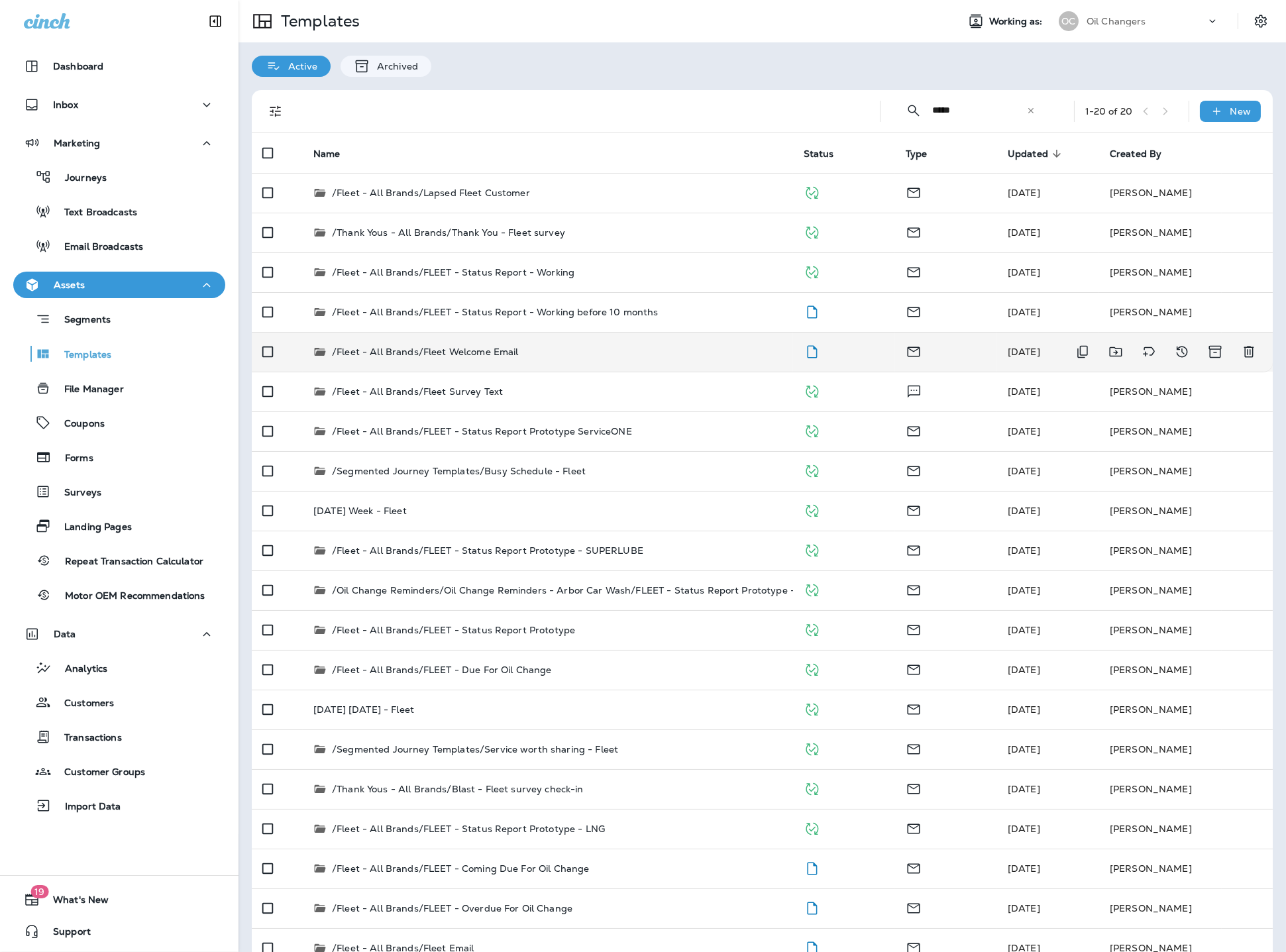
type input "*****"
click at [589, 347] on div "/Fleet - All Brands/Fleet Welcome Email" at bounding box center [548, 352] width 469 height 13
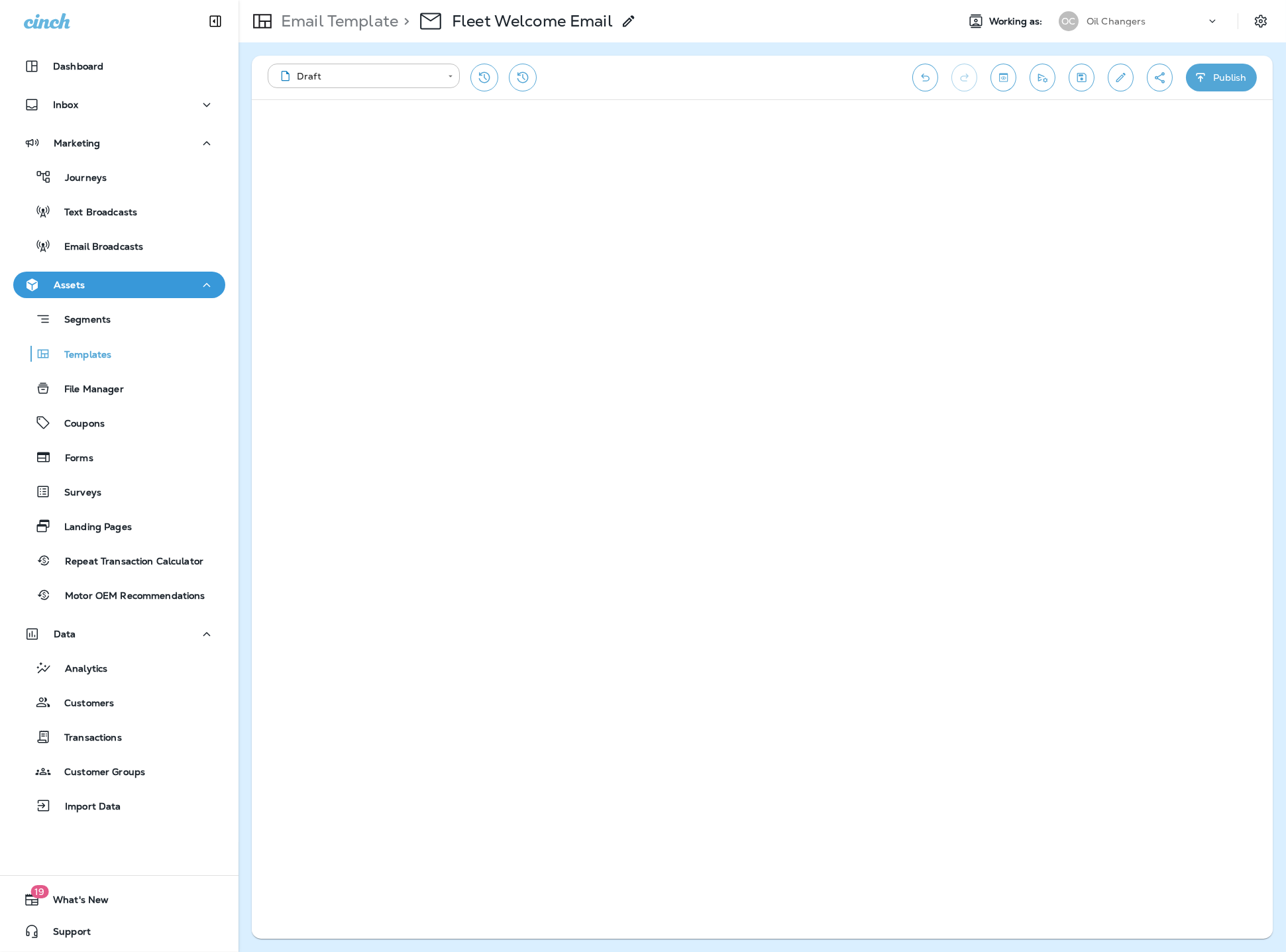
click at [1086, 77] on icon "Save" at bounding box center [1081, 77] width 14 height 13
click at [1000, 73] on icon "Toggle preview" at bounding box center [1003, 77] width 9 height 9
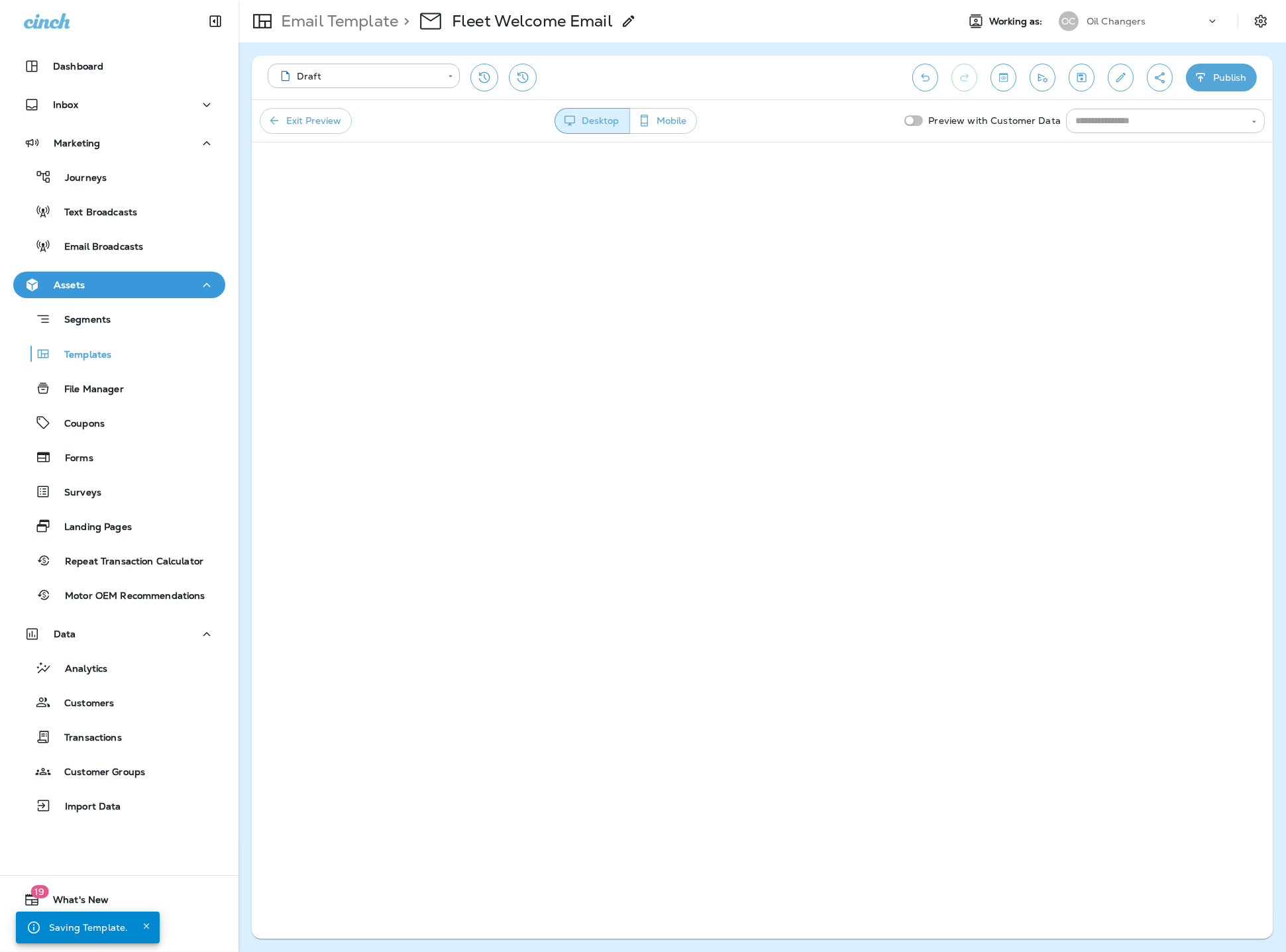
click at [1105, 124] on input "text" at bounding box center [1154, 121] width 169 height 17
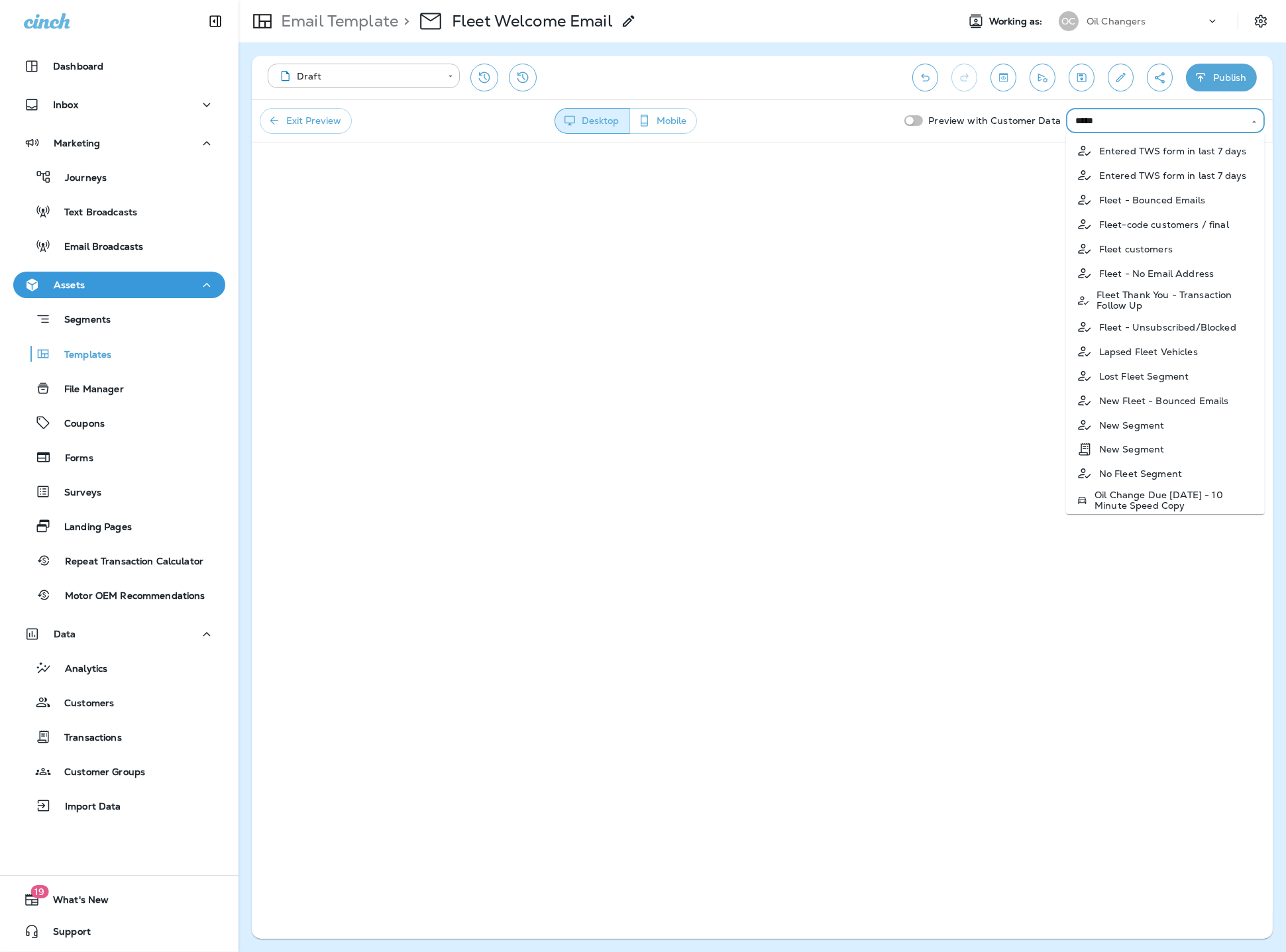
click at [1181, 249] on li "Fleet customers" at bounding box center [1165, 249] width 199 height 24
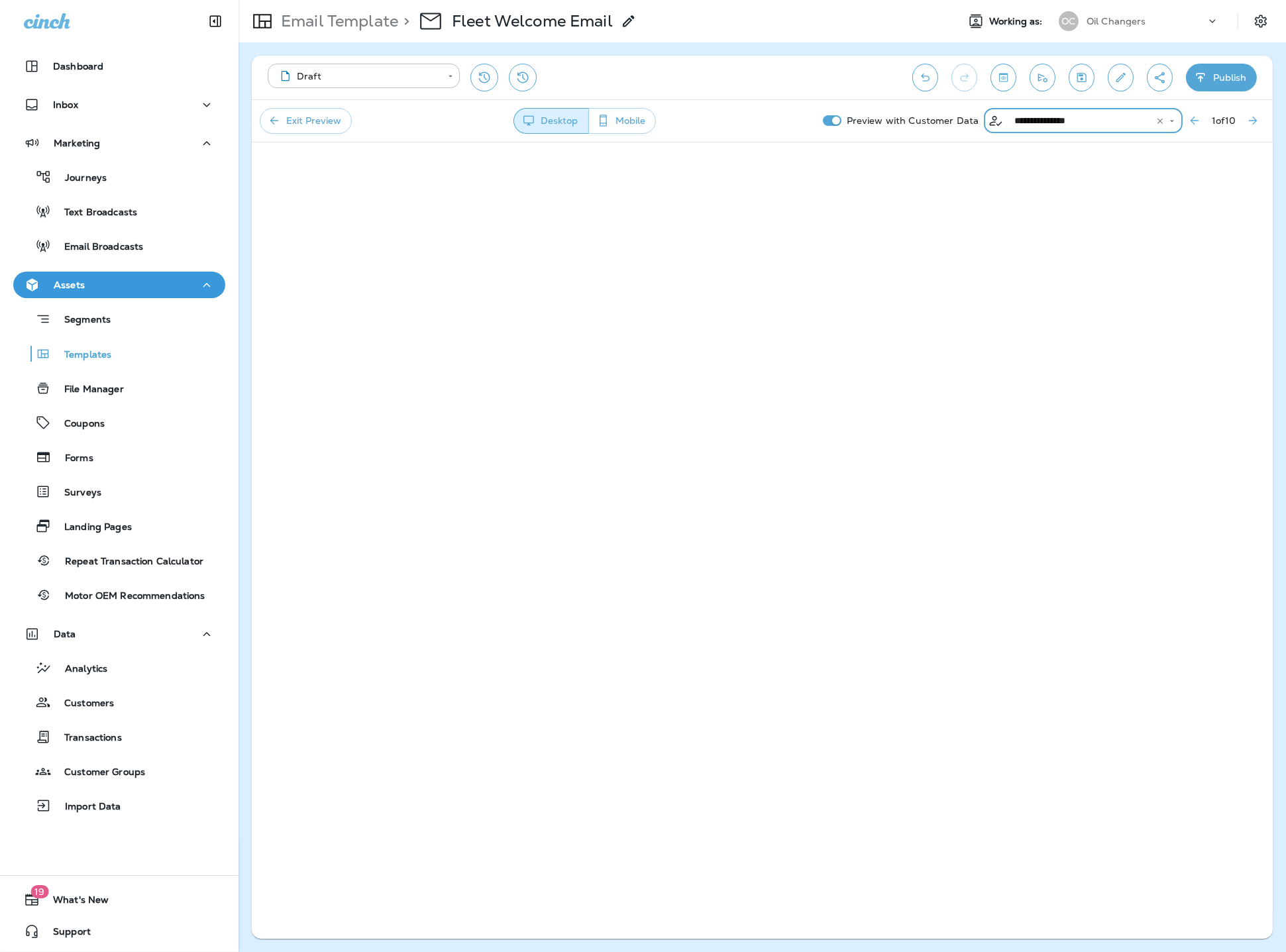
type input "**********"
click at [314, 126] on button "Exit Preview" at bounding box center [305, 121] width 92 height 26
click at [1083, 77] on icon "Save" at bounding box center [1081, 77] width 14 height 13
click at [1077, 77] on icon "Save" at bounding box center [1082, 77] width 9 height 9
